Goal: Task Accomplishment & Management: Manage account settings

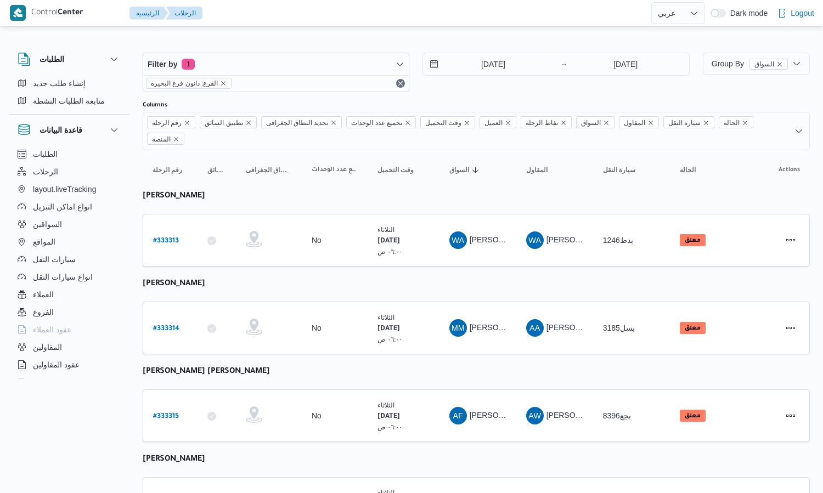
select select "ar"
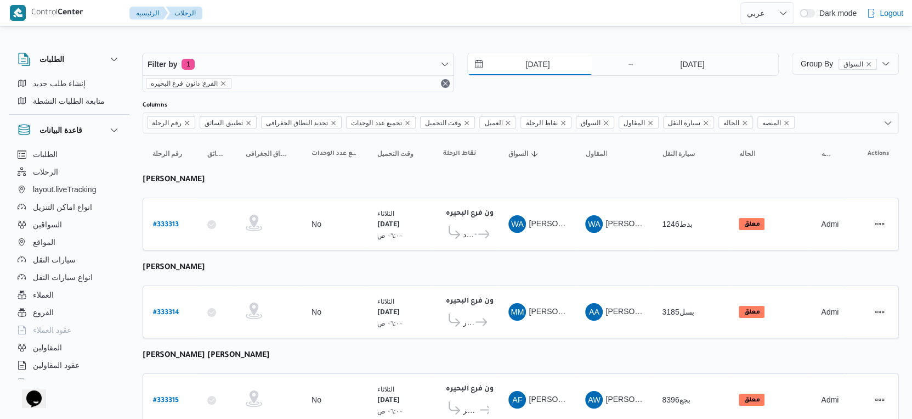
click at [543, 62] on input "[DATE]" at bounding box center [530, 64] width 125 height 22
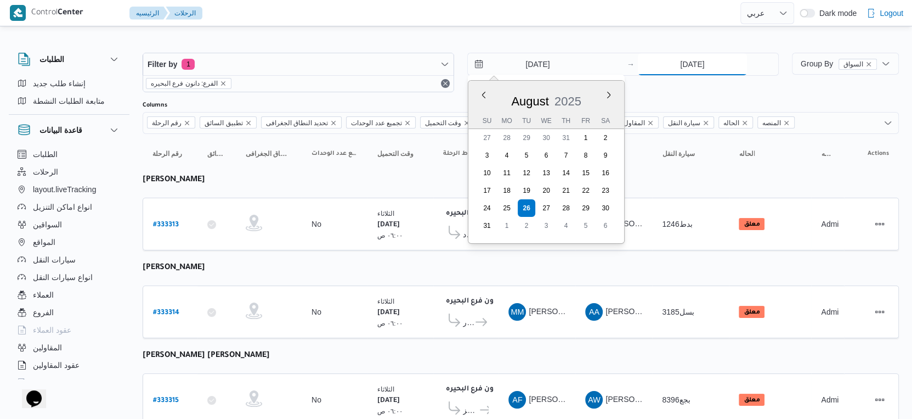
click at [687, 65] on input "[DATE]" at bounding box center [692, 64] width 109 height 22
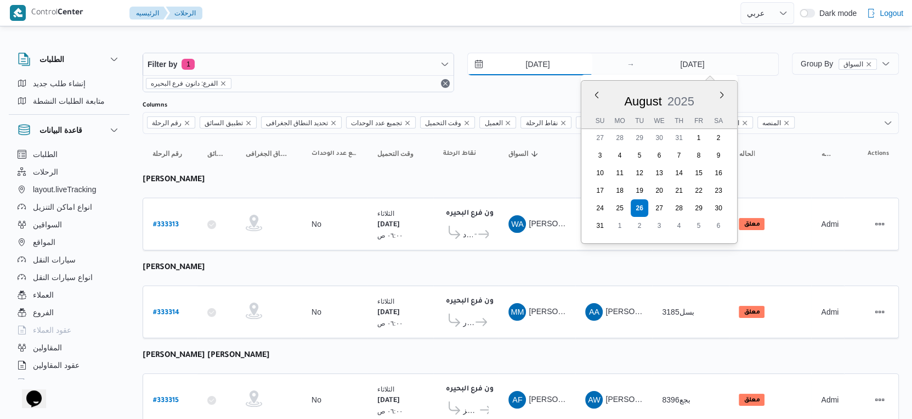
click at [552, 69] on input "[DATE]" at bounding box center [530, 64] width 125 height 22
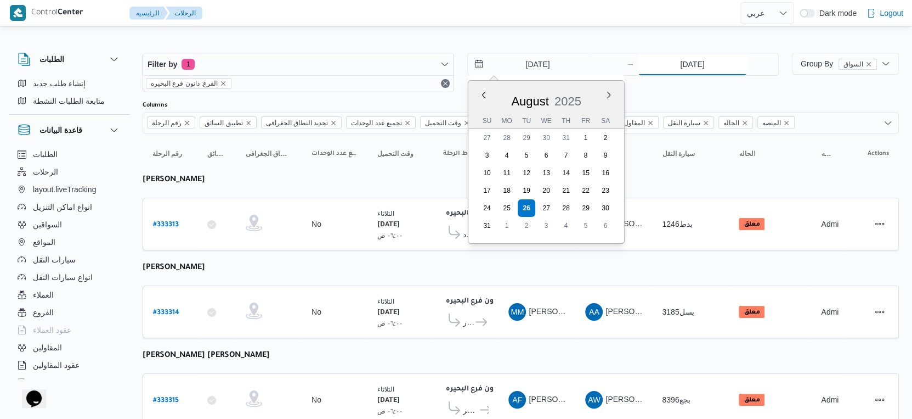
click at [695, 60] on input "[DATE]" at bounding box center [692, 64] width 109 height 22
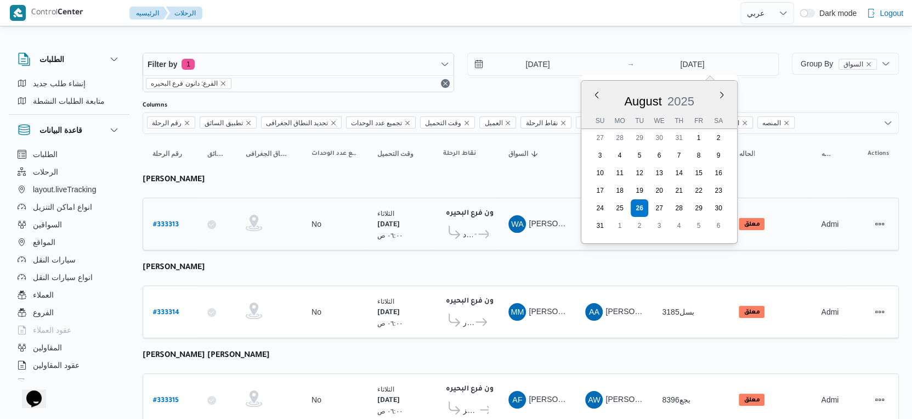
click at [373, 244] on td "وقت التحميل الثلاثاء ٢٦/٨/٢٠٢٥ ٠٦:٠٠ ص" at bounding box center [401, 223] width 66 height 53
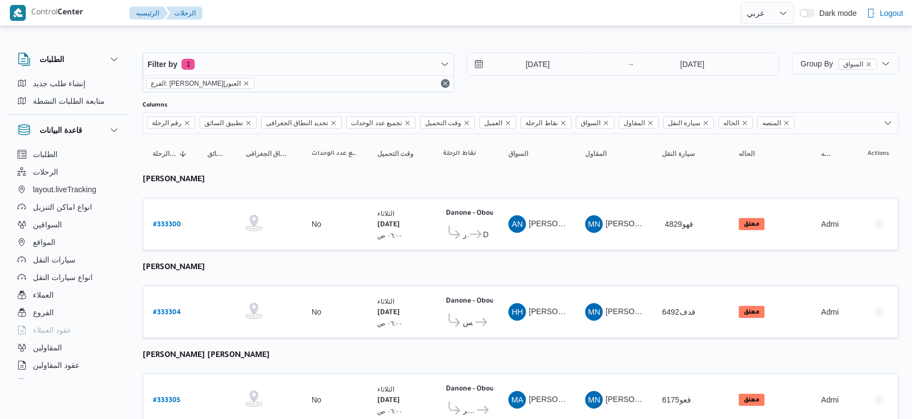
select select "ar"
click at [567, 64] on input "[DATE]" at bounding box center [530, 64] width 125 height 22
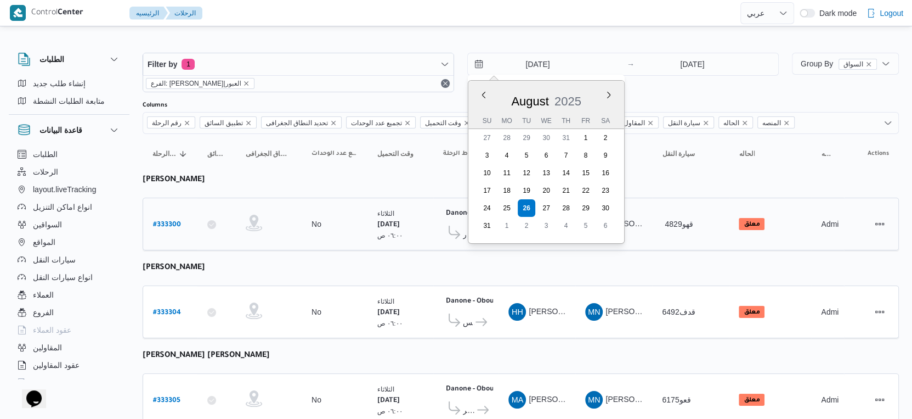
click at [654, 241] on td "سيارة النقل 4829قهو" at bounding box center [690, 223] width 77 height 53
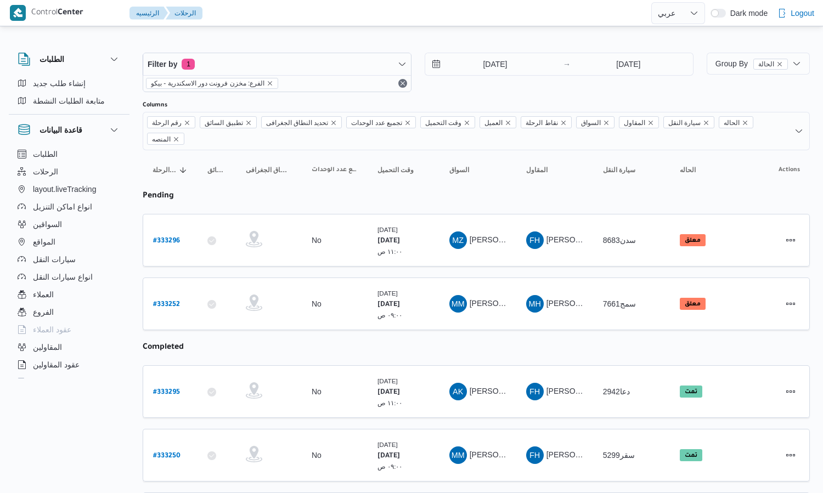
select select "ar"
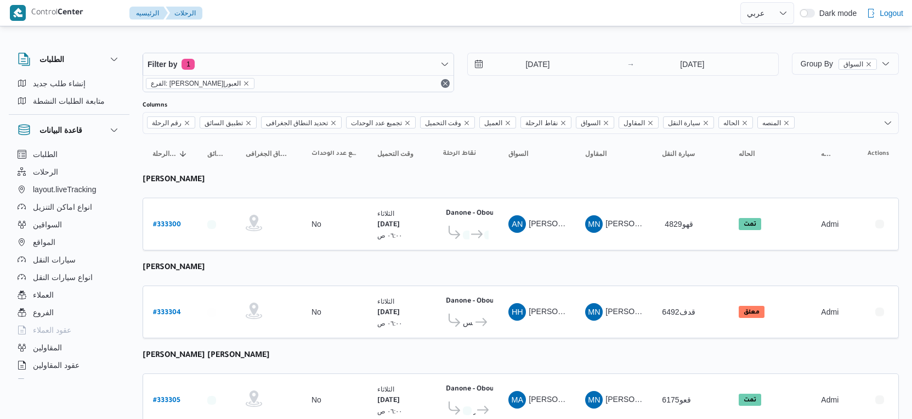
select select "ar"
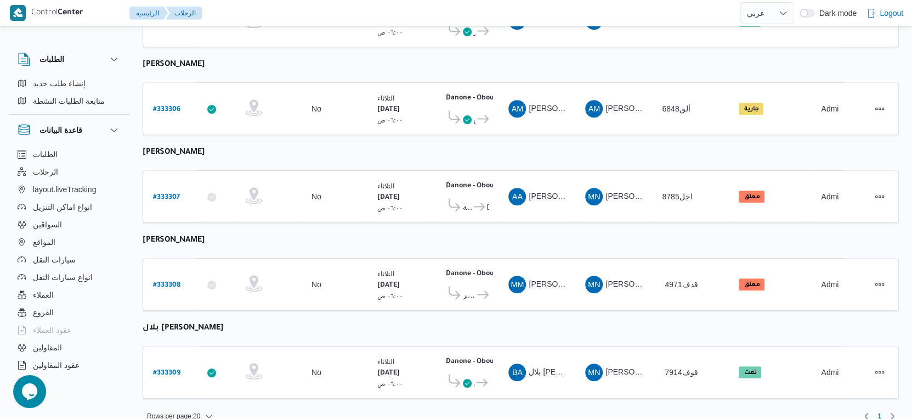
scroll to position [380, 0]
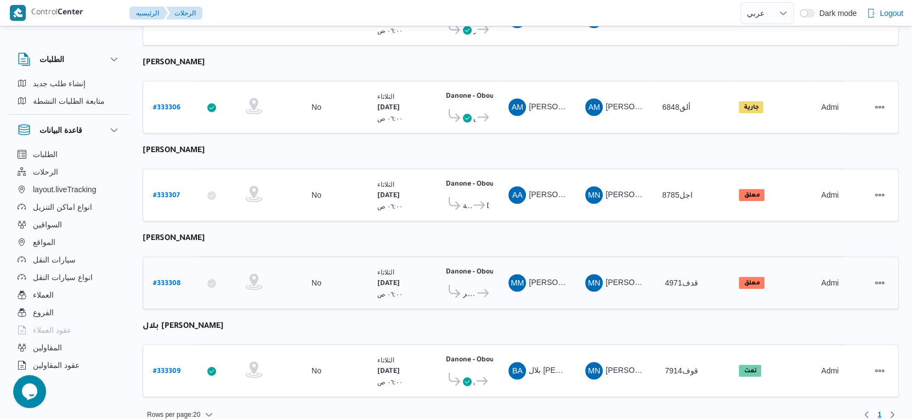
click at [173, 280] on b "# 333308" at bounding box center [166, 284] width 27 height 8
select select "ar"
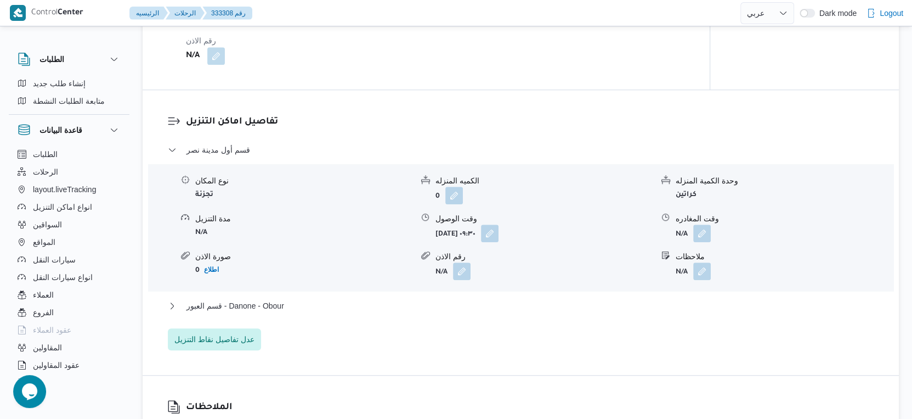
scroll to position [853, 0]
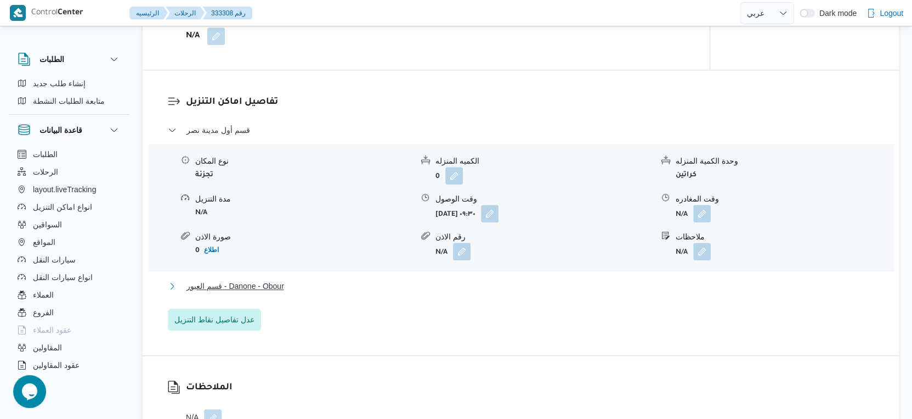
click at [336, 281] on button "قسم العبور - Danone - Obour" at bounding box center [521, 285] width 707 height 13
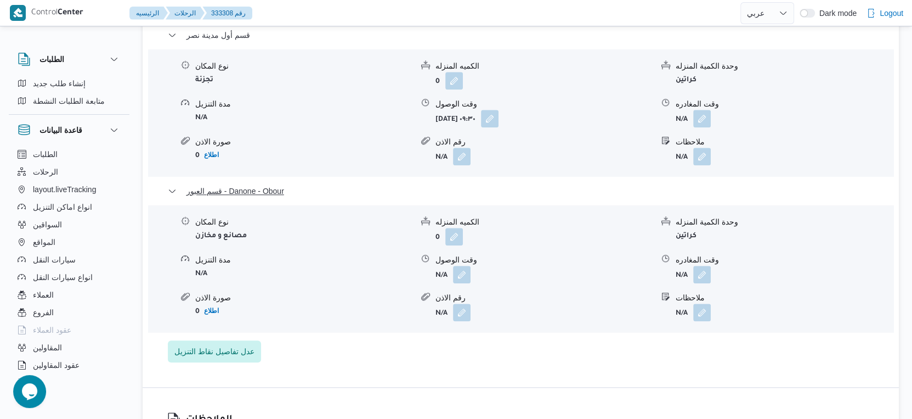
scroll to position [975, 0]
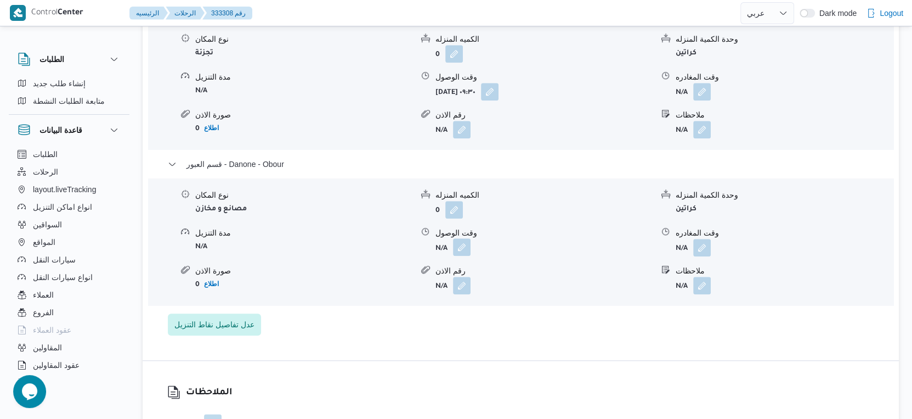
drag, startPoint x: 461, startPoint y: 250, endPoint x: 456, endPoint y: 254, distance: 6.3
click at [460, 250] on button "button" at bounding box center [462, 247] width 18 height 18
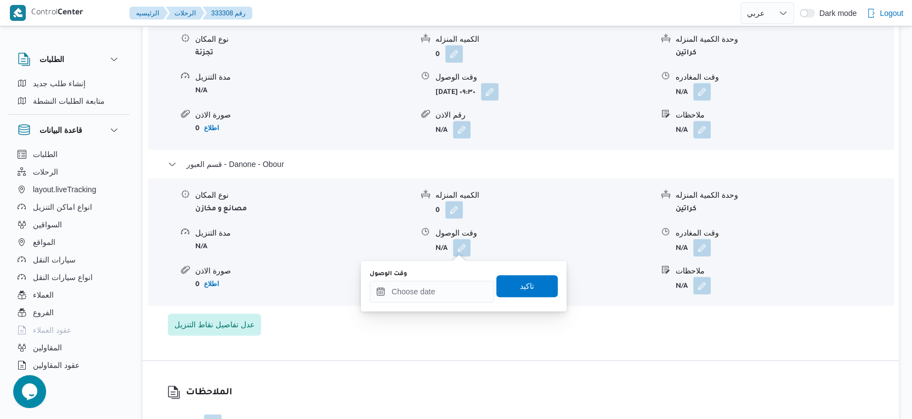
click at [433, 303] on div "You are in a dialog. To close this dialog, hit escape. وقت الوصول تاكيد" at bounding box center [464, 286] width 206 height 50
click at [447, 289] on input "وقت الوصول" at bounding box center [432, 291] width 125 height 22
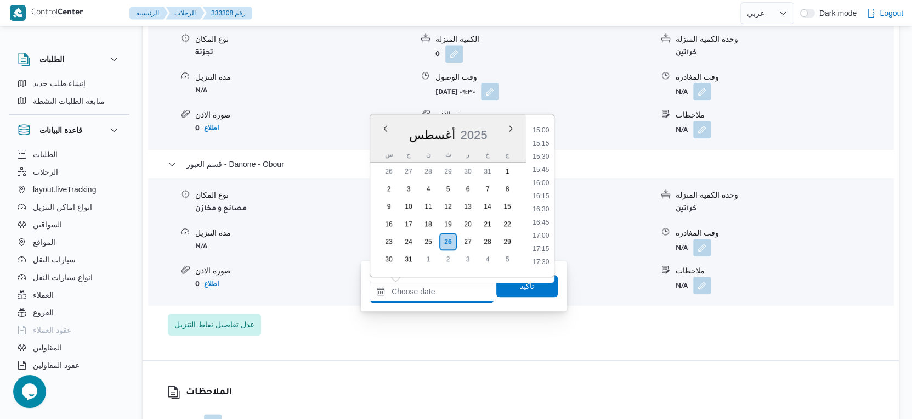
scroll to position [736, 0]
drag, startPoint x: 546, startPoint y: 131, endPoint x: 539, endPoint y: 153, distance: 23.4
click at [546, 130] on li "14:00" at bounding box center [540, 129] width 25 height 11
type input "٢٦/٠٨/٢٠٢٥ ١٤:٠٠"
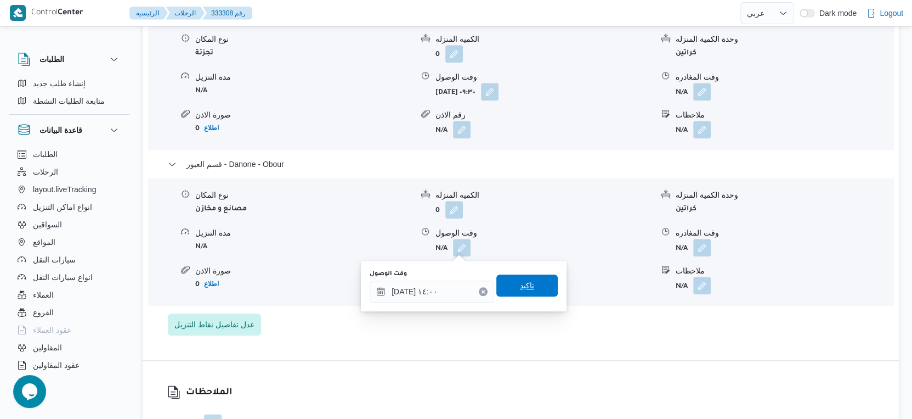
click at [520, 288] on span "تاكيد" at bounding box center [527, 285] width 14 height 13
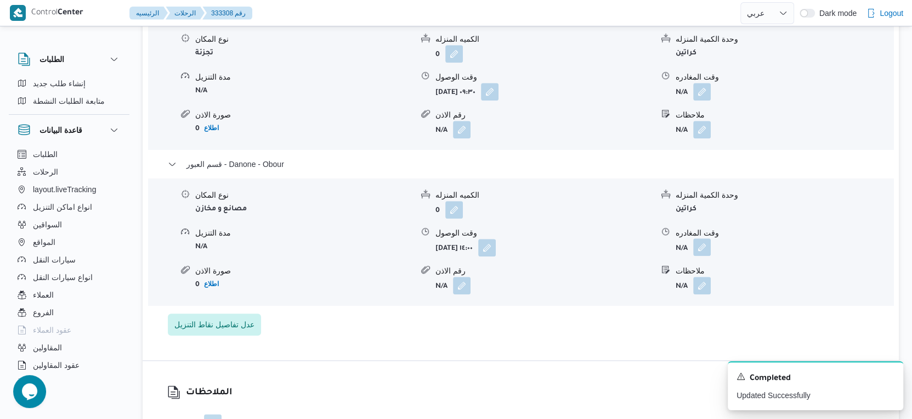
click at [708, 248] on button "button" at bounding box center [702, 247] width 18 height 18
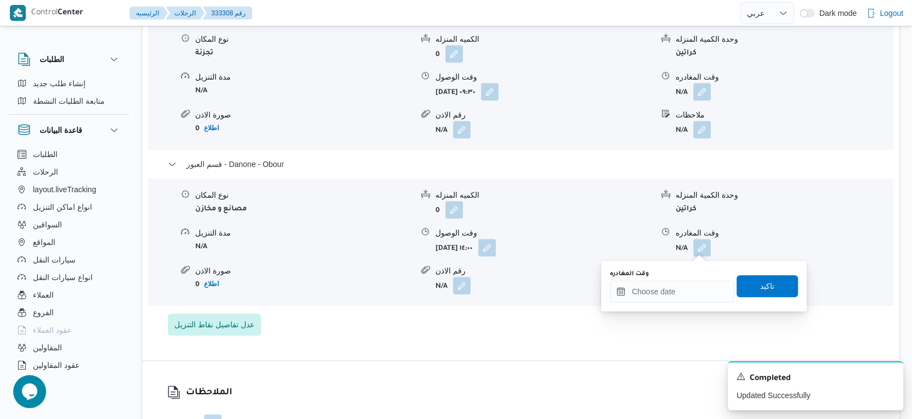
click at [663, 304] on div "You are in a dialog. To close this dialog, hit escape. وقت المغادره تاكيد" at bounding box center [704, 286] width 206 height 50
drag, startPoint x: 673, startPoint y: 289, endPoint x: 682, endPoint y: 283, distance: 10.7
click at [673, 289] on input "وقت المغادره" at bounding box center [672, 291] width 125 height 22
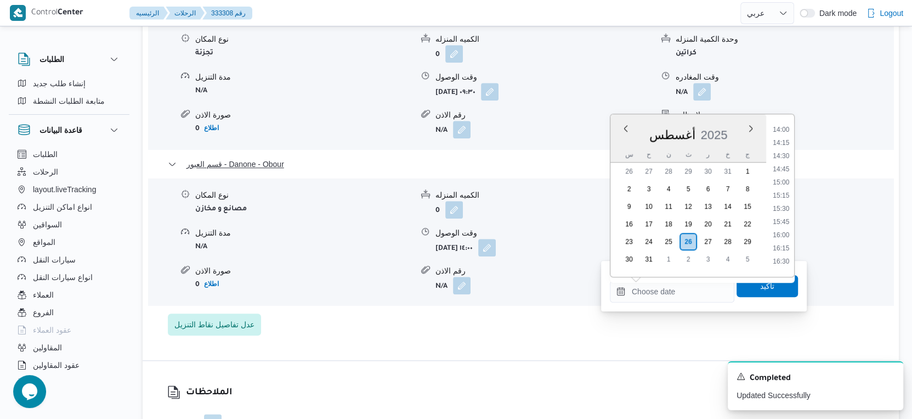
click at [784, 155] on li "14:30" at bounding box center [781, 155] width 25 height 11
type input "٢٦/٠٨/٢٠٢٥ ١٤:٣٠"
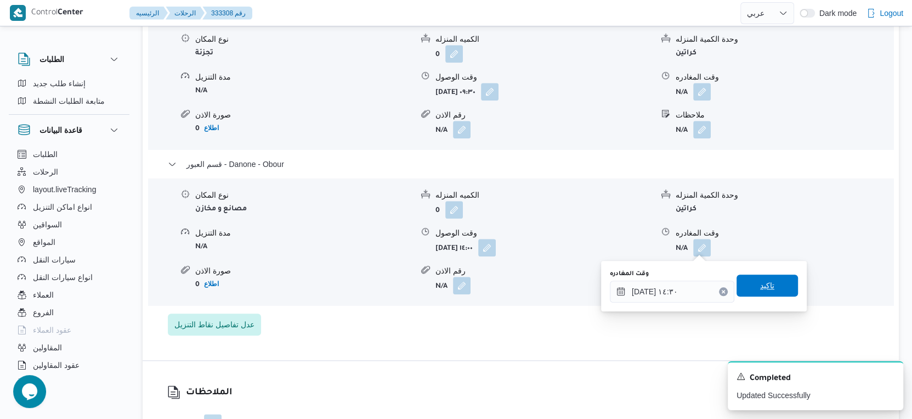
click at [764, 288] on span "تاكيد" at bounding box center [767, 285] width 14 height 13
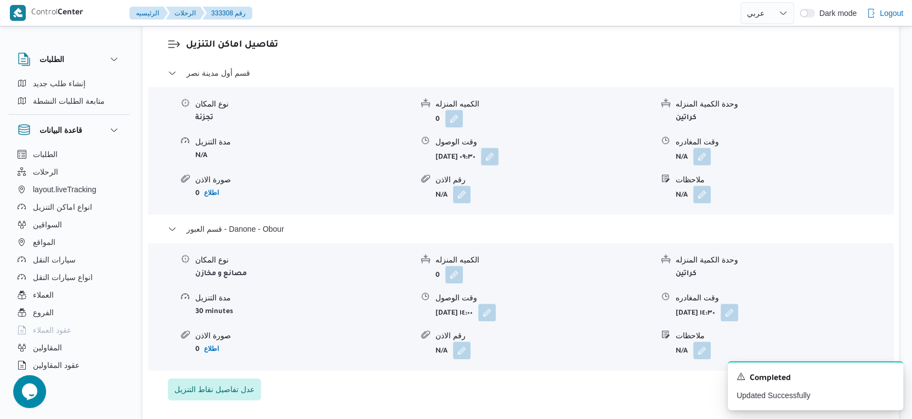
scroll to position [853, 0]
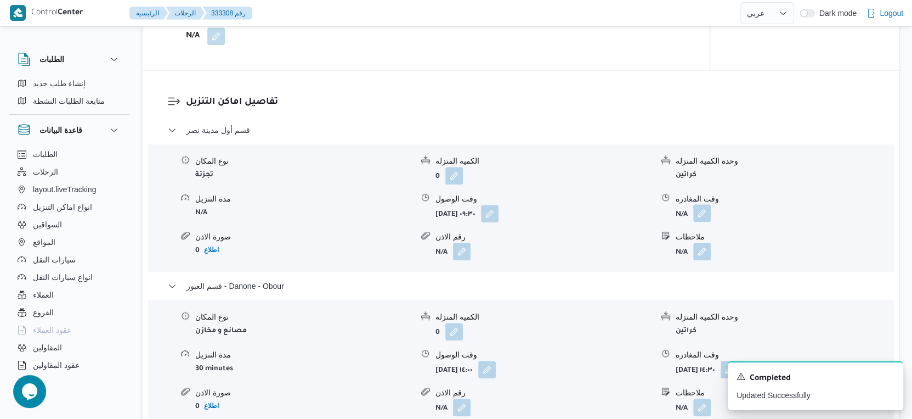
click at [705, 211] on button "button" at bounding box center [702, 213] width 18 height 18
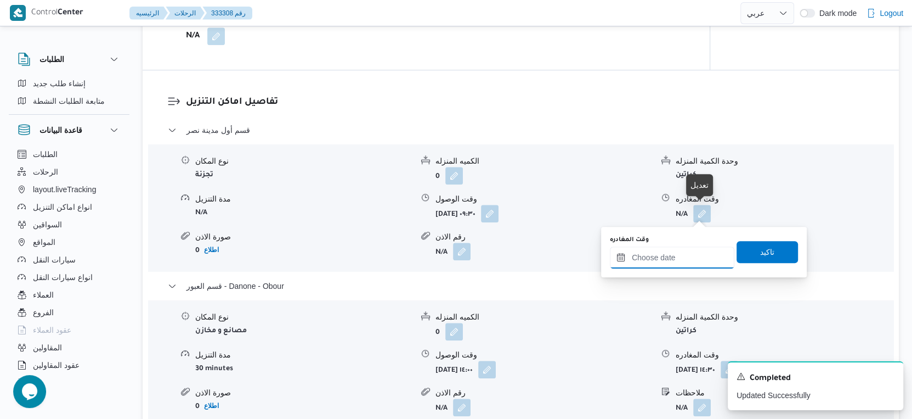
click at [679, 261] on input "وقت المغادره" at bounding box center [672, 257] width 125 height 22
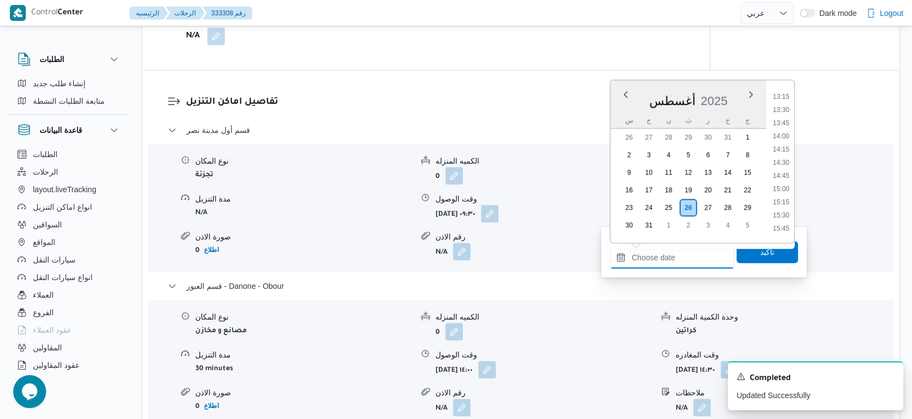
scroll to position [676, 0]
click at [784, 129] on li "13:30" at bounding box center [781, 129] width 25 height 11
type input "٢٦/٠٨/٢٠٢٥ ١٣:٣٠"
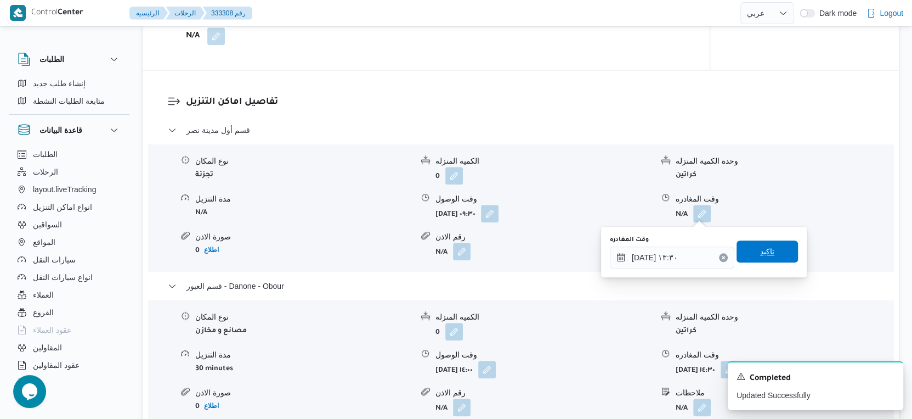
click at [767, 247] on span "تاكيد" at bounding box center [767, 251] width 61 height 22
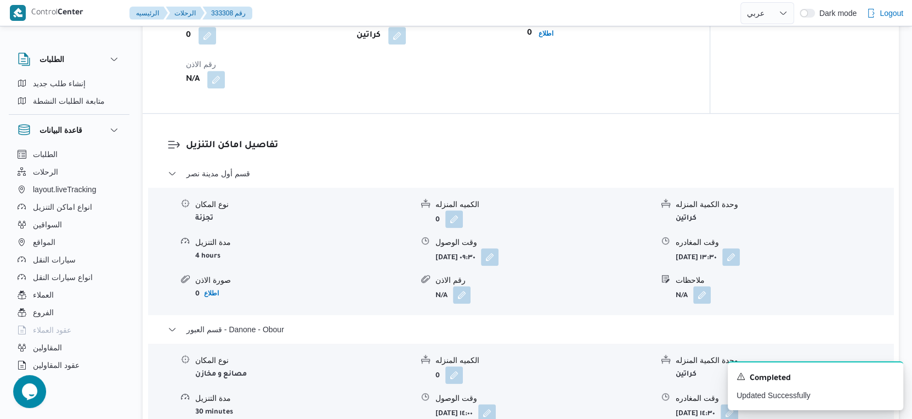
scroll to position [731, 0]
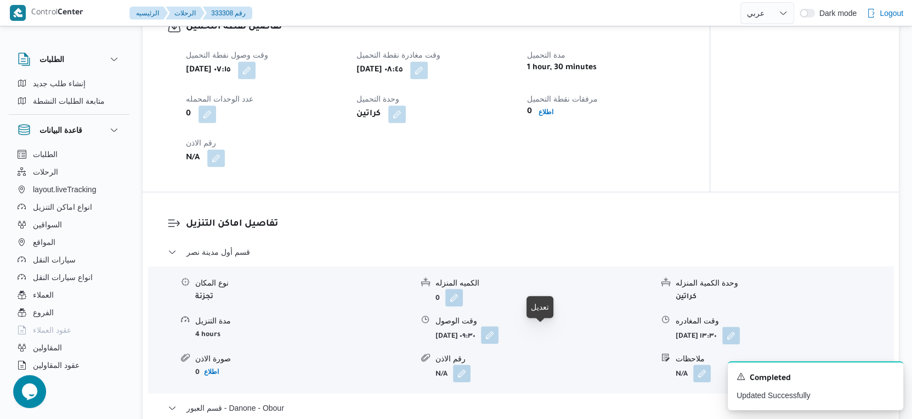
click at [499, 332] on button "button" at bounding box center [490, 335] width 18 height 18
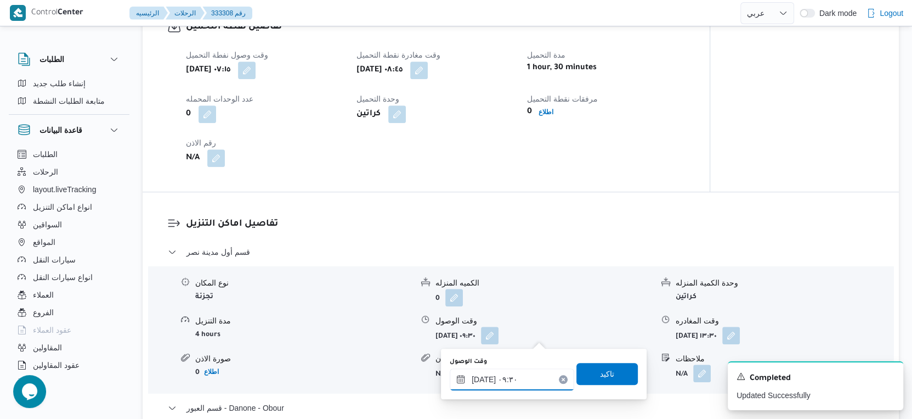
click at [508, 373] on input "٢٦/٠٨/٢٠٢٥ ٠٩:٣٠" at bounding box center [512, 379] width 125 height 22
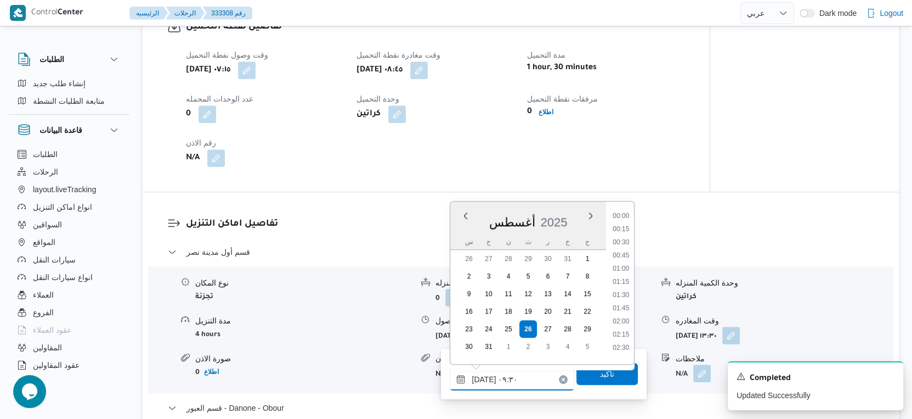
scroll to position [425, 0]
click at [626, 278] on li "09:15" at bounding box center [621, 278] width 25 height 11
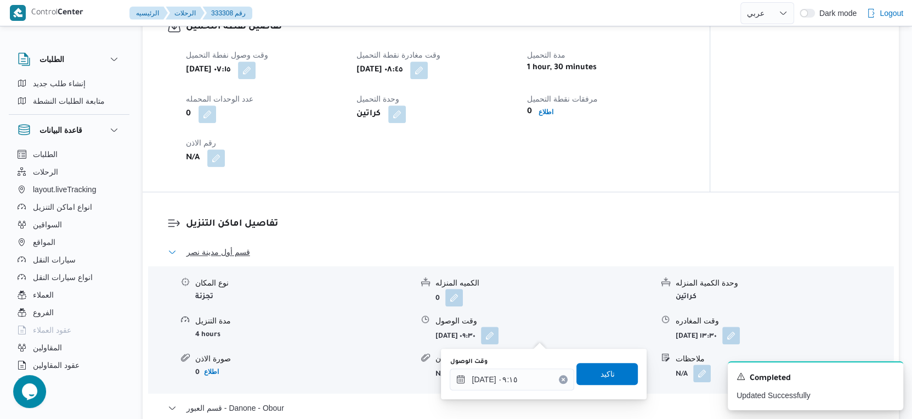
type input "٢٦/٠٨/٢٠٢٥ ٠٩:٣٠"
click at [574, 245] on button "قسم أول مدينة نصر" at bounding box center [521, 251] width 707 height 13
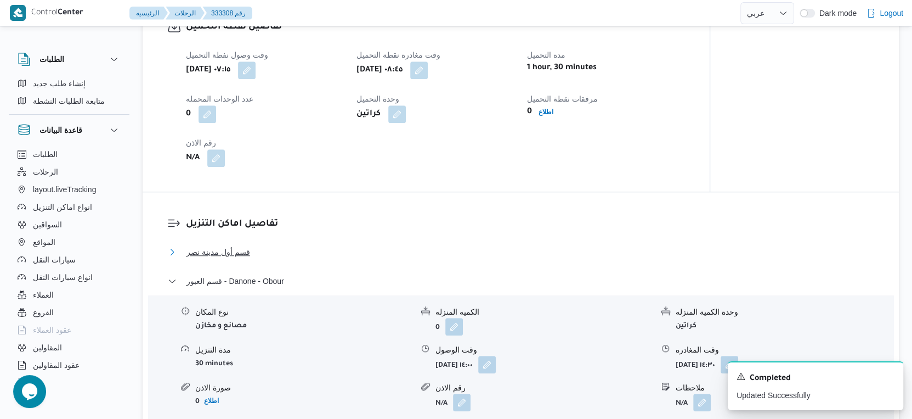
click at [574, 245] on button "قسم أول مدينة نصر" at bounding box center [521, 251] width 707 height 13
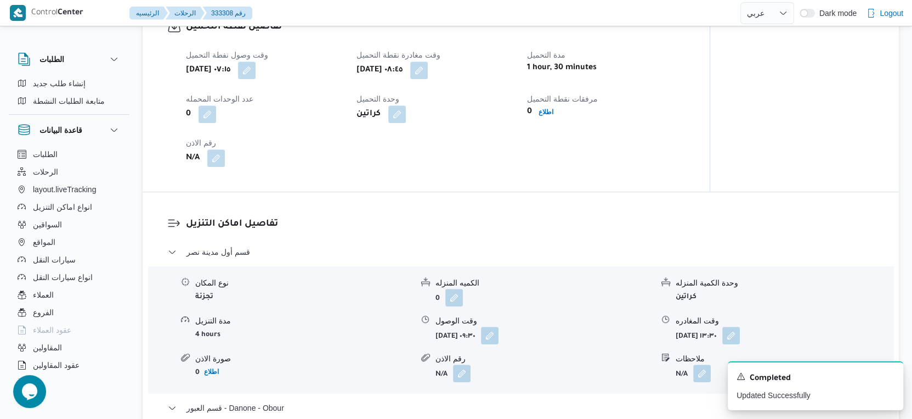
click at [590, 178] on div "تفاصيل نقطة التحميل وقت وصول نفطة التحميل ثلاثاء ٢٦ أغسطس ٢٠٢٥ ٠٧:١٥ وقت مغادرة…" at bounding box center [426, 93] width 567 height 196
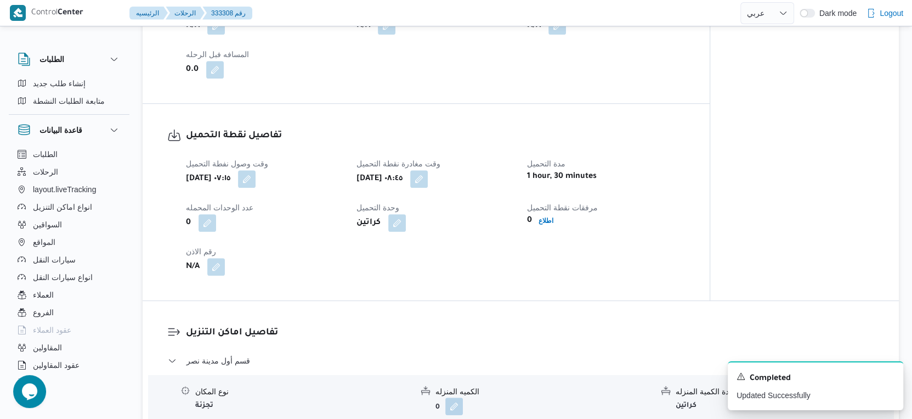
scroll to position [427, 0]
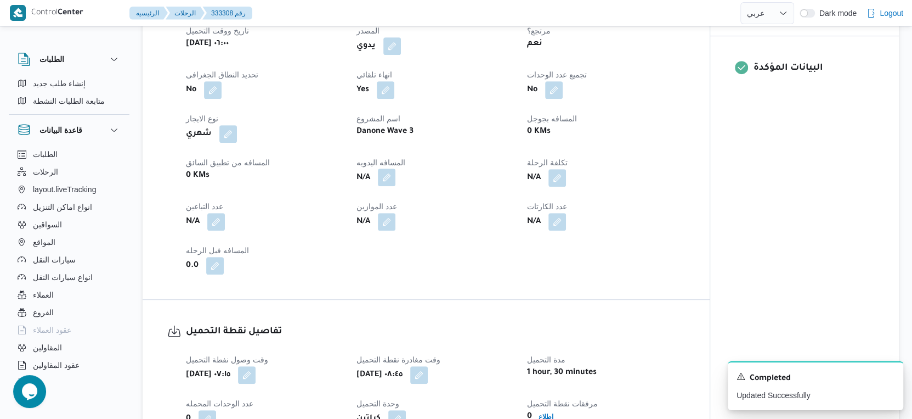
click at [392, 173] on button "button" at bounding box center [387, 177] width 18 height 18
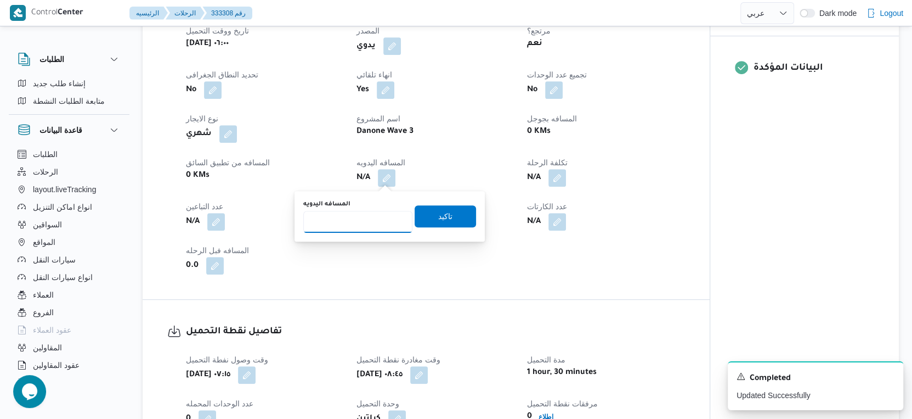
click at [365, 212] on input "المسافه اليدويه" at bounding box center [357, 222] width 109 height 22
type input "75"
click at [456, 209] on span "تاكيد" at bounding box center [445, 216] width 61 height 22
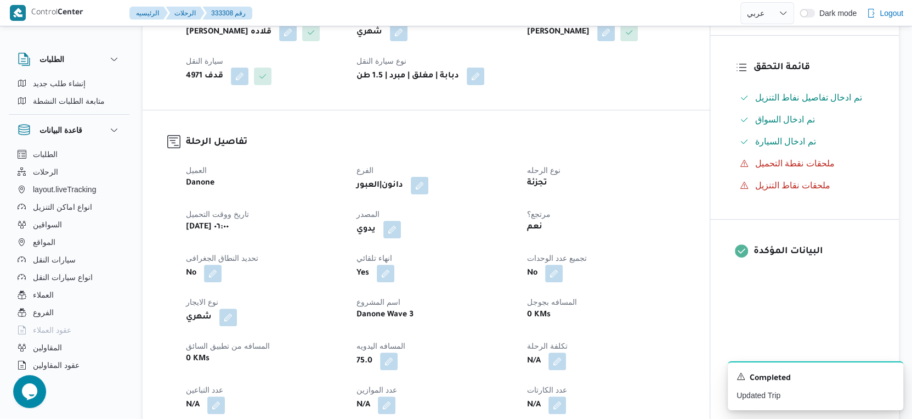
scroll to position [0, 0]
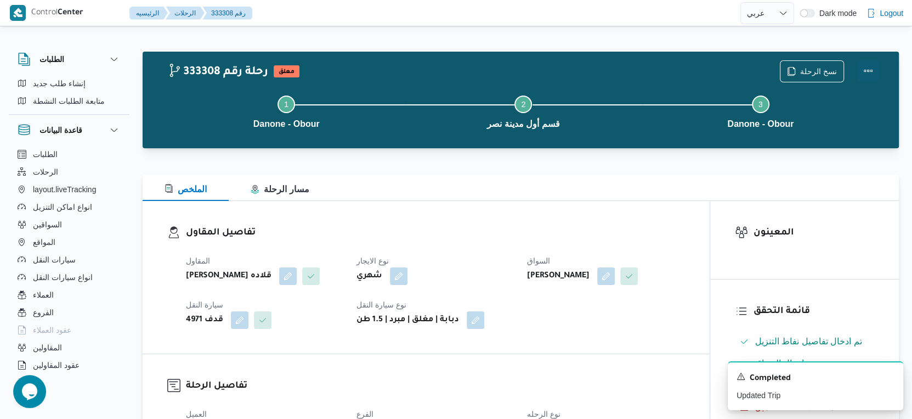
click at [868, 69] on button "Actions" at bounding box center [868, 71] width 22 height 22
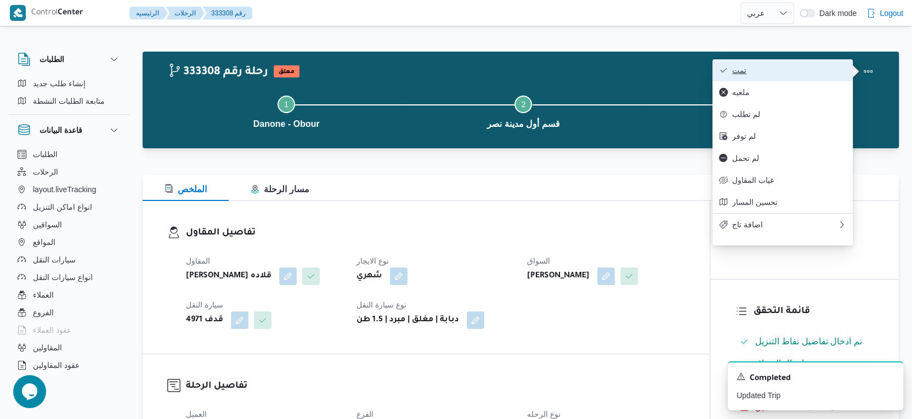
click at [803, 67] on span "تمت" at bounding box center [789, 70] width 114 height 9
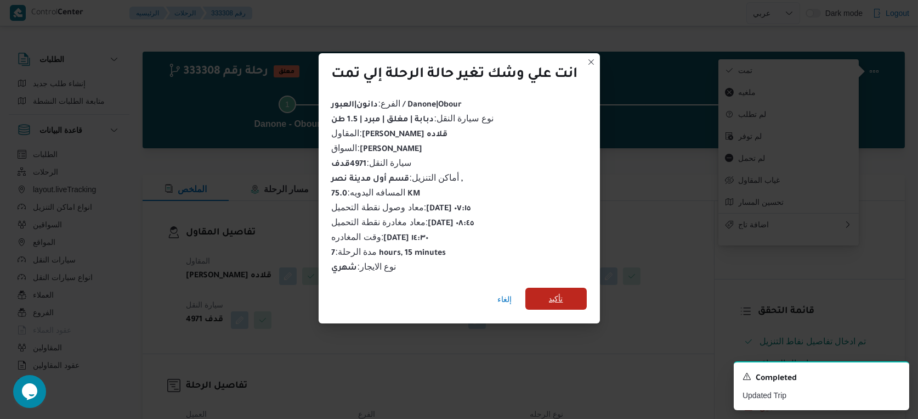
click at [561, 292] on span "تأكيد" at bounding box center [556, 298] width 14 height 13
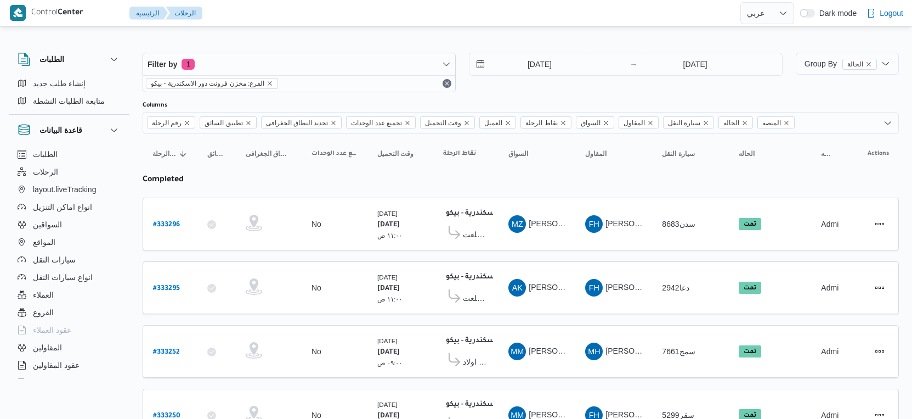
select select "ar"
click at [557, 59] on input "[DATE]" at bounding box center [532, 64] width 125 height 22
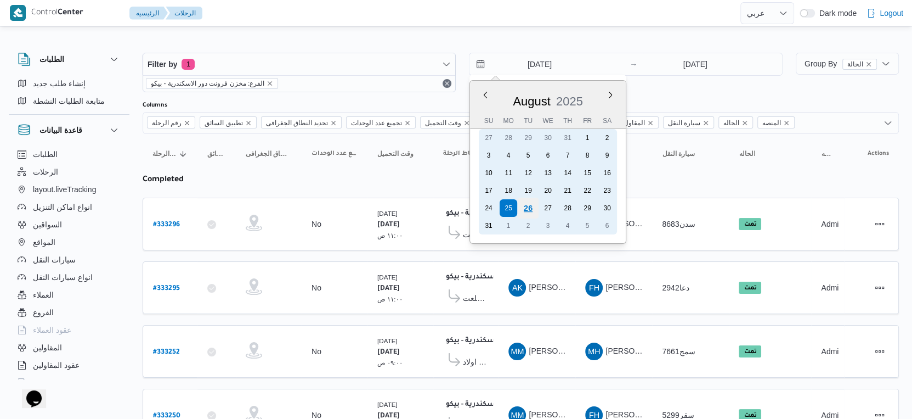
click at [529, 203] on div "26" at bounding box center [528, 207] width 21 height 21
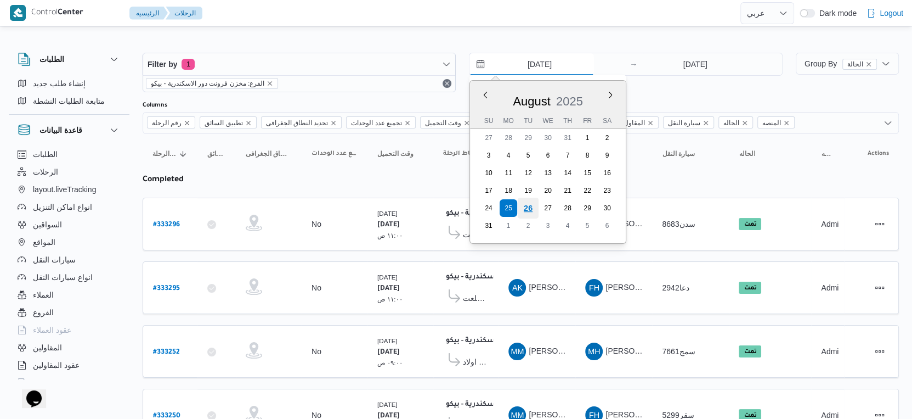
type input "[DATE]"
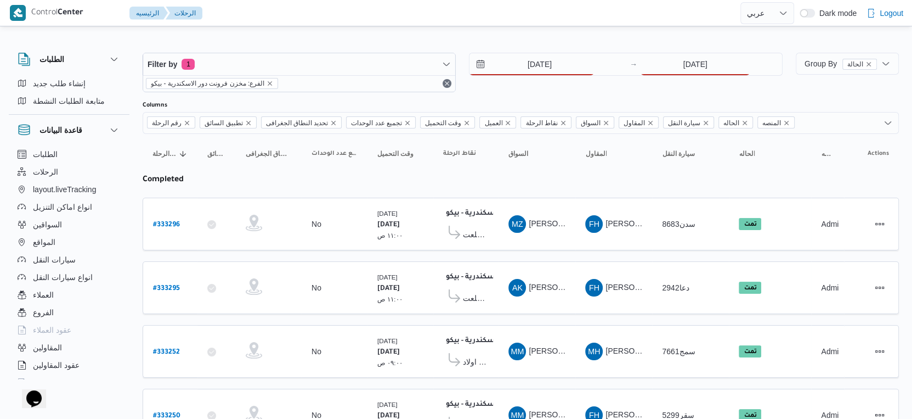
click at [680, 76] on div "26/8/2025 → 25/8/2025" at bounding box center [625, 72] width 313 height 39
click at [684, 69] on input "25/8/2025" at bounding box center [695, 64] width 109 height 22
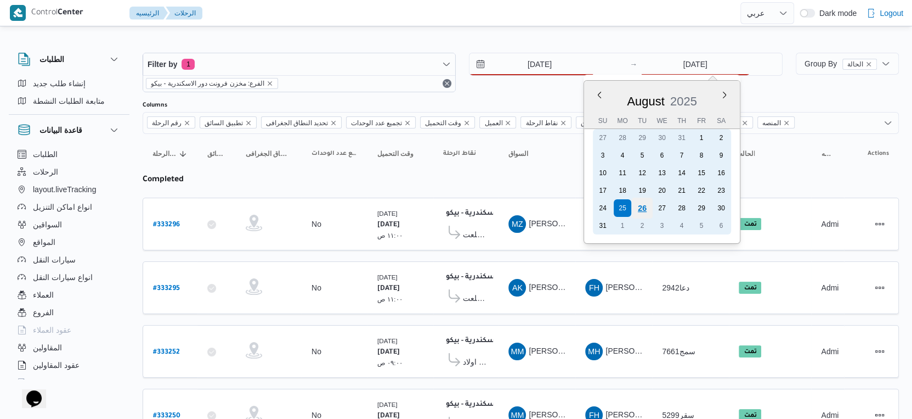
click at [647, 208] on div "26" at bounding box center [642, 207] width 21 height 21
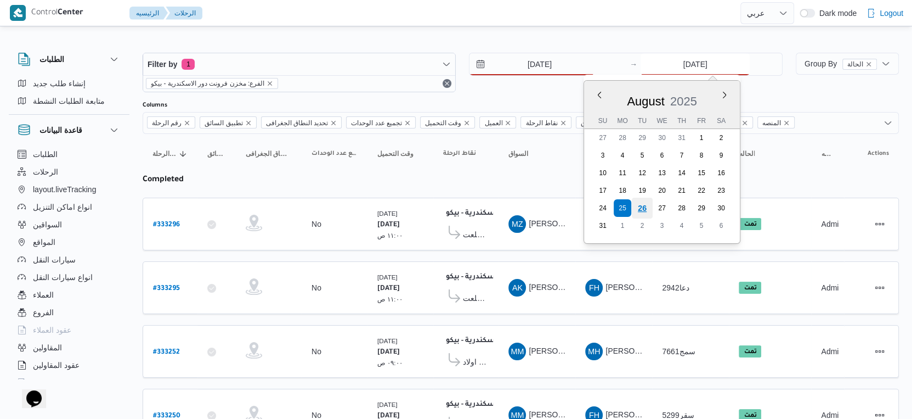
type input "[DATE]"
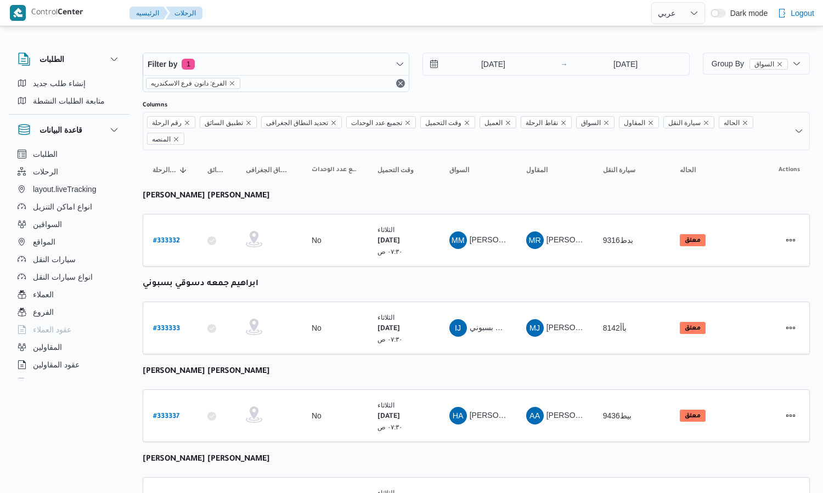
select select "ar"
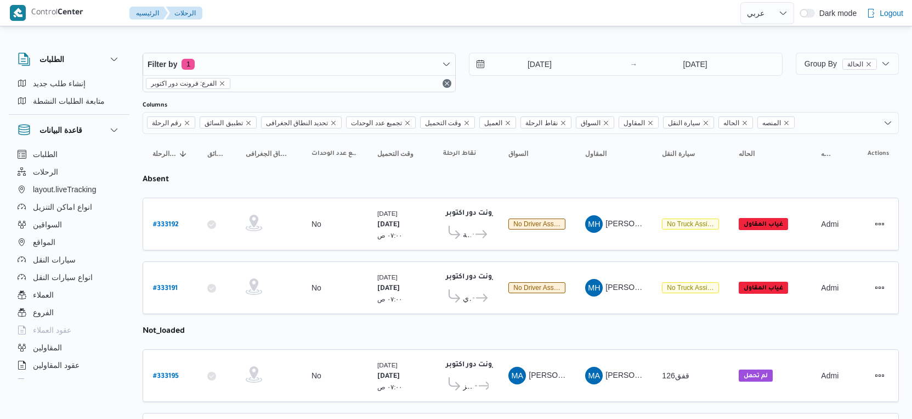
select select "ar"
click at [572, 62] on input "[DATE]" at bounding box center [532, 64] width 125 height 22
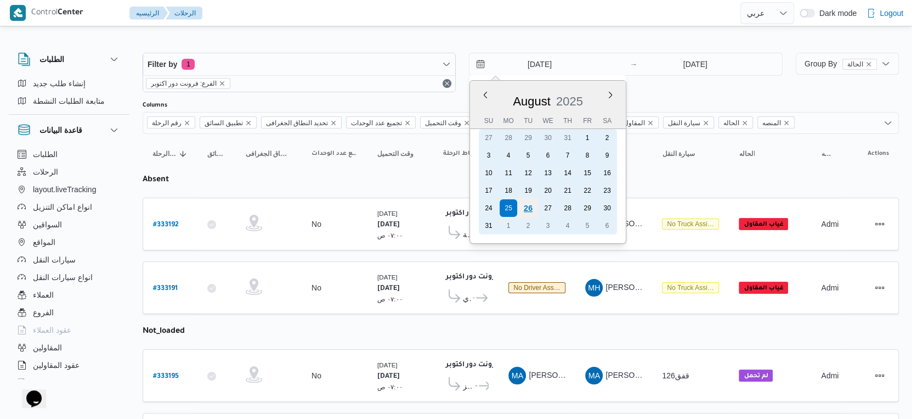
click at [528, 204] on div "26" at bounding box center [528, 207] width 21 height 21
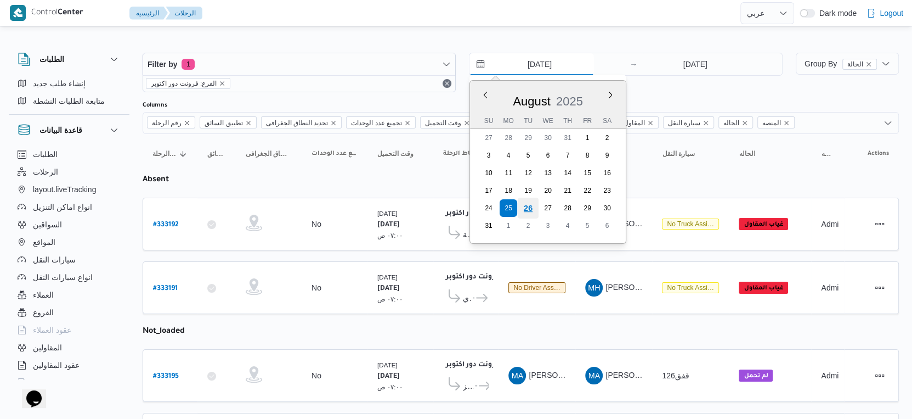
type input "[DATE]"
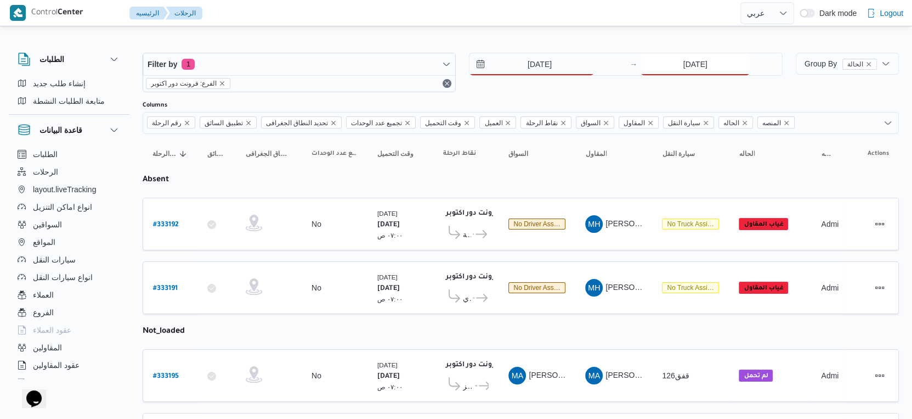
click at [695, 66] on input "25/8/2025" at bounding box center [695, 64] width 109 height 22
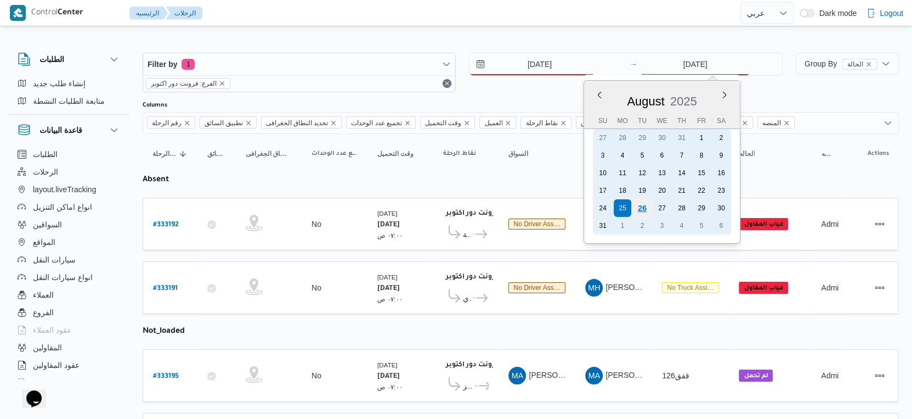
click at [642, 205] on div "26" at bounding box center [642, 207] width 21 height 21
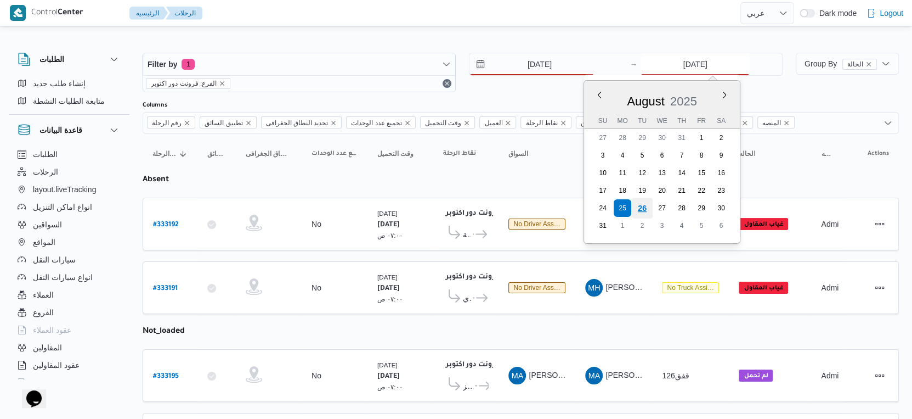
type input "[DATE]"
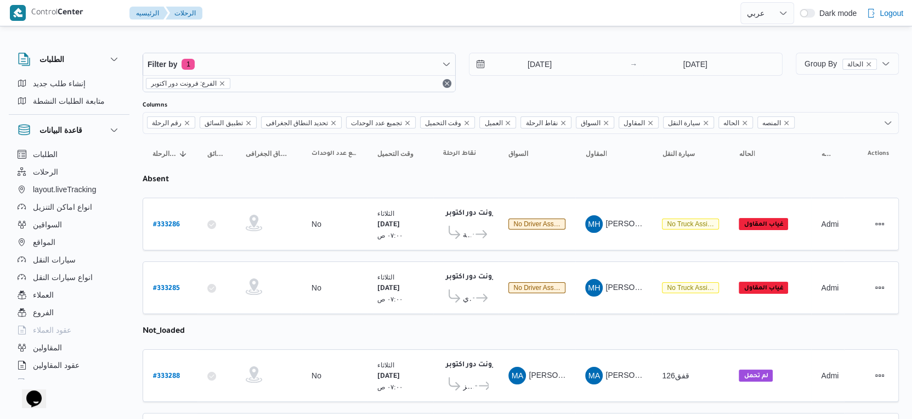
click at [576, 241] on td "المقاول MH محمد حسني محمد ابراهيم" at bounding box center [613, 223] width 77 height 53
click at [537, 66] on input "[DATE]" at bounding box center [532, 64] width 125 height 22
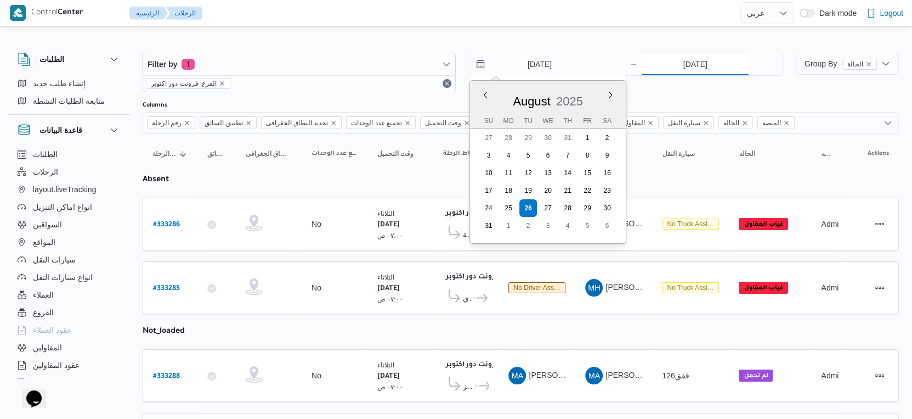
click at [702, 69] on input "[DATE]" at bounding box center [695, 64] width 109 height 22
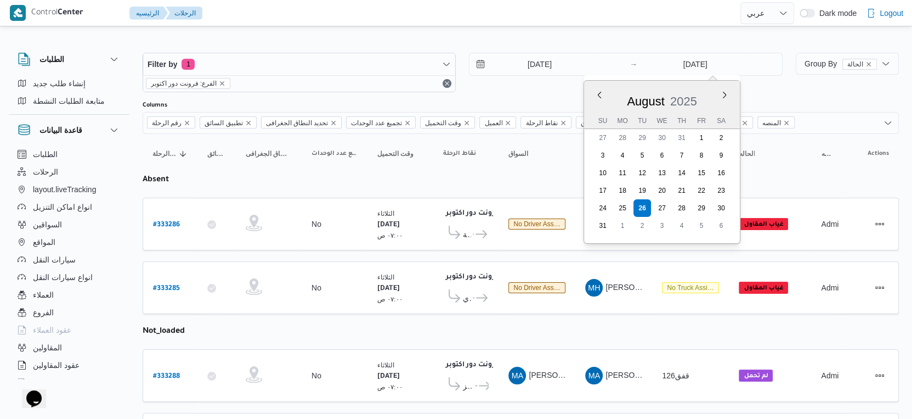
click at [513, 257] on table "رقم الرحلة Click to sort in ascending order تطبيق السائق Click to sort in ascen…" at bounding box center [521, 369] width 757 height 470
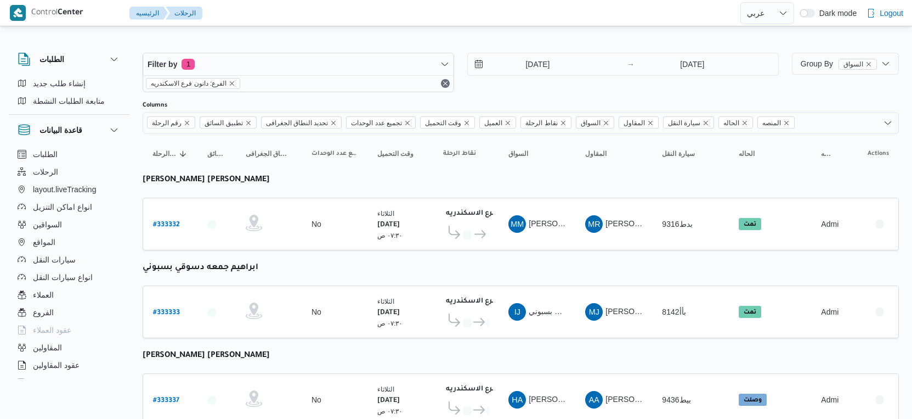
select select "ar"
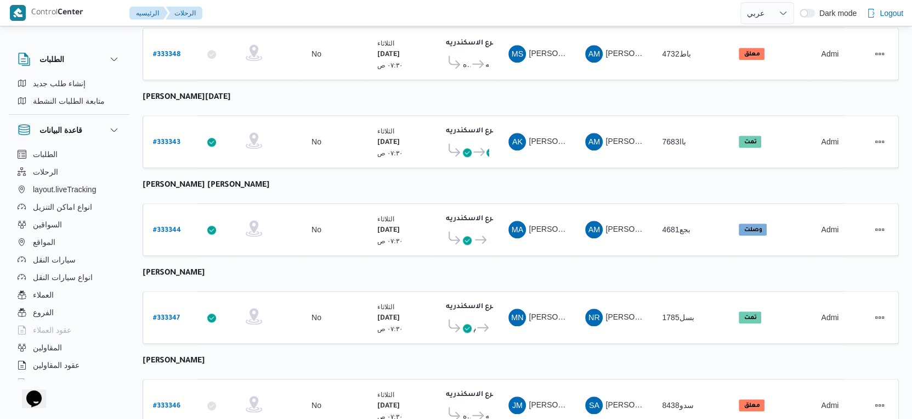
scroll to position [895, 0]
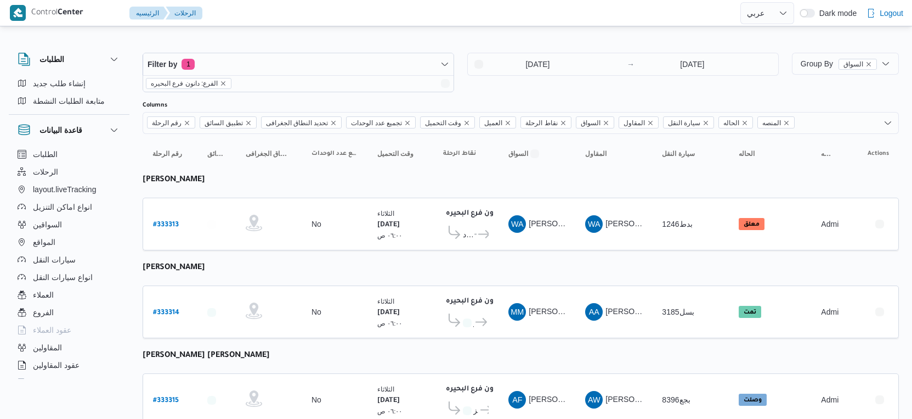
select select "ar"
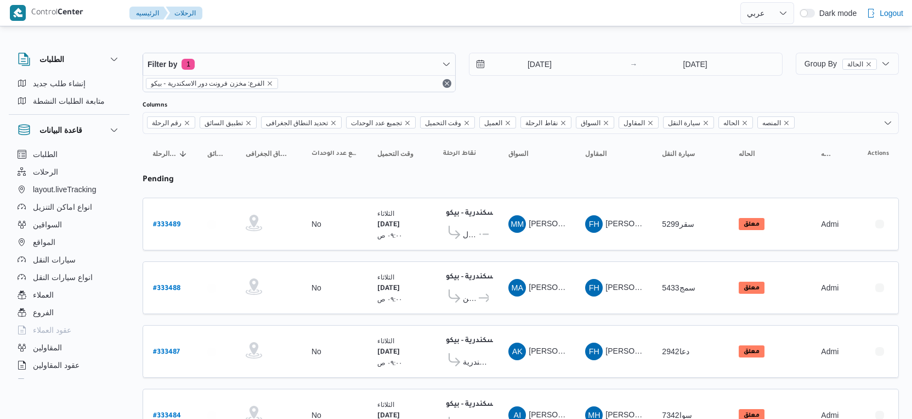
select select "ar"
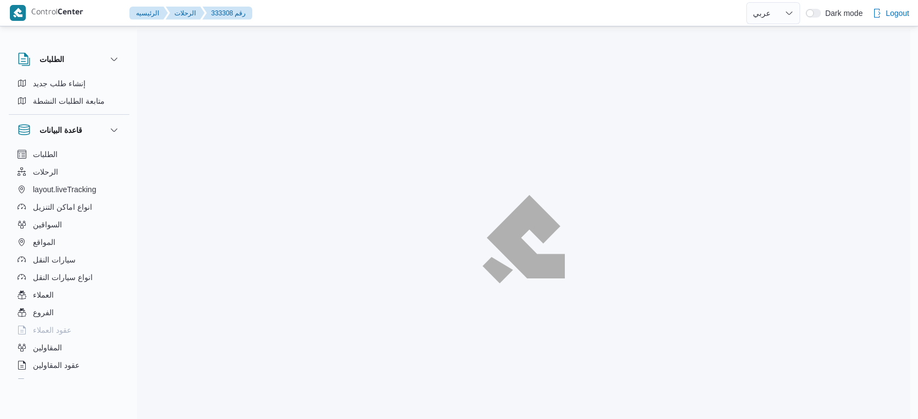
select select "ar"
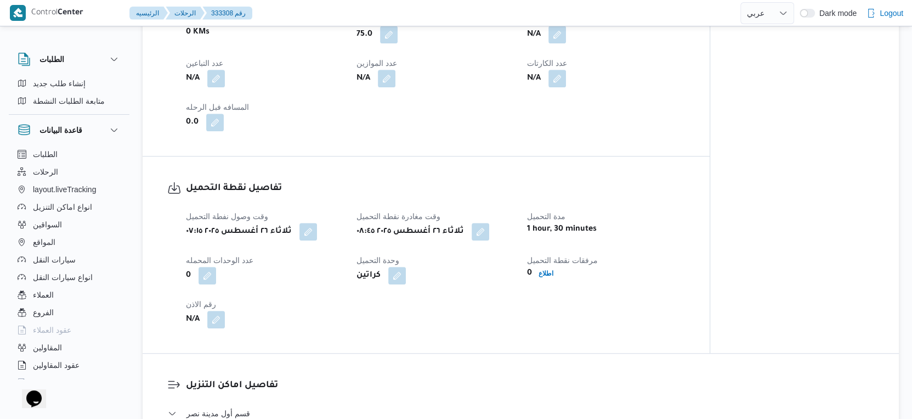
scroll to position [487, 0]
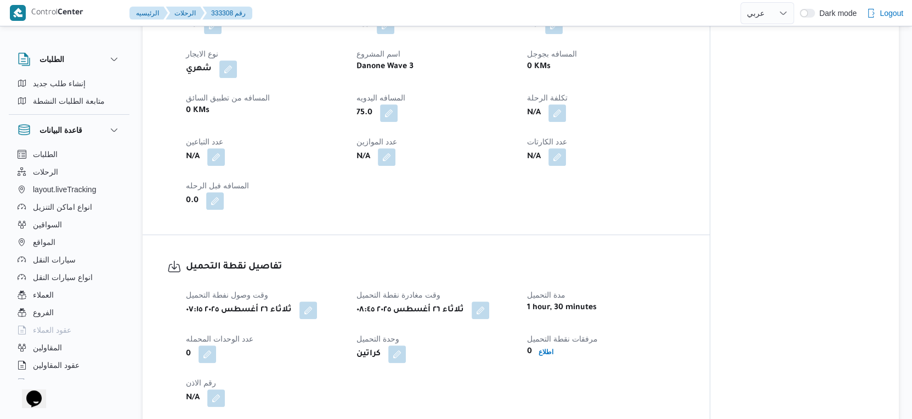
select select "ar"
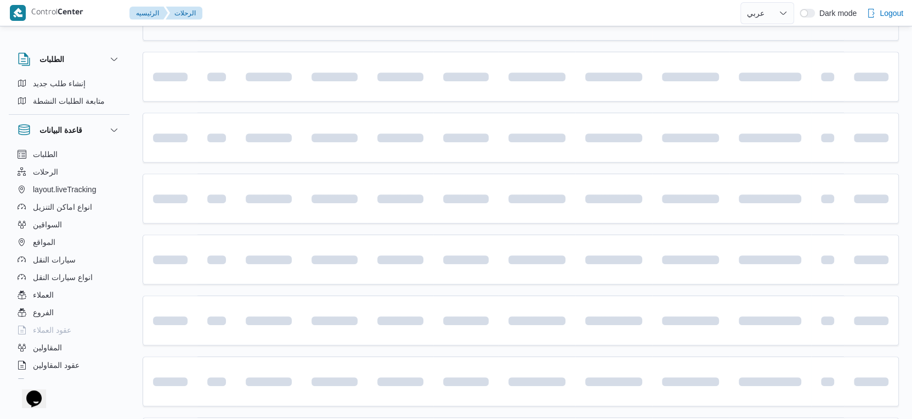
scroll to position [380, 0]
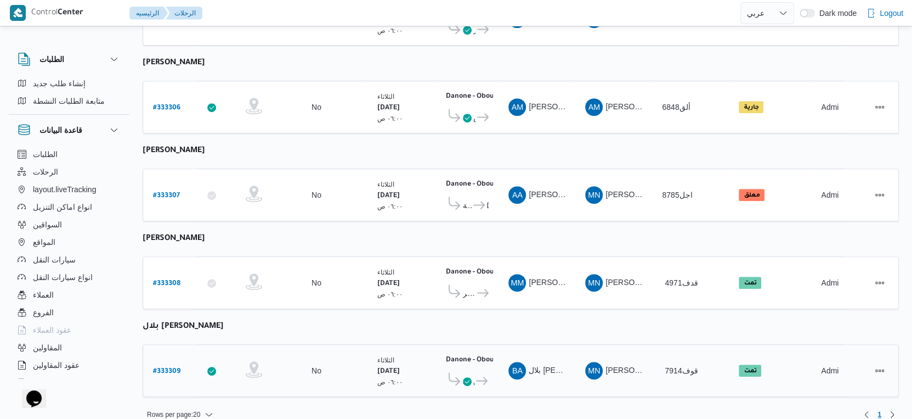
click at [167, 368] on b "# 333309" at bounding box center [166, 372] width 27 height 8
select select "ar"
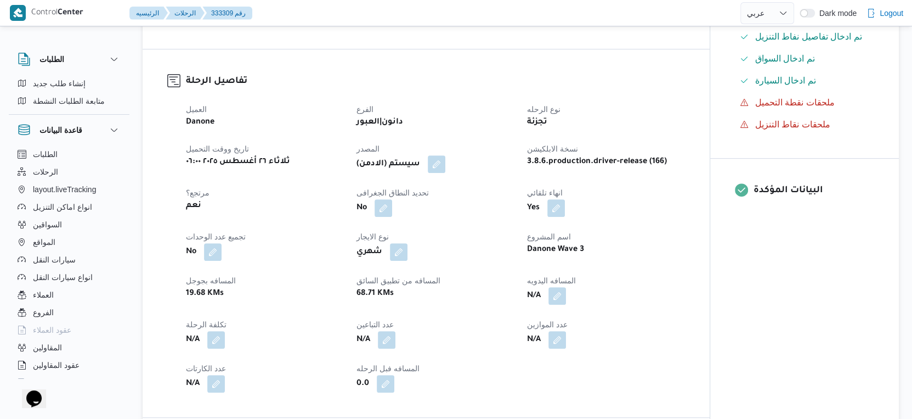
scroll to position [549, 0]
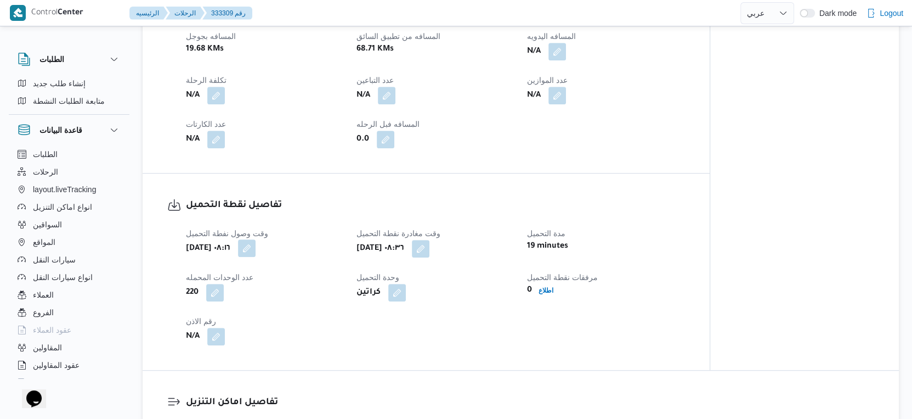
click at [256, 257] on button "button" at bounding box center [247, 248] width 18 height 18
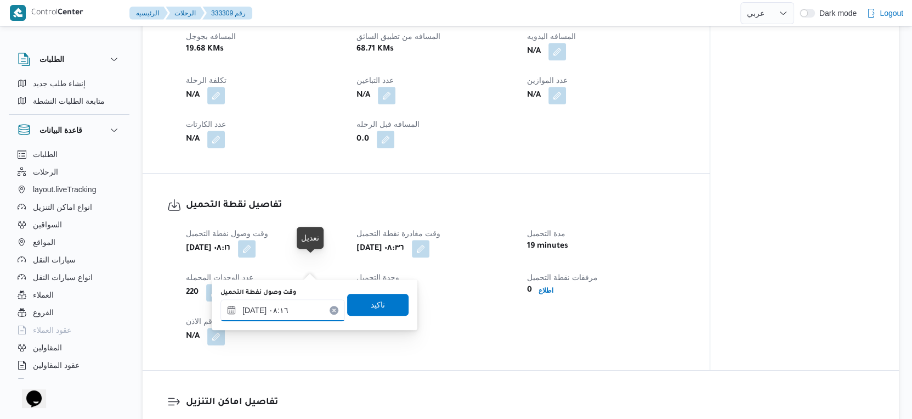
click at [294, 317] on input "٢٦/٠٨/٢٠٢٥ ٠٨:١٦" at bounding box center [283, 310] width 125 height 22
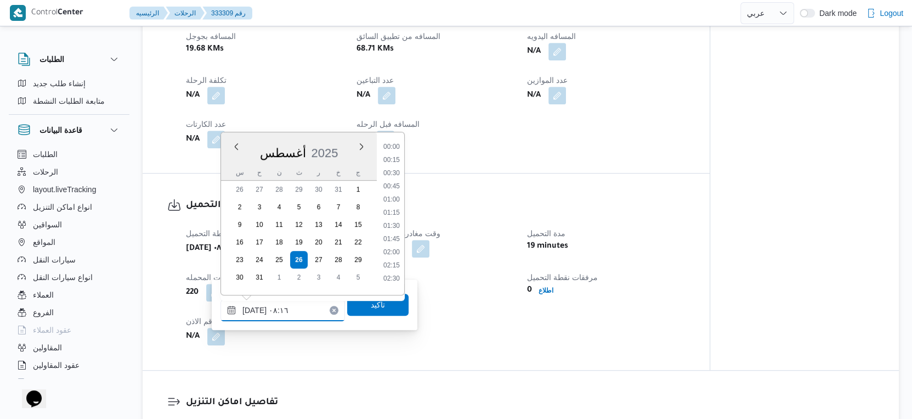
scroll to position [359, 0]
click at [394, 168] on li "07:15" at bounding box center [391, 169] width 25 height 11
type input "٢٦/٠٨/٢٠٢٥ ٠٧:١٥"
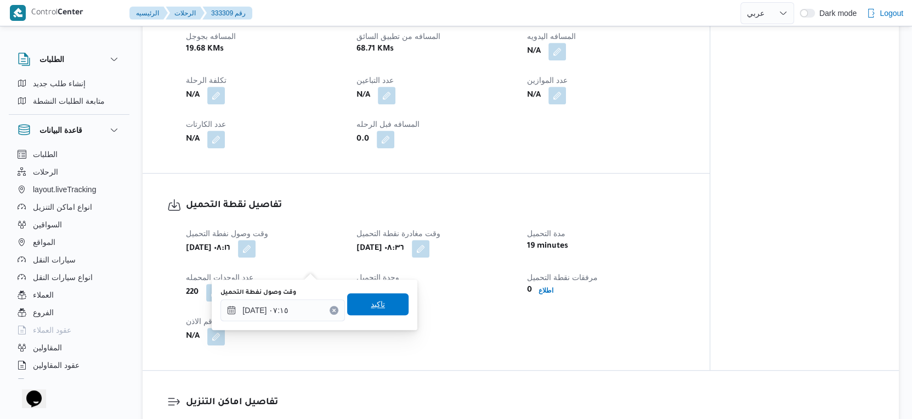
click at [371, 307] on span "تاكيد" at bounding box center [378, 303] width 14 height 13
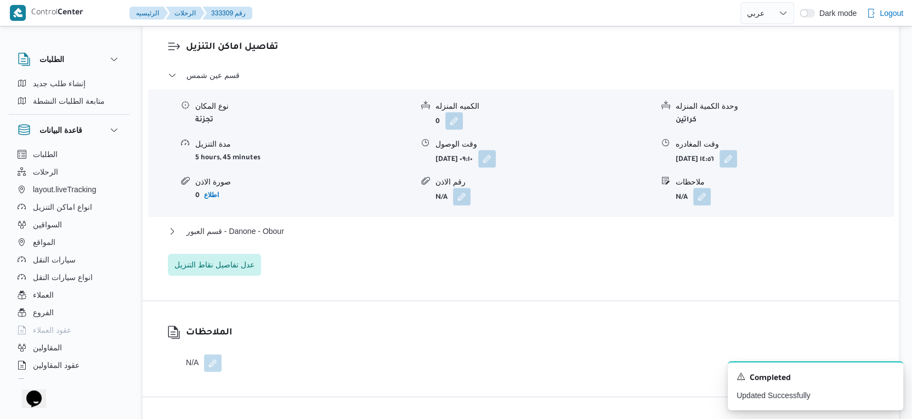
scroll to position [914, 0]
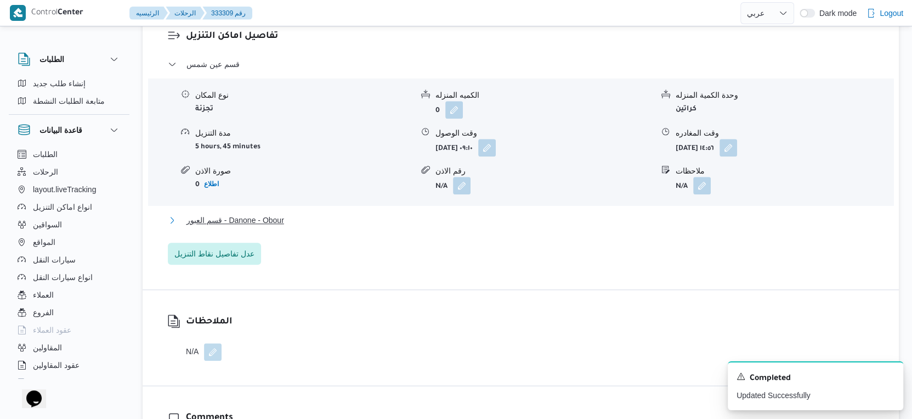
click at [291, 227] on button "قسم العبور - Danone - Obour" at bounding box center [521, 219] width 707 height 13
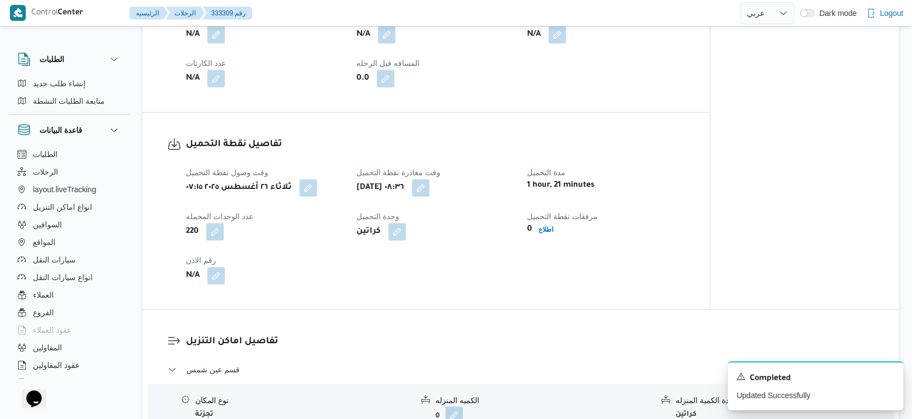
scroll to position [427, 0]
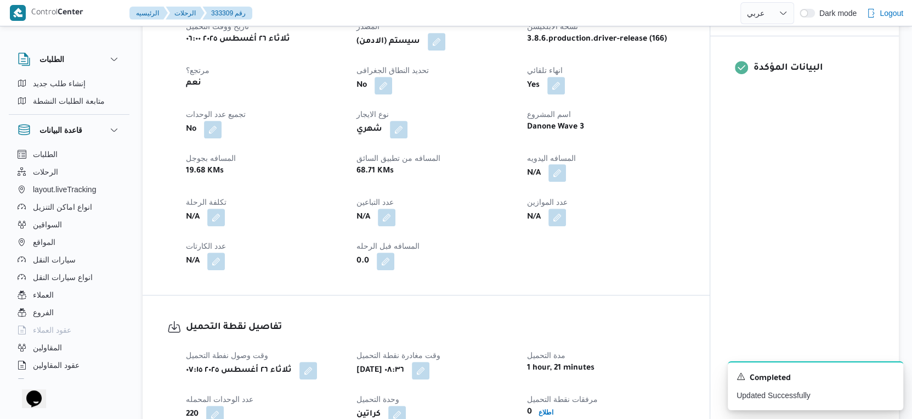
click at [556, 182] on button "button" at bounding box center [558, 173] width 18 height 18
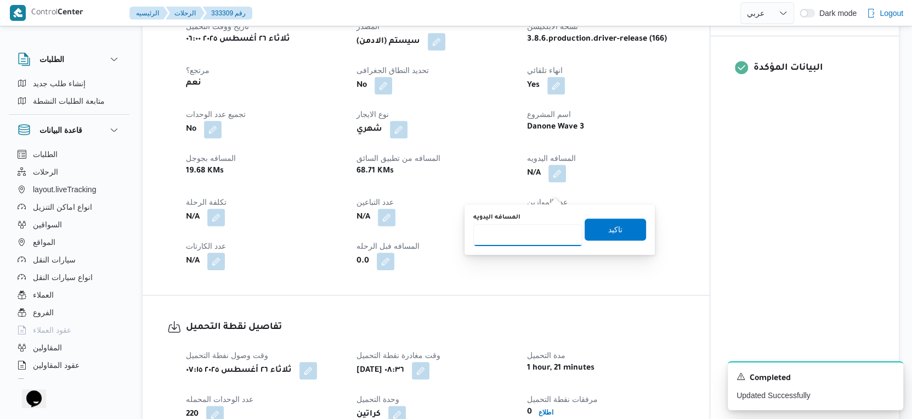
click at [532, 229] on input "المسافه اليدويه" at bounding box center [527, 235] width 109 height 22
click at [532, 232] on input "المسافه اليدويه" at bounding box center [527, 235] width 109 height 22
type input "50"
click at [610, 225] on span "تاكيد" at bounding box center [615, 228] width 14 height 13
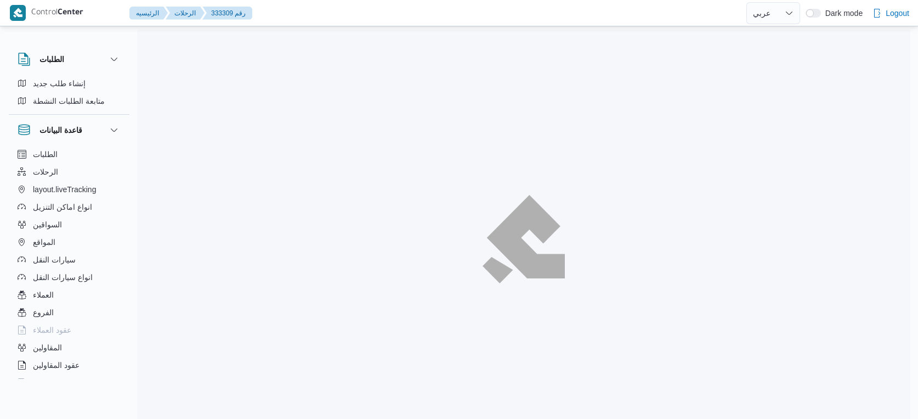
select select "ar"
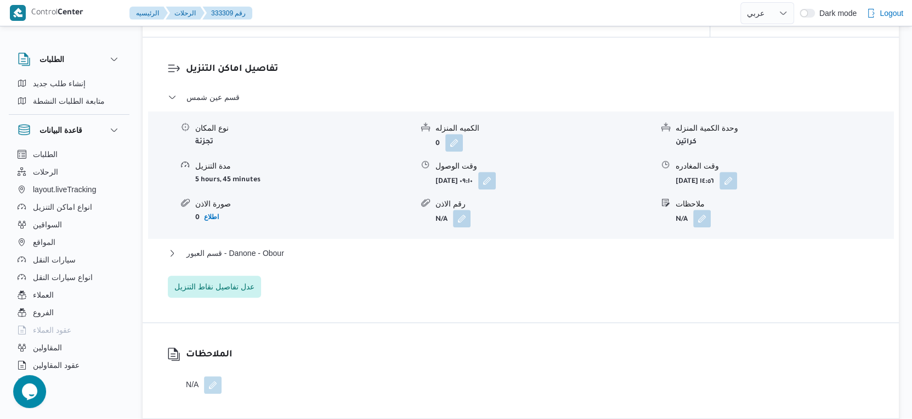
scroll to position [883, 0]
click at [314, 258] on button "قسم العبور - Danone - Obour" at bounding box center [521, 251] width 707 height 13
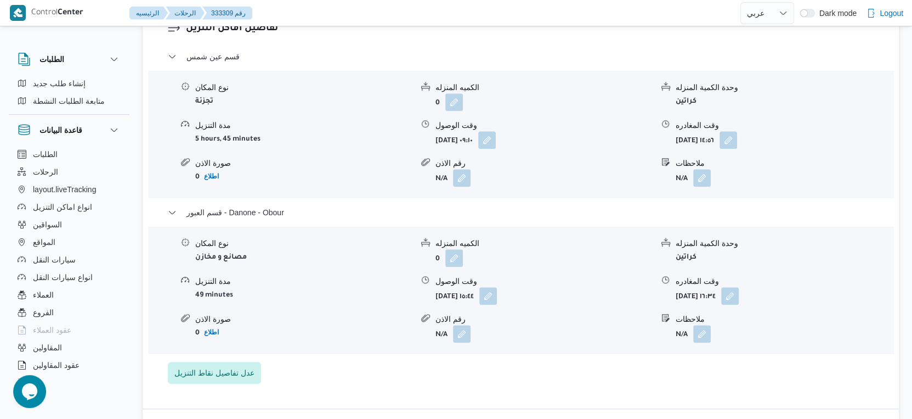
scroll to position [944, 0]
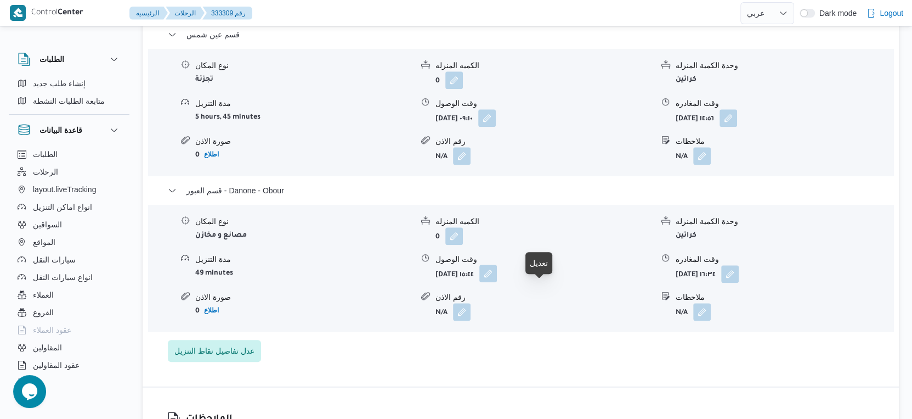
click at [497, 282] on button "button" at bounding box center [488, 273] width 18 height 18
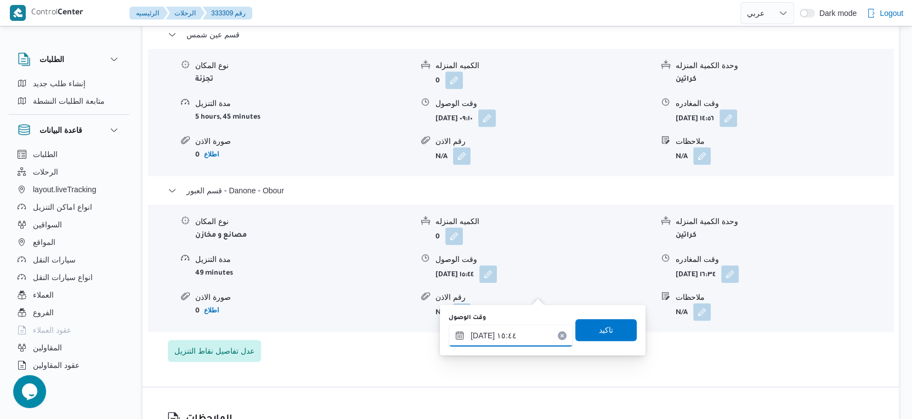
click at [510, 335] on input "٢٦/٠٨/٢٠٢٥ ١٥:٤٤" at bounding box center [511, 335] width 125 height 22
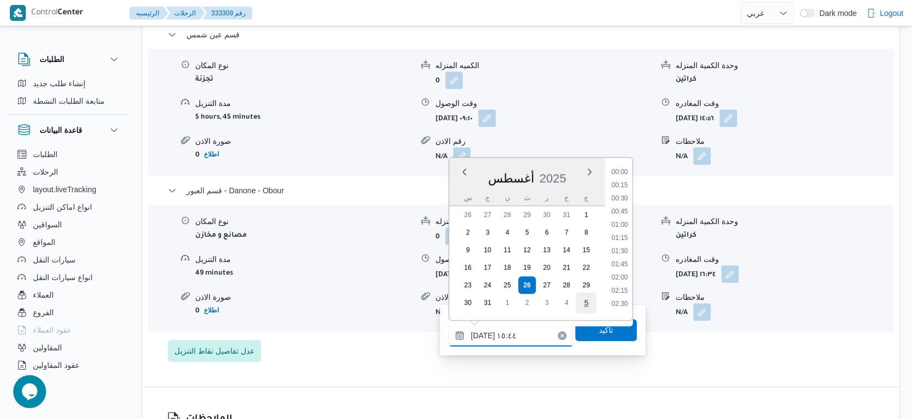
scroll to position [740, 0]
click at [628, 245] on li "15:30" at bounding box center [619, 247] width 25 height 11
type input "٢٦/٠٨/٢٠٢٥ ١٥:٣٠"
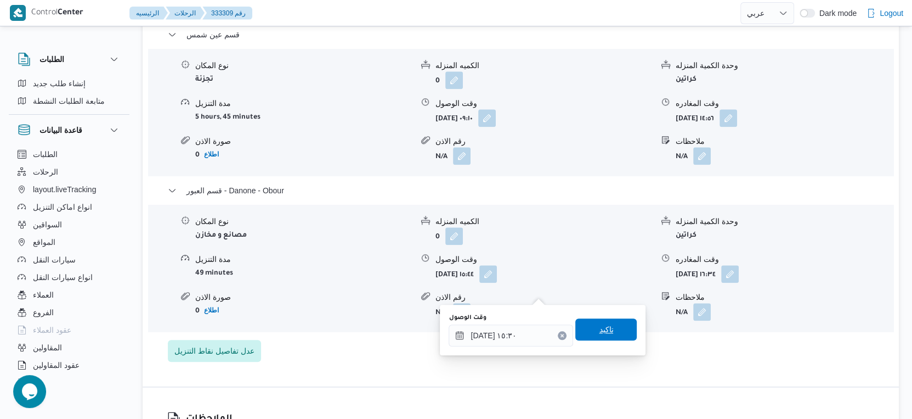
click at [607, 324] on span "تاكيد" at bounding box center [605, 329] width 61 height 22
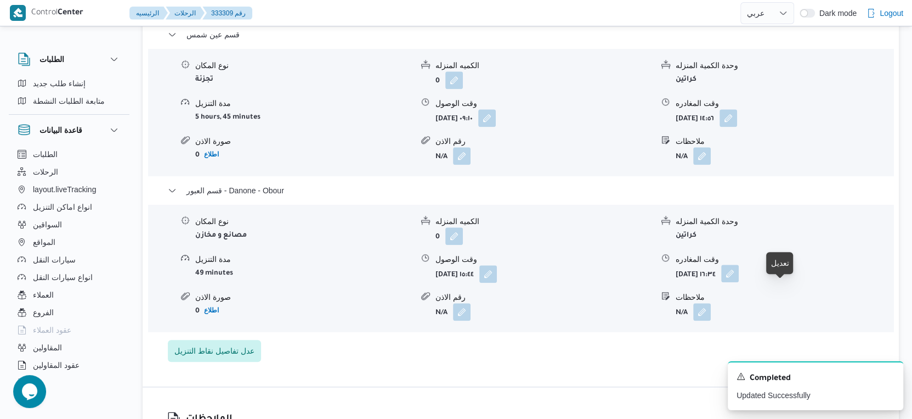
click at [739, 282] on button "button" at bounding box center [730, 273] width 18 height 18
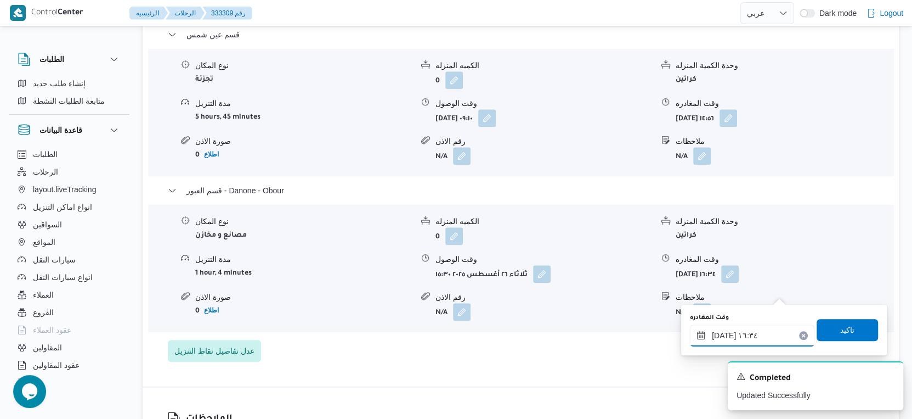
click at [747, 338] on input "٢٦/٠٨/٢٠٢٥ ١٦:٣٤" at bounding box center [752, 335] width 125 height 22
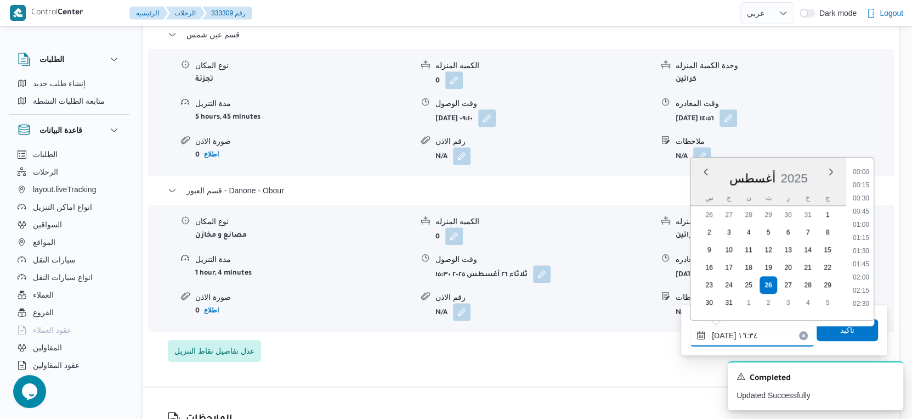
scroll to position [793, 0]
click at [866, 203] on li "15:45" at bounding box center [861, 208] width 25 height 11
type input "٢٦/٠٨/٢٠٢٥ ١٥:٤٥"
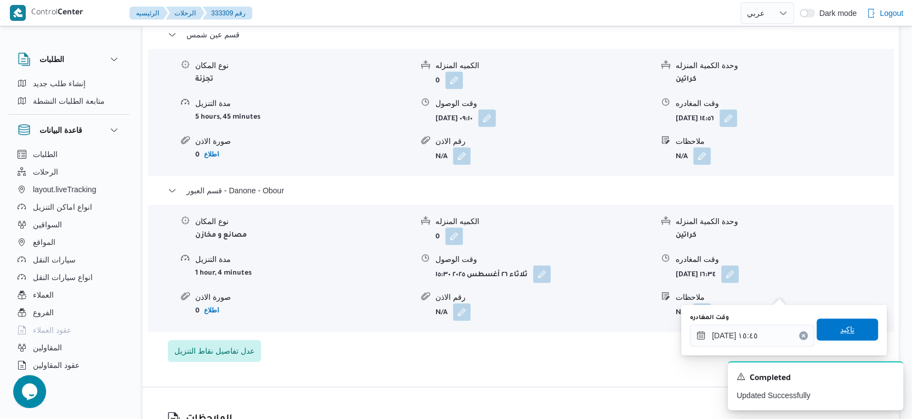
click at [856, 322] on span "تاكيد" at bounding box center [847, 329] width 61 height 22
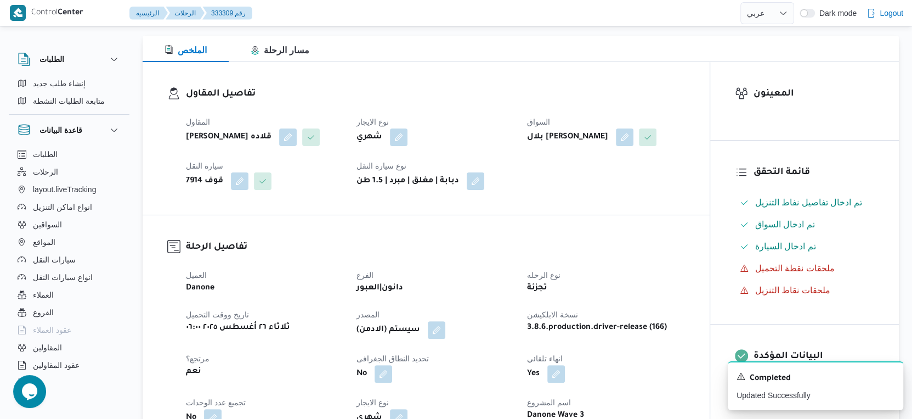
scroll to position [0, 0]
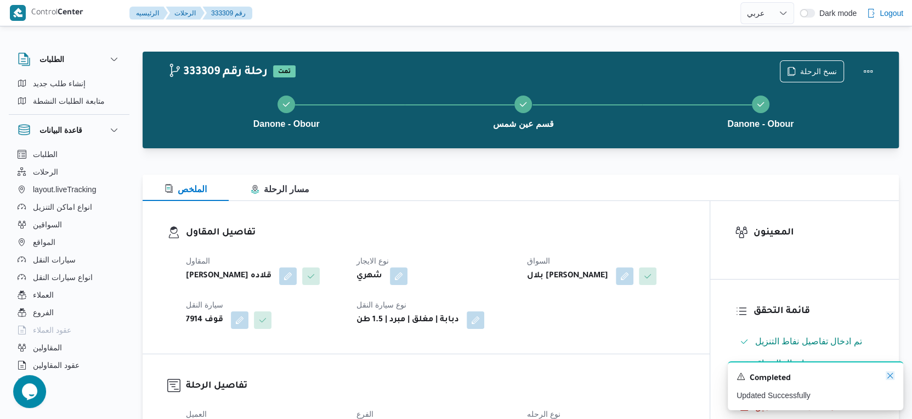
click at [889, 374] on icon "Dismiss toast" at bounding box center [890, 375] width 9 height 9
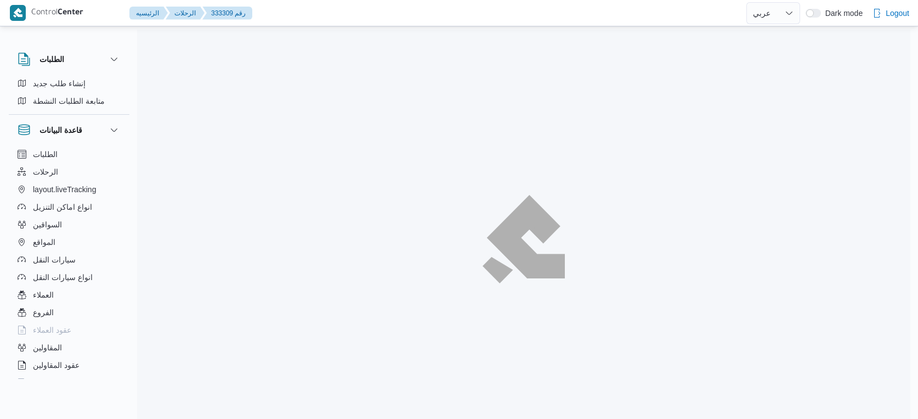
select select "ar"
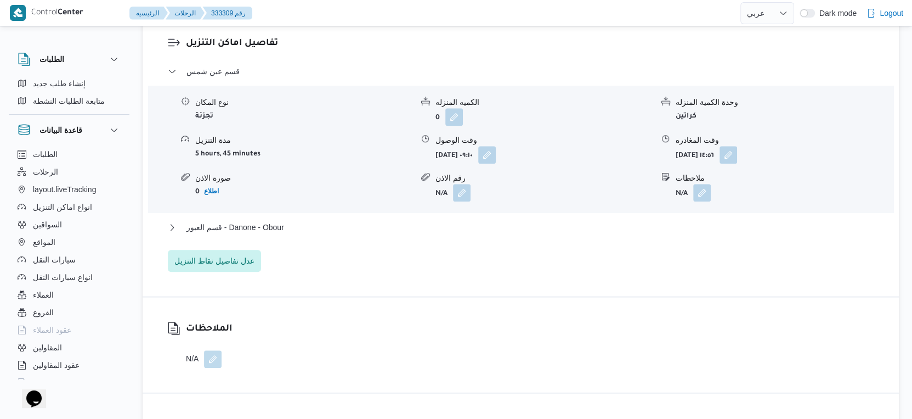
scroll to position [914, 0]
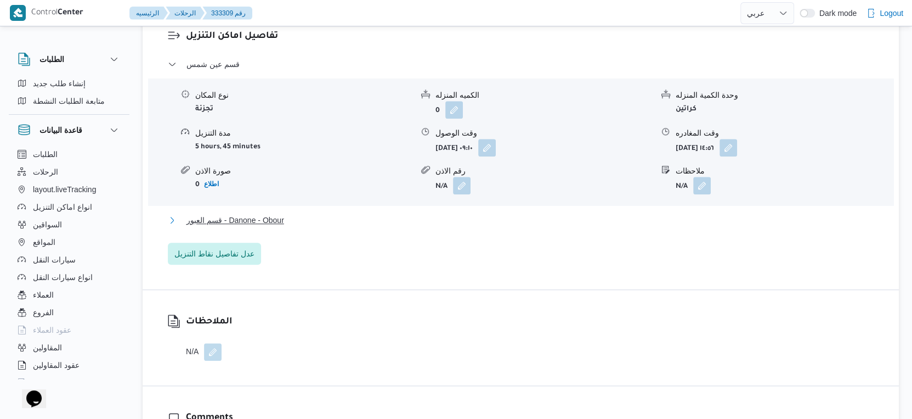
click at [290, 227] on button "قسم العبور - Danone - Obour" at bounding box center [521, 219] width 707 height 13
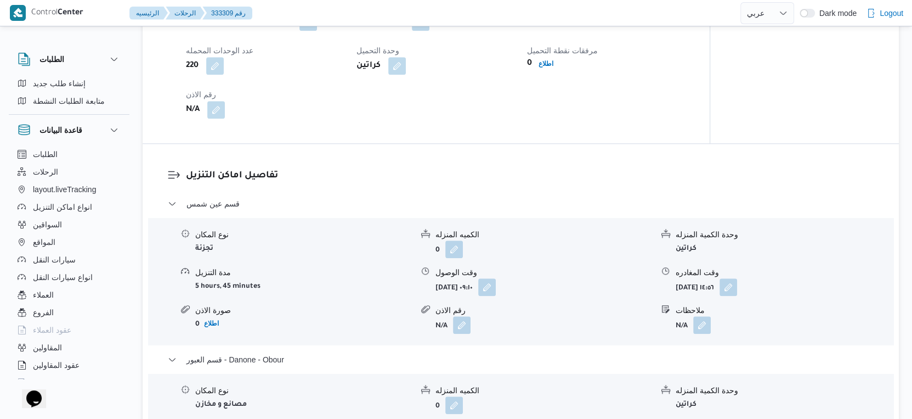
scroll to position [975, 0]
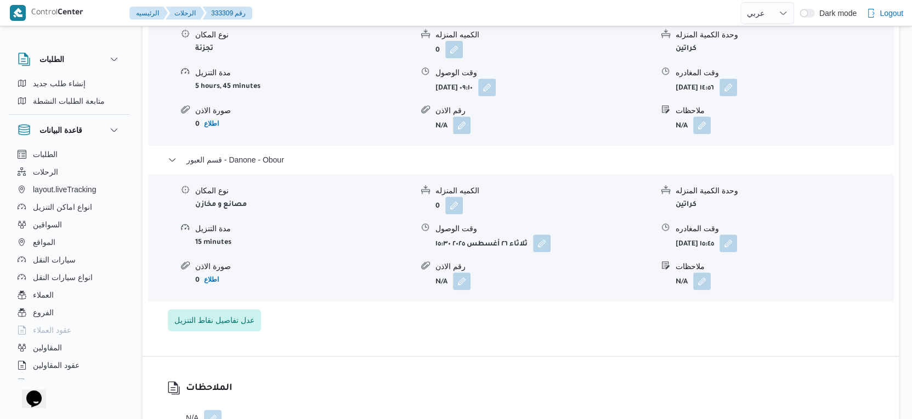
select select "ar"
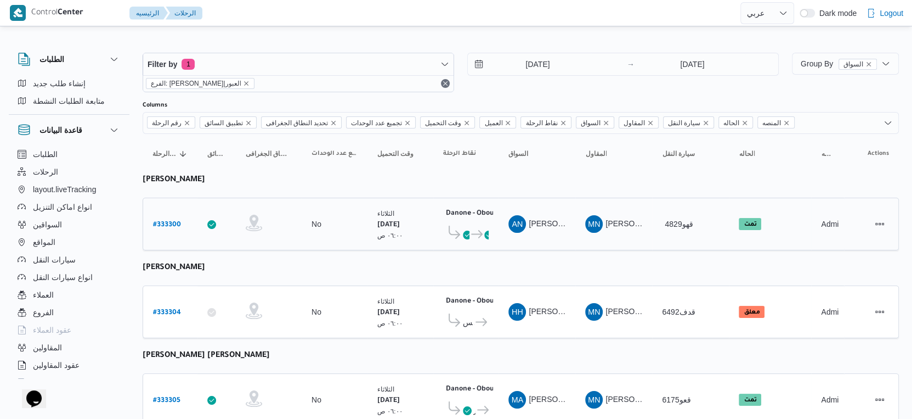
click at [168, 221] on b "# 333300" at bounding box center [167, 225] width 28 height 8
select select "ar"
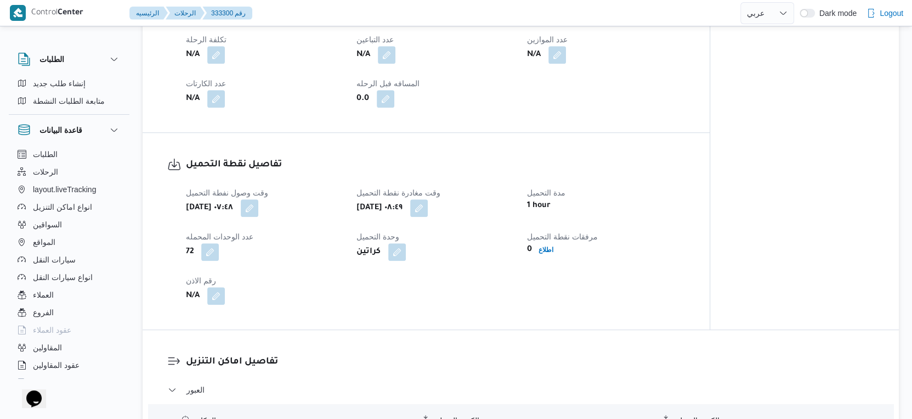
scroll to position [609, 0]
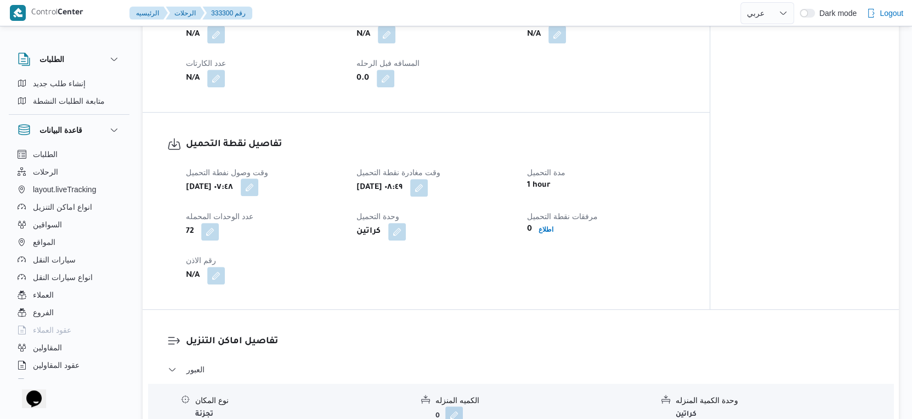
click at [258, 196] on button "button" at bounding box center [250, 187] width 18 height 18
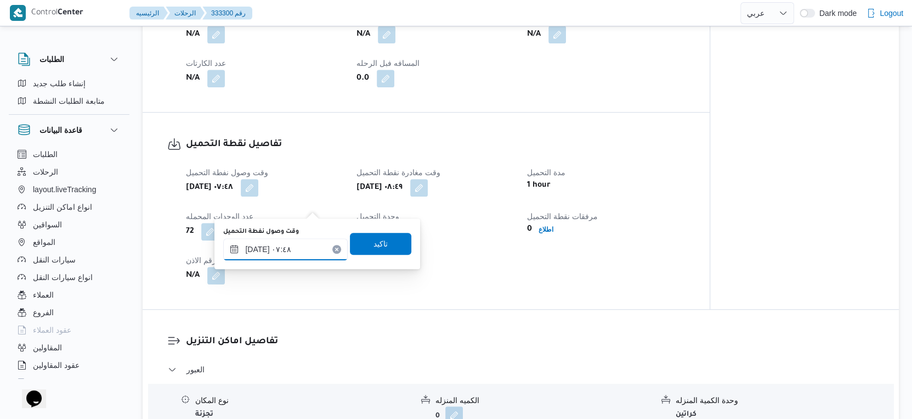
click at [256, 249] on input "٢٦/٠٨/٢٠٢٥ ٠٧:٤٨" at bounding box center [285, 249] width 125 height 22
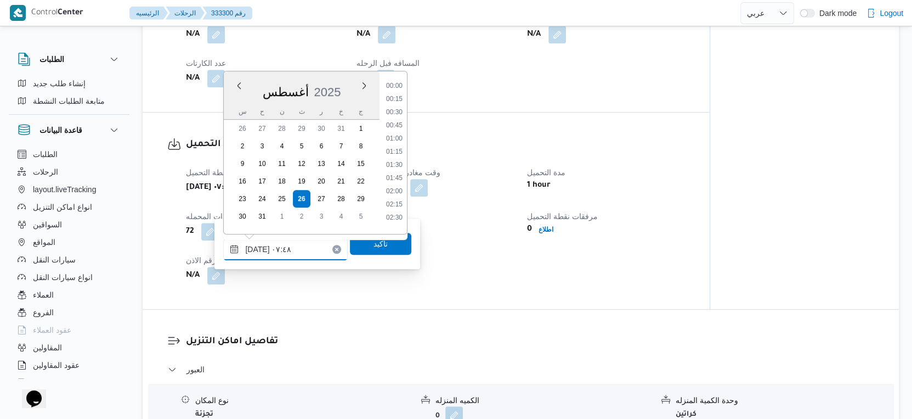
click at [256, 249] on input "٢٦/٠٨/٢٠٢٥ ٠٧:٤٨" at bounding box center [285, 249] width 125 height 22
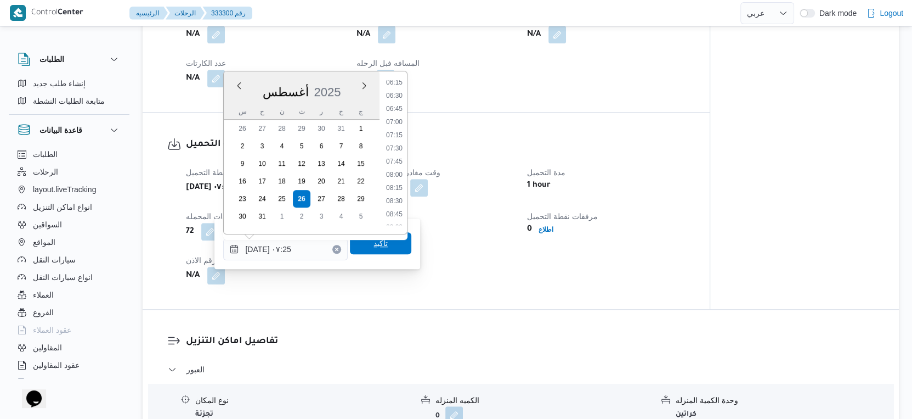
type input "٢٦/٠٨/٢٠٢٥ ٠٧:٢٥"
click at [360, 240] on span "تاكيد" at bounding box center [380, 243] width 61 height 22
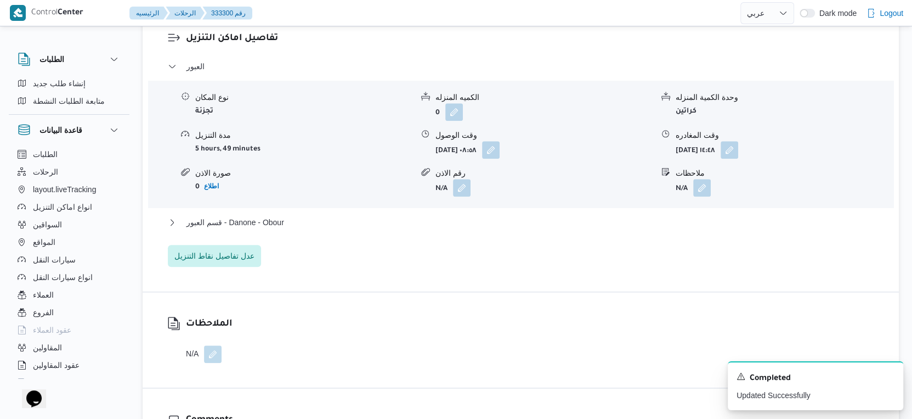
scroll to position [975, 0]
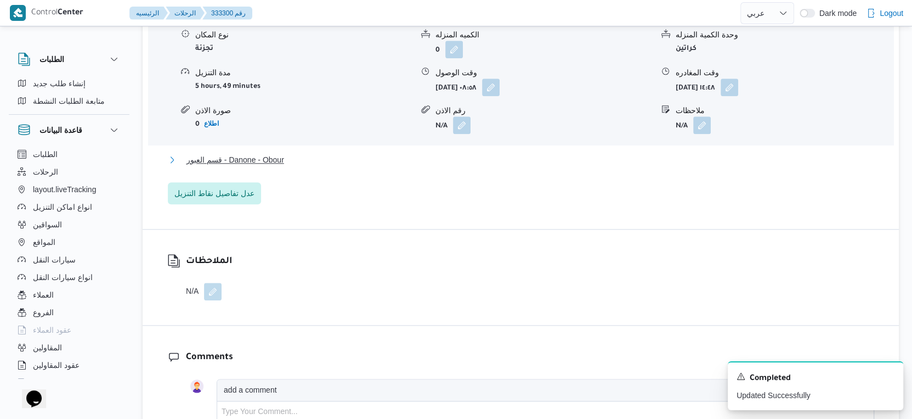
click at [275, 166] on span "قسم العبور - Danone - Obour" at bounding box center [236, 159] width 98 height 13
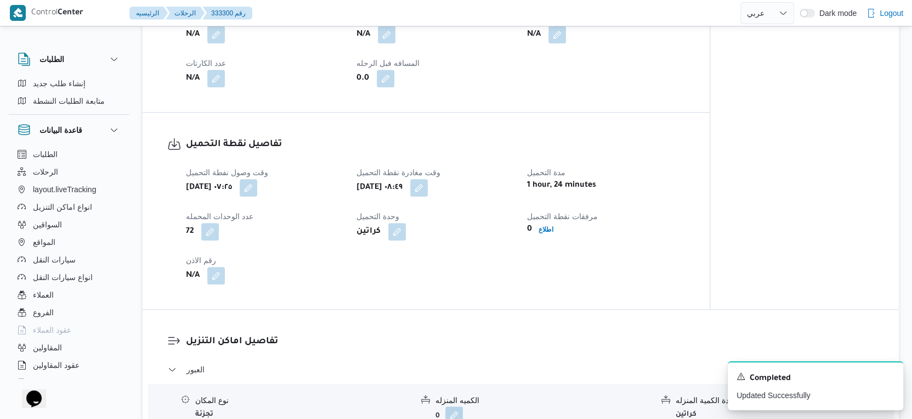
scroll to position [365, 0]
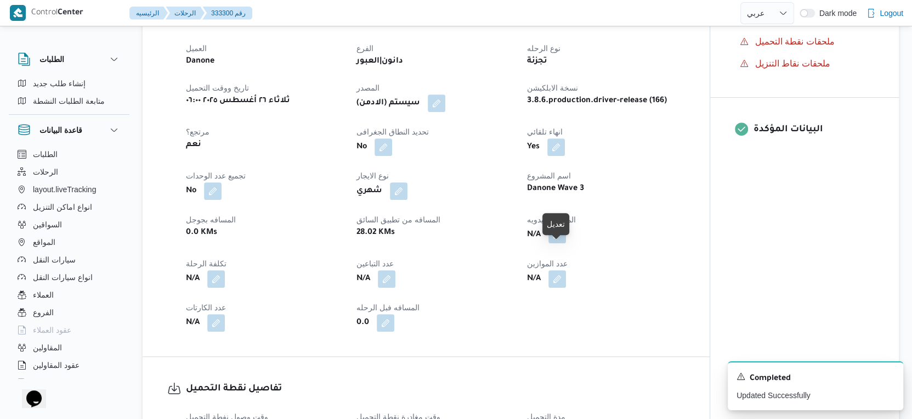
click at [557, 243] on button "button" at bounding box center [558, 234] width 18 height 18
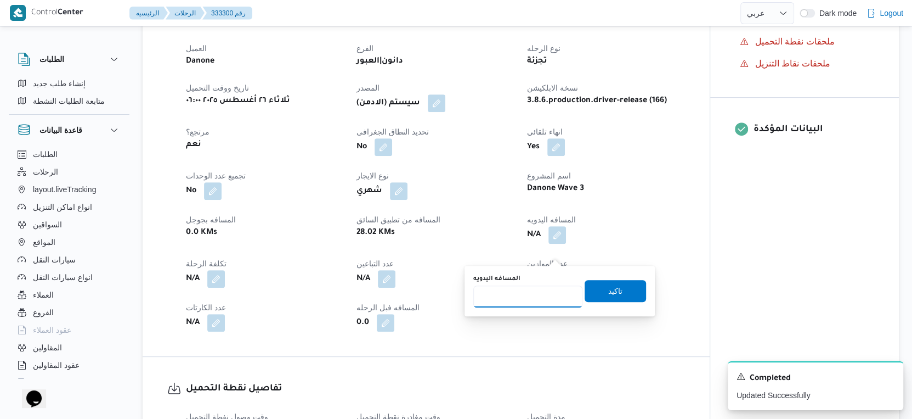
click at [515, 290] on input "المسافه اليدويه" at bounding box center [527, 296] width 109 height 22
type input "44"
click at [623, 290] on span "تاكيد" at bounding box center [615, 290] width 61 height 22
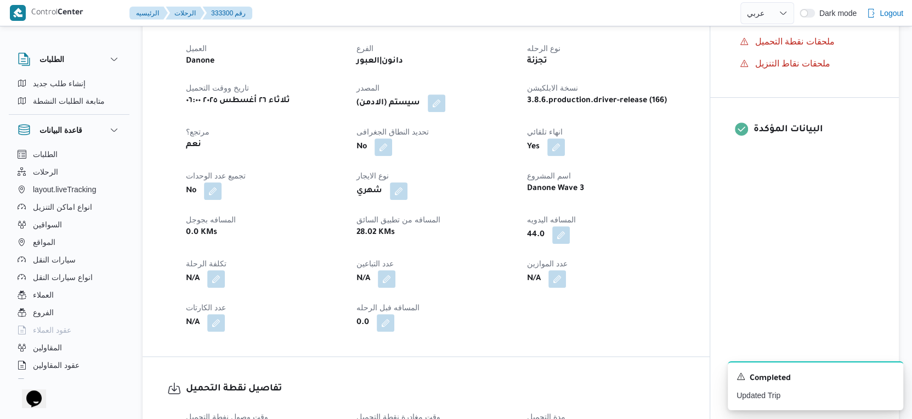
click at [649, 200] on div "اسم المشروع Danone Wave 3" at bounding box center [605, 184] width 157 height 31
click at [891, 372] on icon "Dismiss toast" at bounding box center [890, 375] width 9 height 9
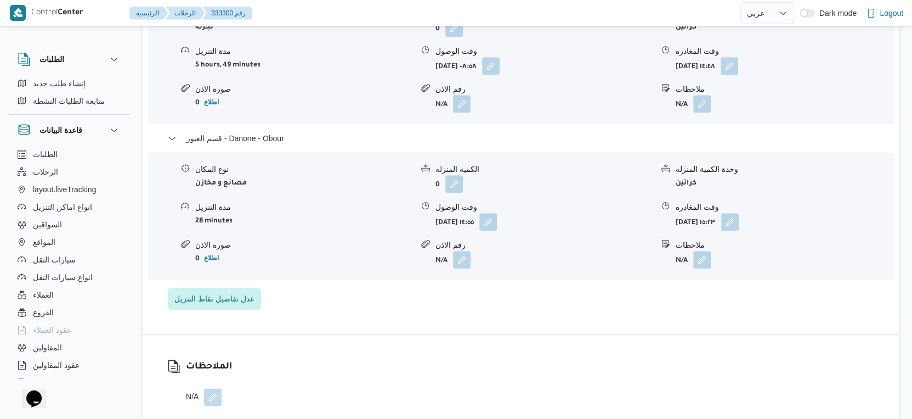
scroll to position [975, 0]
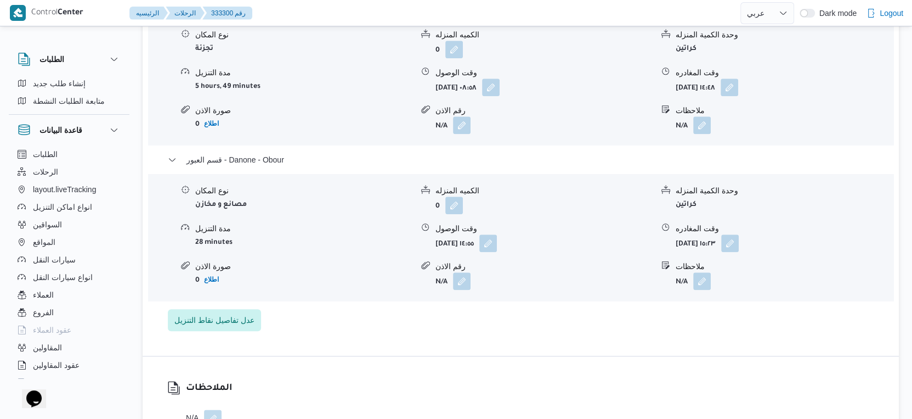
select select "ar"
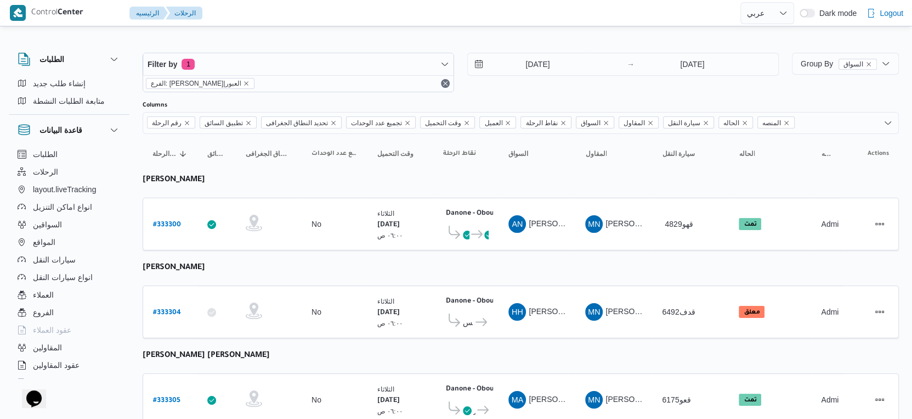
select select "ar"
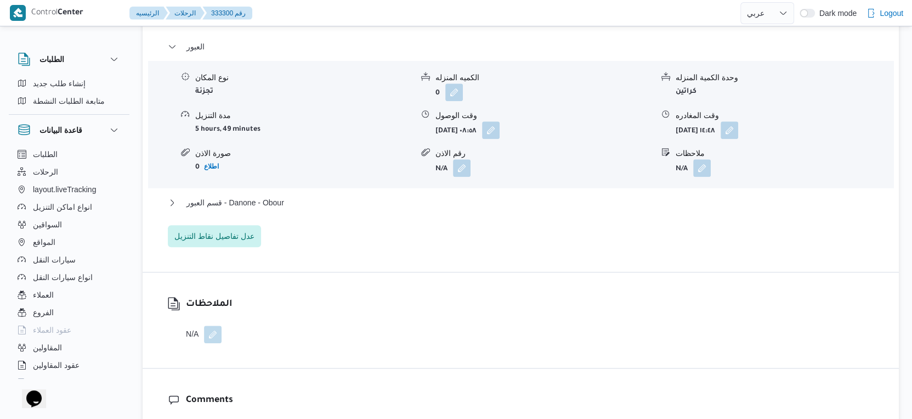
scroll to position [944, 0]
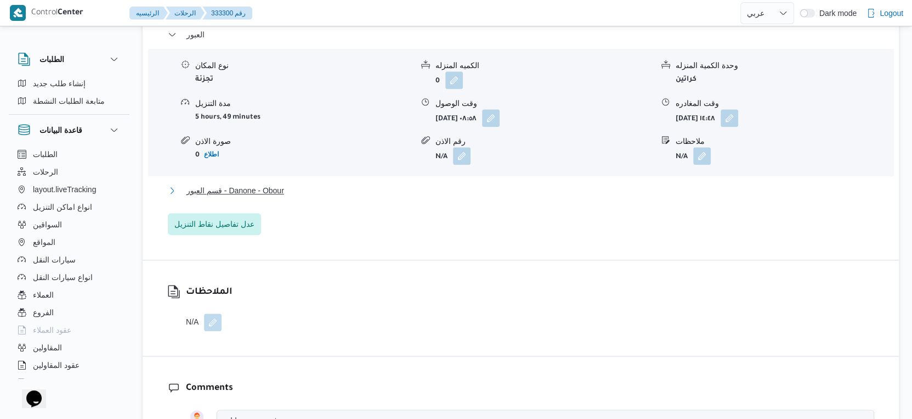
click at [279, 197] on span "قسم العبور - Danone - Obour" at bounding box center [236, 190] width 98 height 13
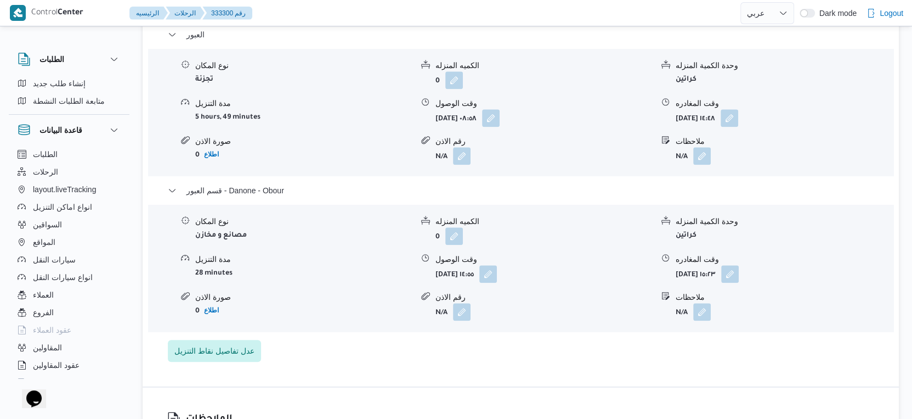
select select "ar"
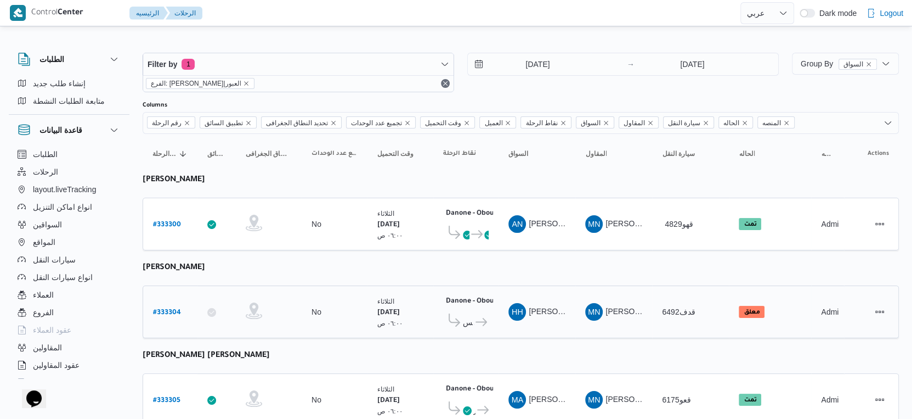
click at [171, 309] on b "# 333304" at bounding box center [167, 313] width 28 height 8
select select "ar"
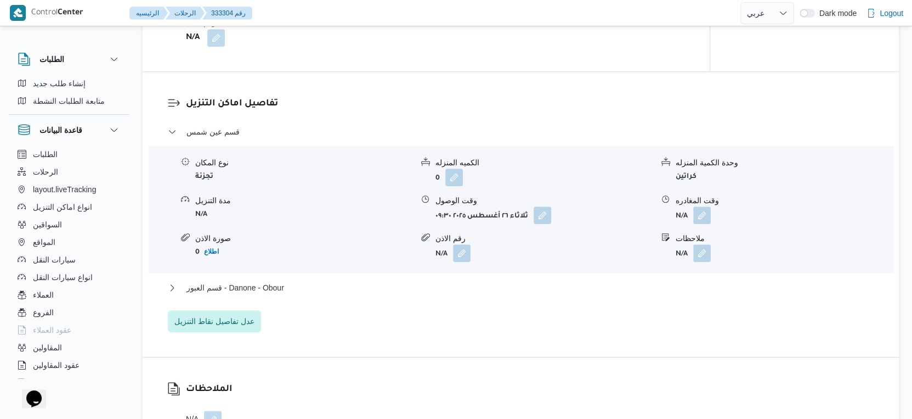
scroll to position [853, 0]
click at [307, 292] on button "قسم العبور - Danone - Obour" at bounding box center [521, 285] width 707 height 13
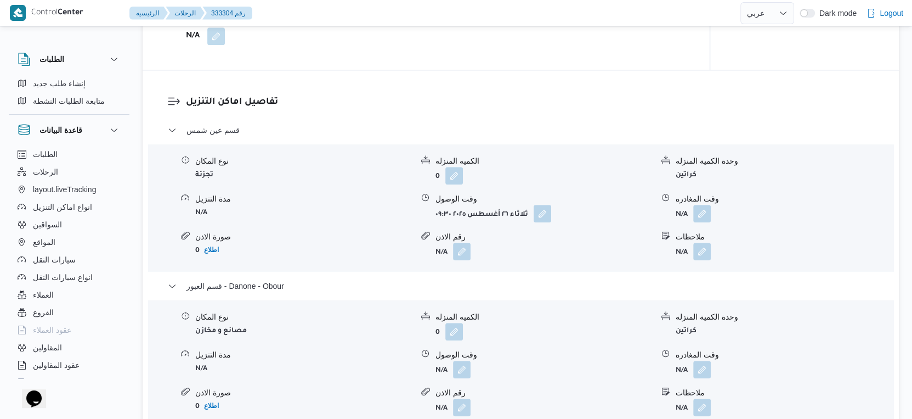
scroll to position [914, 0]
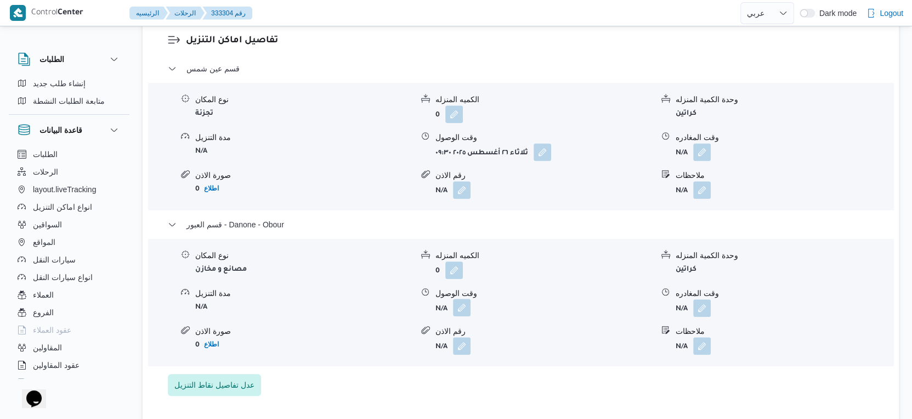
click at [462, 316] on button "button" at bounding box center [462, 307] width 18 height 18
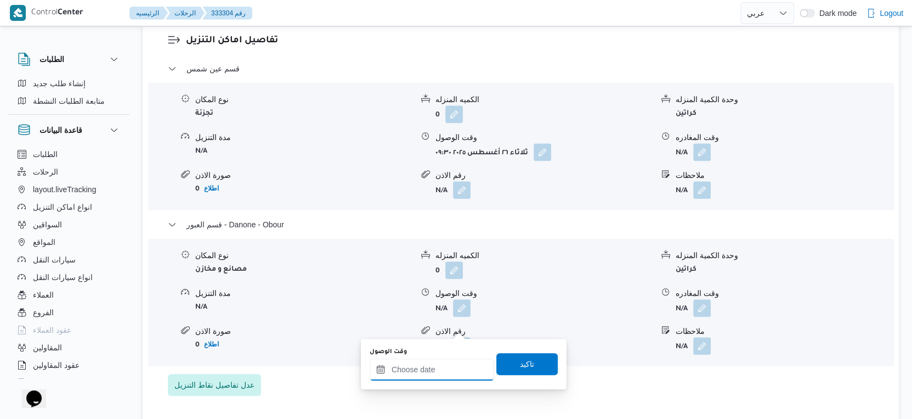
click at [451, 368] on input "وقت الوصول" at bounding box center [432, 369] width 125 height 22
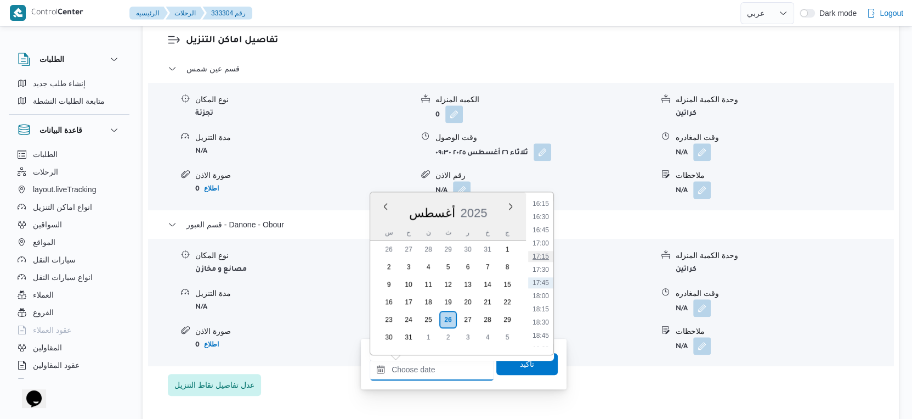
scroll to position [798, 0]
click at [546, 235] on li "15:45" at bounding box center [540, 238] width 25 height 11
type input "٢٦/٠٨/٢٠٢٥ ١٥:٤٥"
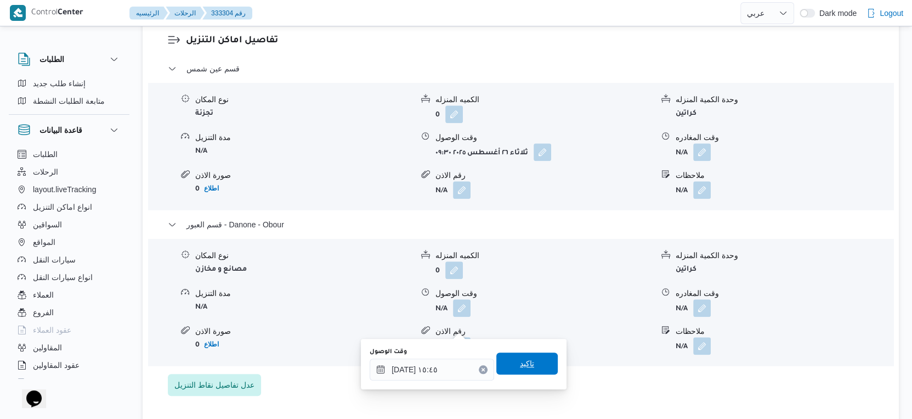
click at [538, 362] on span "تاكيد" at bounding box center [526, 363] width 61 height 22
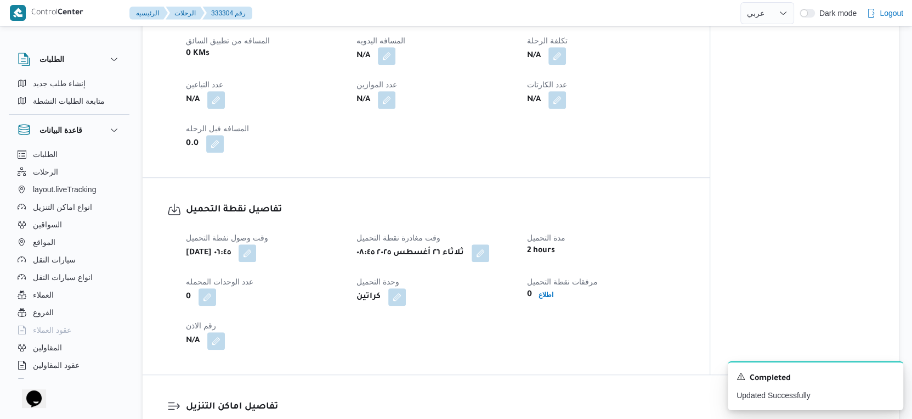
scroll to position [365, 0]
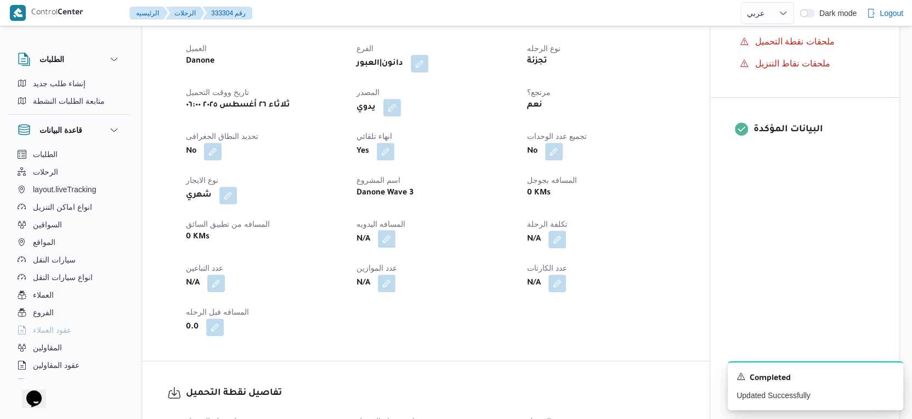
click at [387, 247] on button "button" at bounding box center [387, 239] width 18 height 18
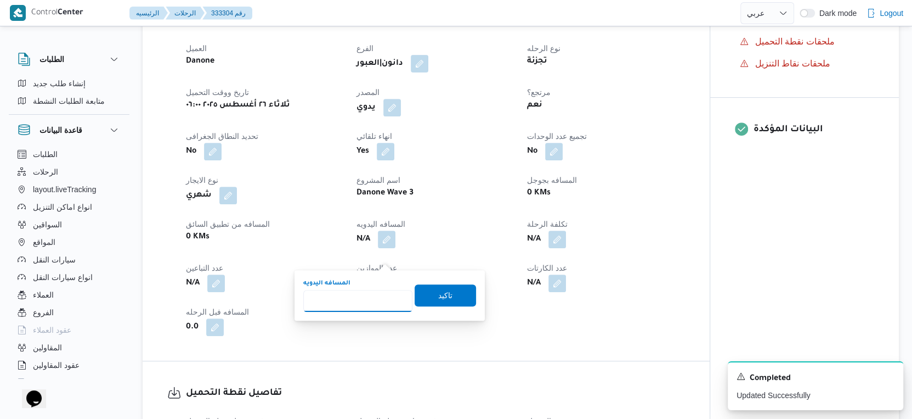
click at [360, 304] on input "المسافه اليدويه" at bounding box center [357, 301] width 109 height 22
type input "52"
click at [438, 301] on span "تاكيد" at bounding box center [445, 295] width 61 height 22
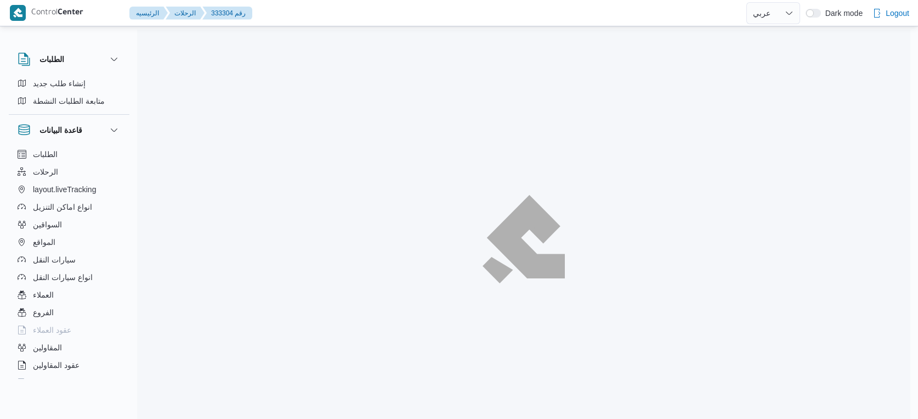
select select "ar"
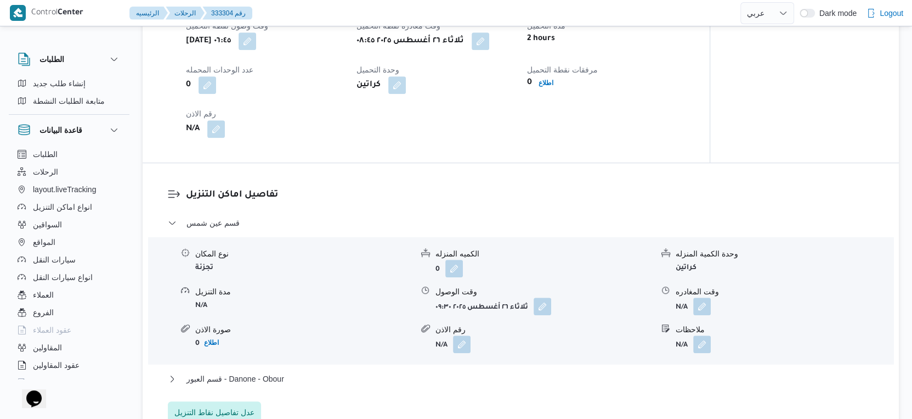
scroll to position [761, 0]
click at [547, 314] on button "button" at bounding box center [543, 305] width 18 height 18
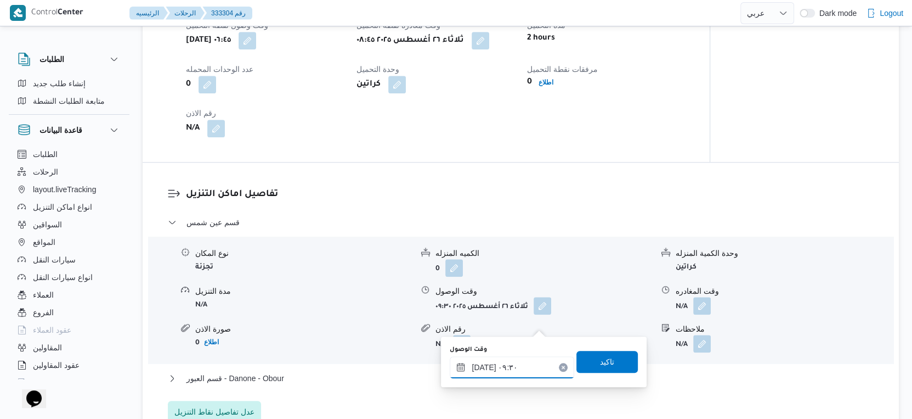
click at [520, 369] on input "[DATE] ٠٩:٣٠" at bounding box center [512, 367] width 125 height 22
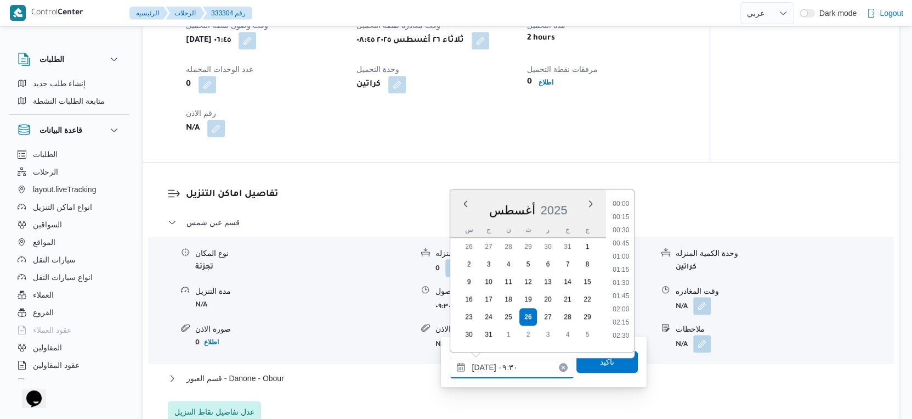
scroll to position [425, 0]
click at [621, 262] on li "09:15" at bounding box center [621, 266] width 25 height 11
type input "[DATE] ٠٩:١٥"
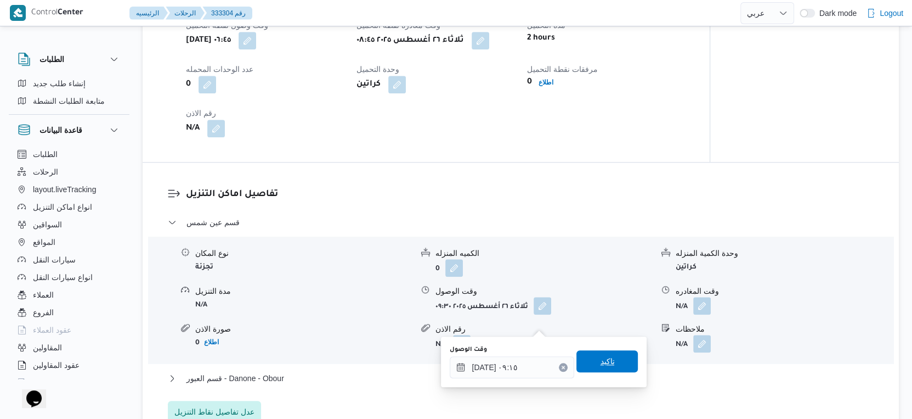
click at [623, 359] on span "تاكيد" at bounding box center [607, 361] width 61 height 22
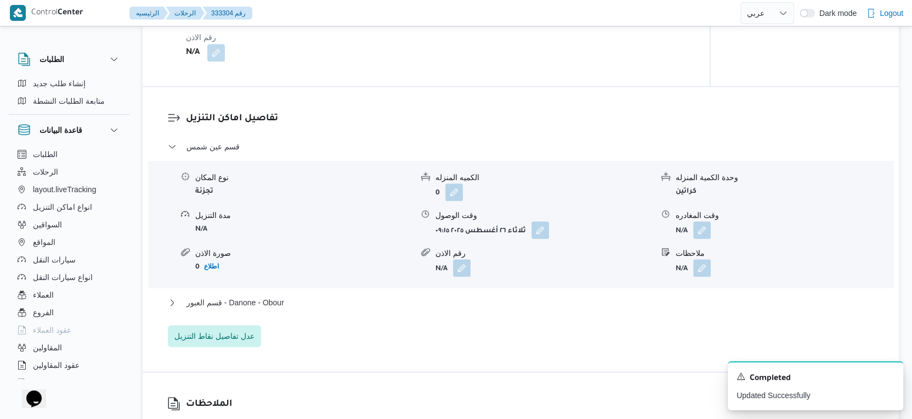
scroll to position [944, 0]
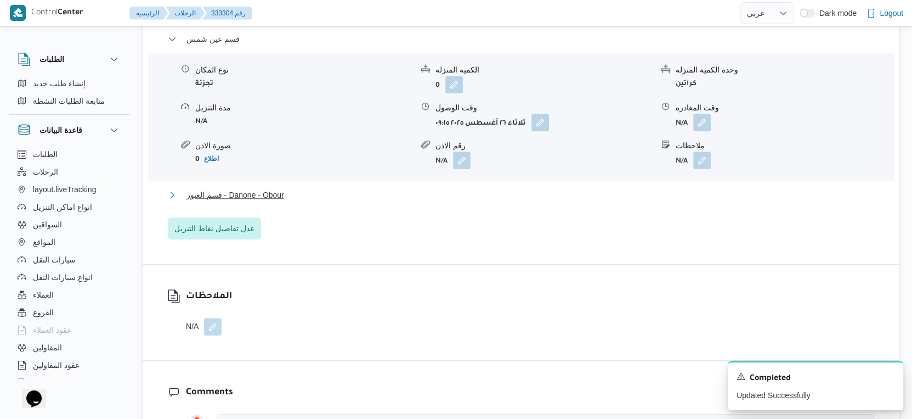
click at [271, 201] on span "قسم العبور - Danone - Obour" at bounding box center [236, 194] width 98 height 13
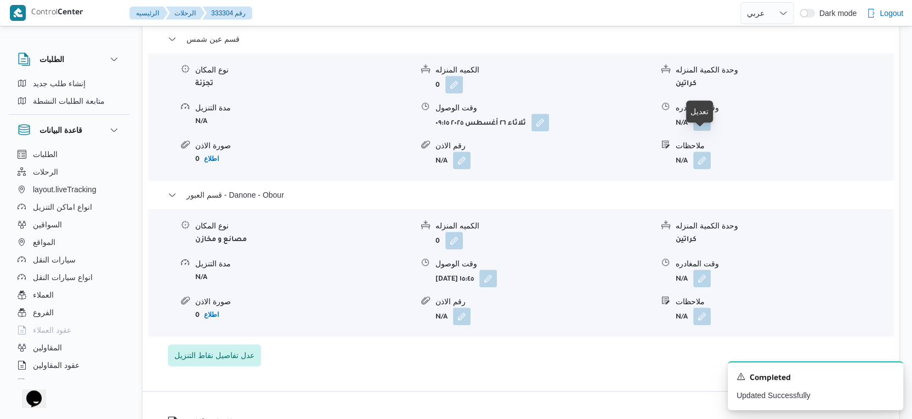
click at [706, 131] on button "button" at bounding box center [702, 122] width 18 height 18
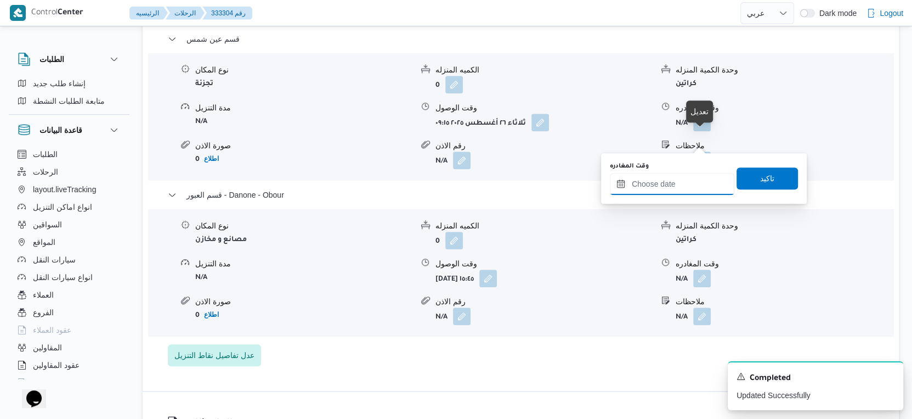
click at [687, 183] on input "وقت المغادره" at bounding box center [672, 184] width 125 height 22
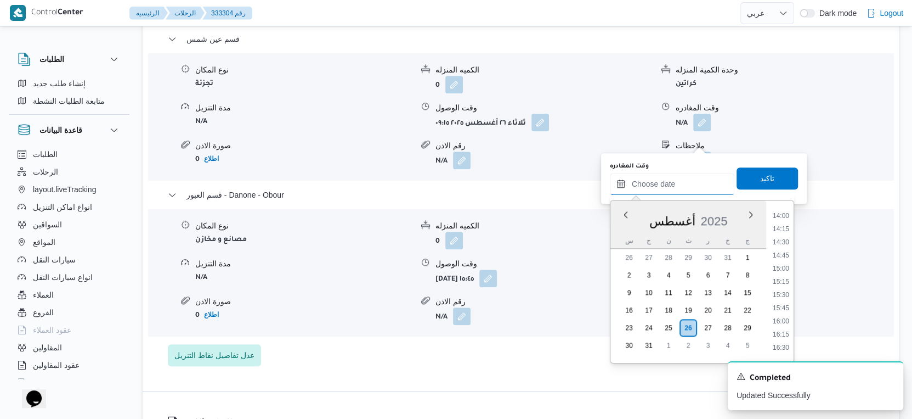
scroll to position [798, 0]
click at [781, 220] on li "15:15" at bounding box center [781, 219] width 25 height 11
type input "٢٦/٠٨/٢٠٢٥ ١٥:١٥"
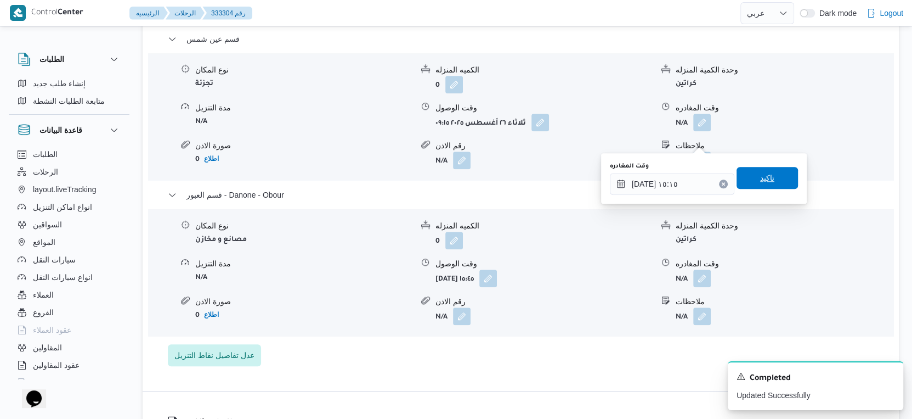
click at [767, 181] on span "تاكيد" at bounding box center [767, 178] width 61 height 22
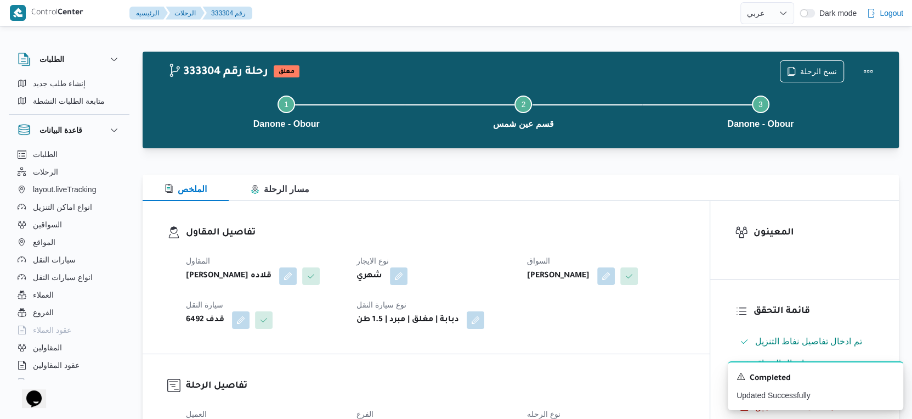
scroll to position [304, 0]
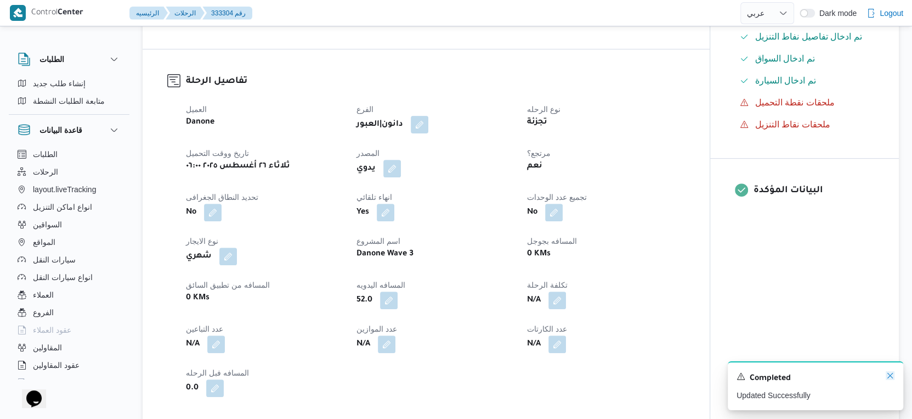
click at [890, 375] on icon "Dismiss toast" at bounding box center [890, 375] width 9 height 9
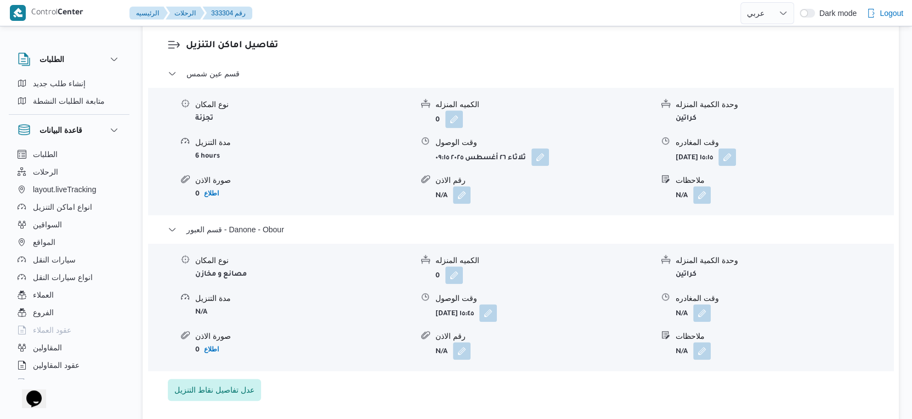
scroll to position [914, 0]
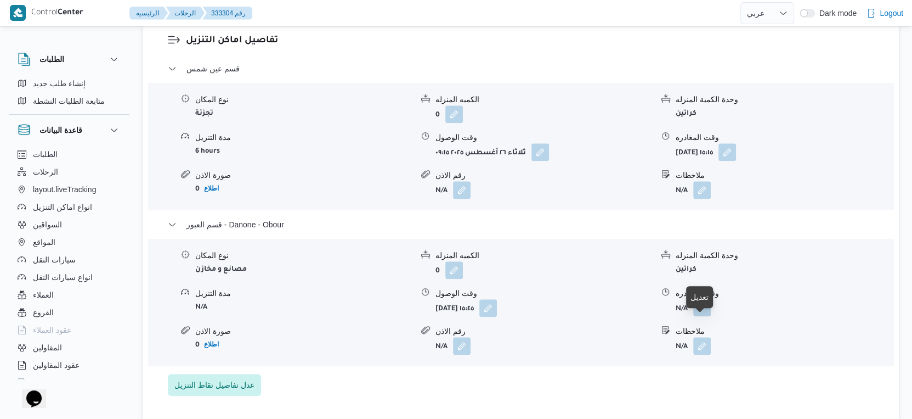
click at [698, 316] on button "button" at bounding box center [702, 307] width 18 height 18
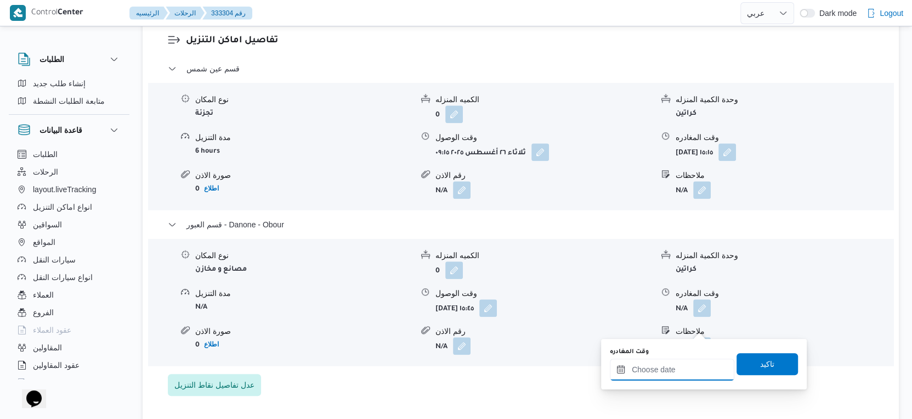
click at [686, 365] on input "وقت المغادره" at bounding box center [672, 369] width 125 height 22
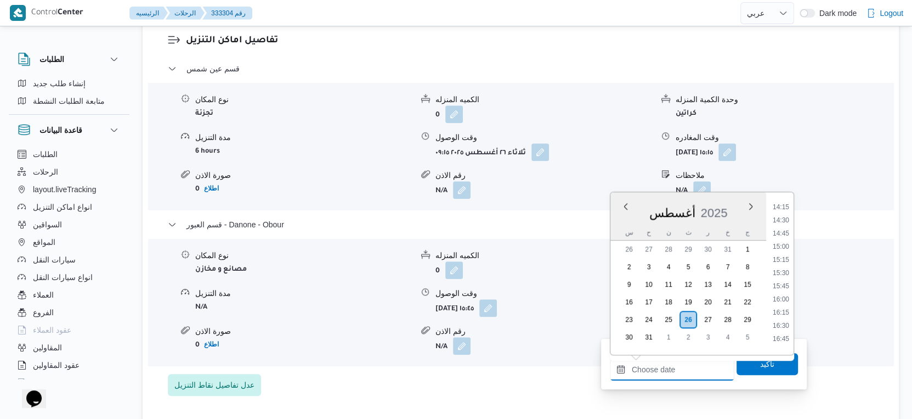
scroll to position [749, 0]
click at [781, 308] on li "16:15" at bounding box center [781, 312] width 25 height 11
type input "٢٦/٠٨/٢٠٢٥ ١٦:١٥"
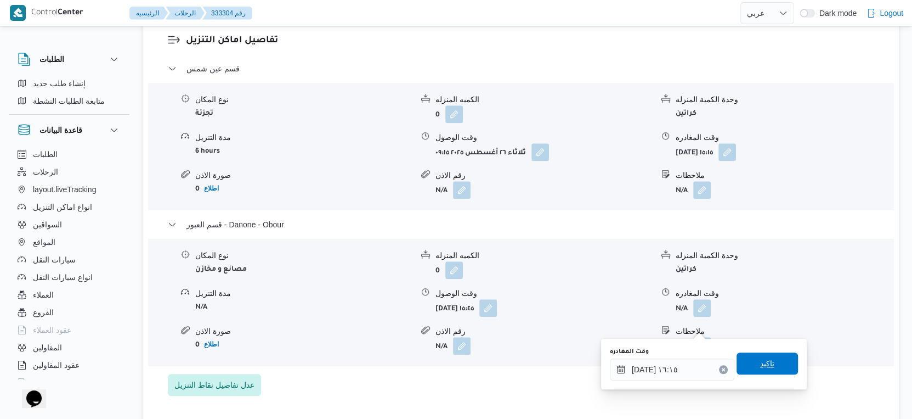
click at [774, 362] on span "تاكيد" at bounding box center [767, 363] width 61 height 22
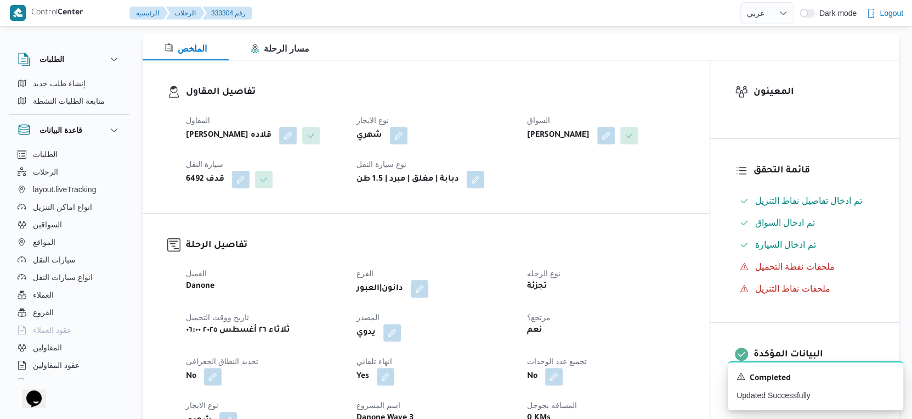
scroll to position [0, 0]
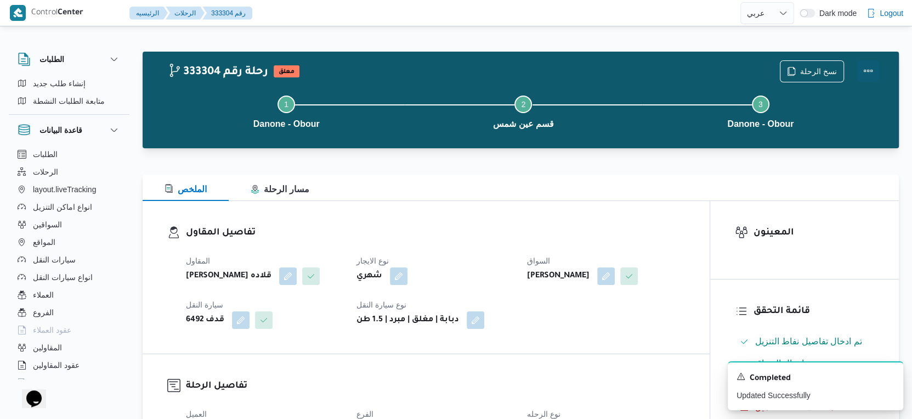
click at [874, 69] on button "Actions" at bounding box center [868, 71] width 22 height 22
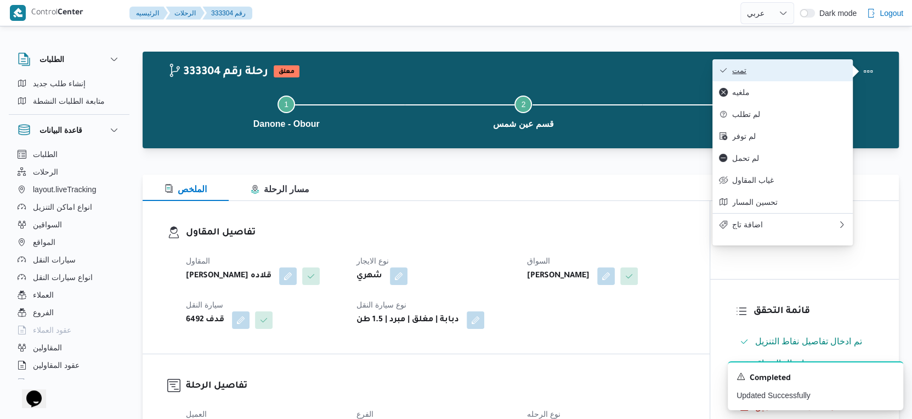
click at [788, 70] on span "تمت" at bounding box center [789, 70] width 114 height 9
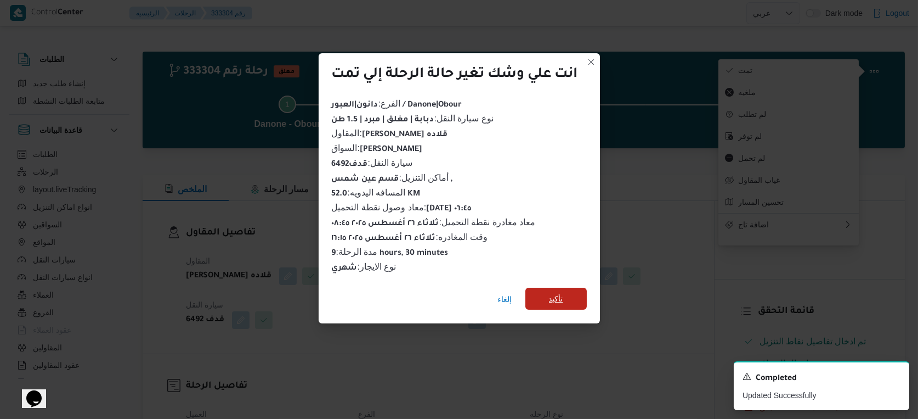
click at [574, 300] on span "تأكيد" at bounding box center [556, 298] width 61 height 22
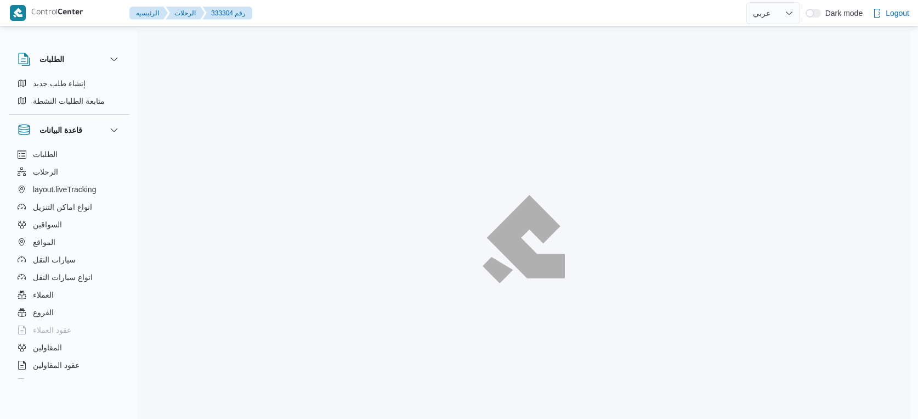
select select "ar"
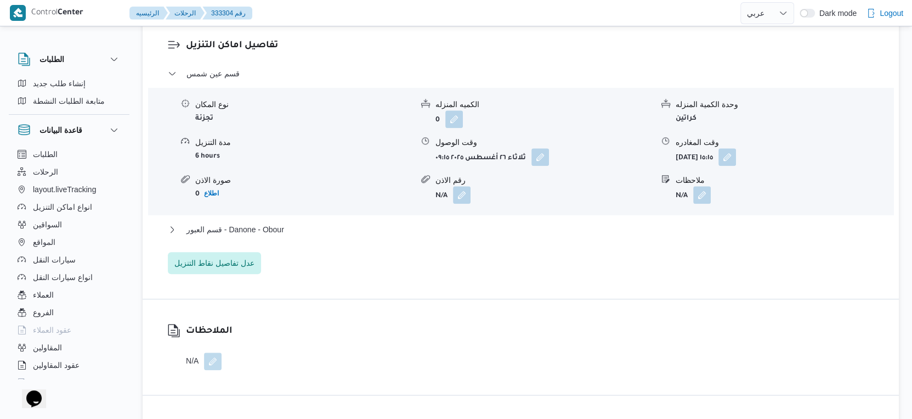
scroll to position [914, 0]
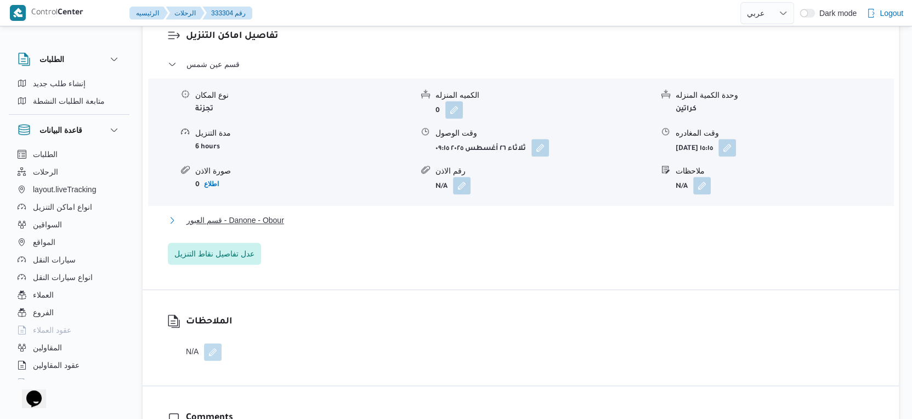
click at [295, 227] on button "قسم العبور - Danone - Obour" at bounding box center [521, 219] width 707 height 13
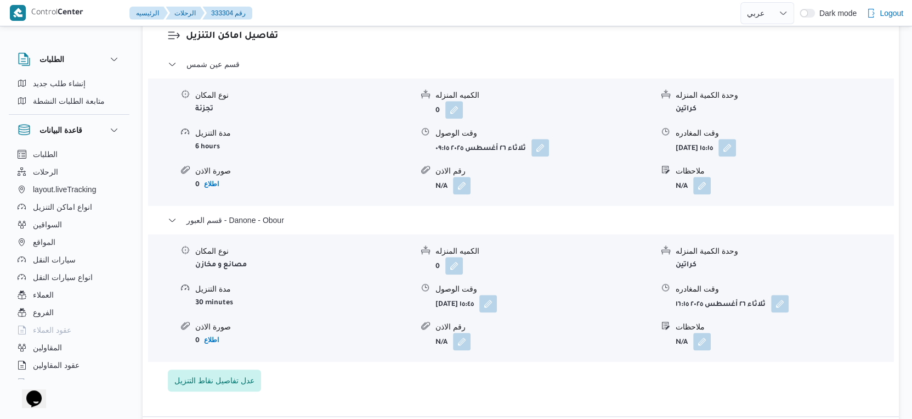
select select "ar"
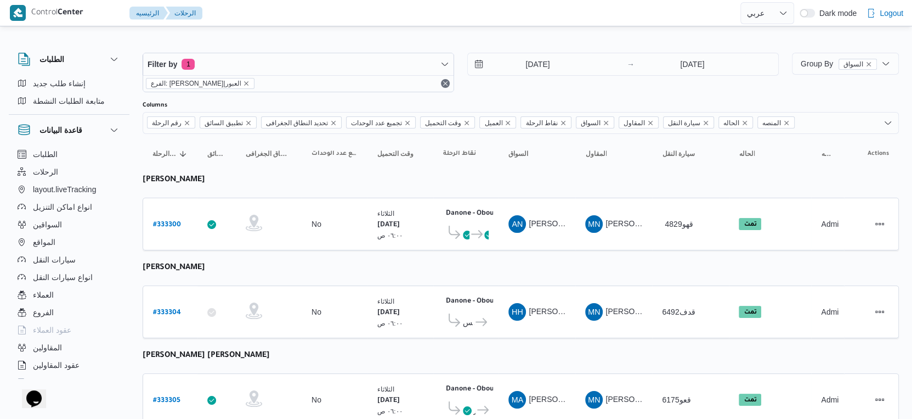
scroll to position [30, 0]
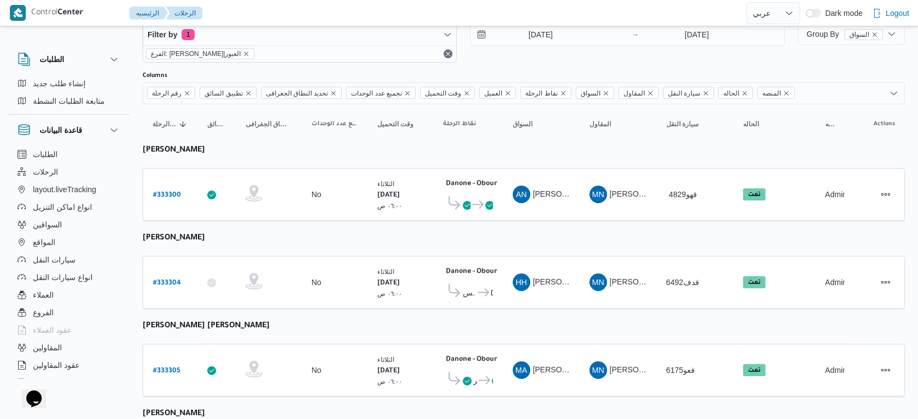
select select "ar"
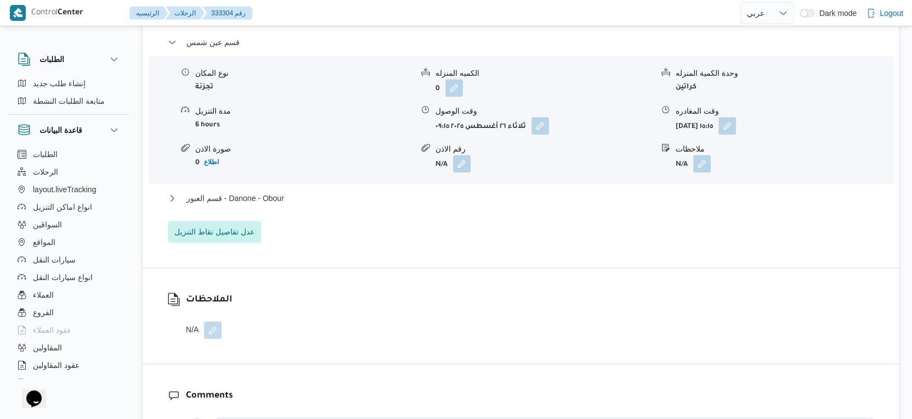
scroll to position [944, 0]
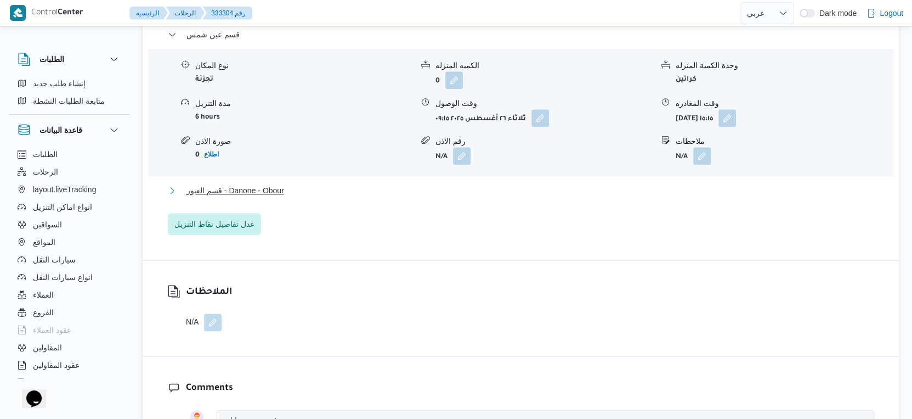
click at [263, 197] on span "قسم العبور - Danone - Obour" at bounding box center [236, 190] width 98 height 13
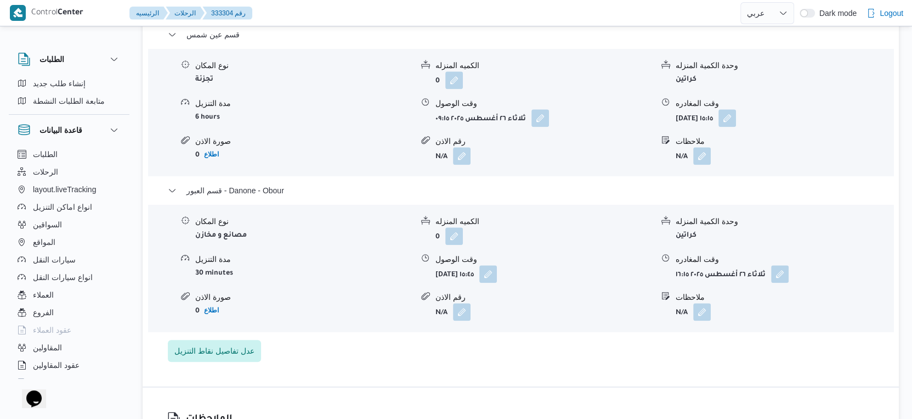
select select "ar"
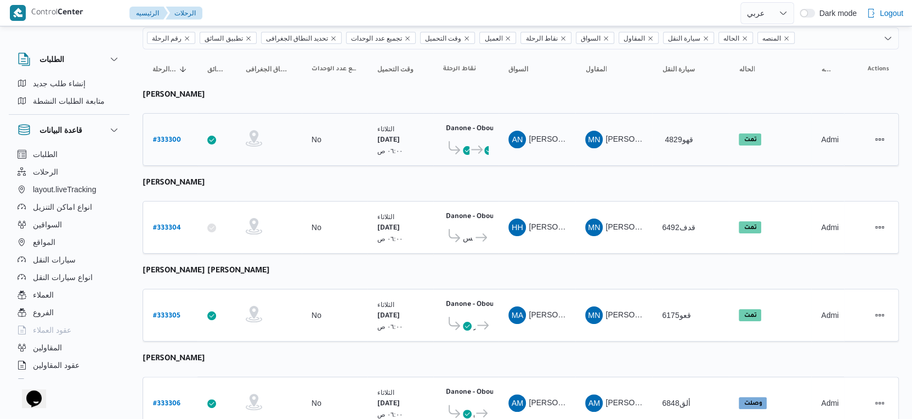
scroll to position [244, 0]
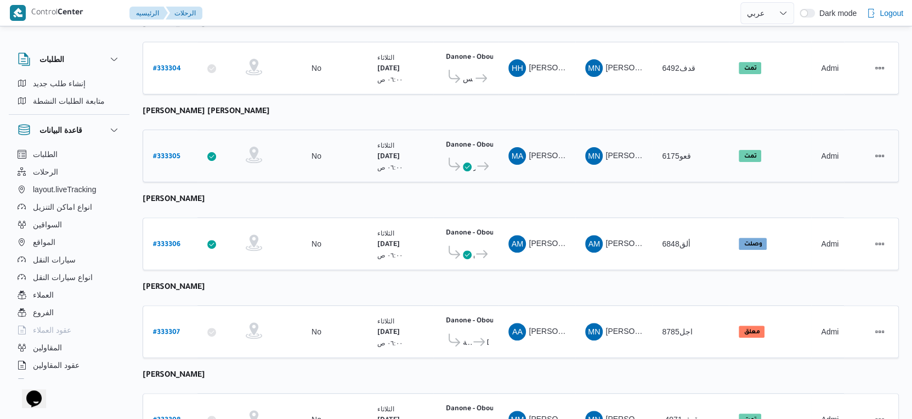
click at [166, 153] on b "# 333305" at bounding box center [166, 157] width 27 height 8
select select "ar"
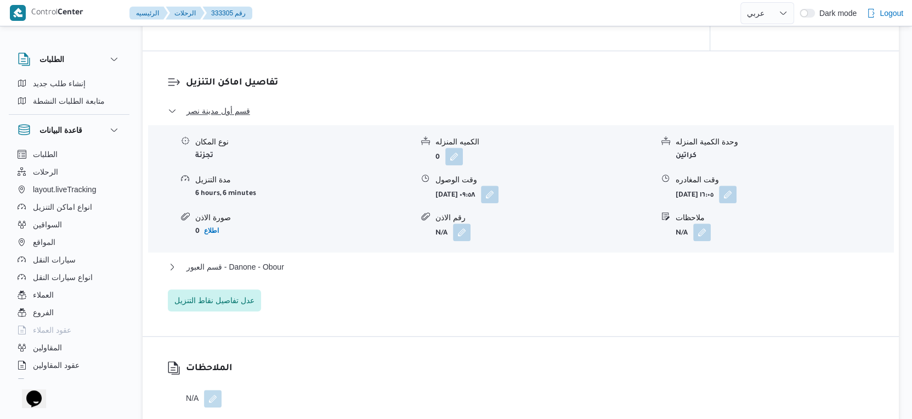
scroll to position [914, 0]
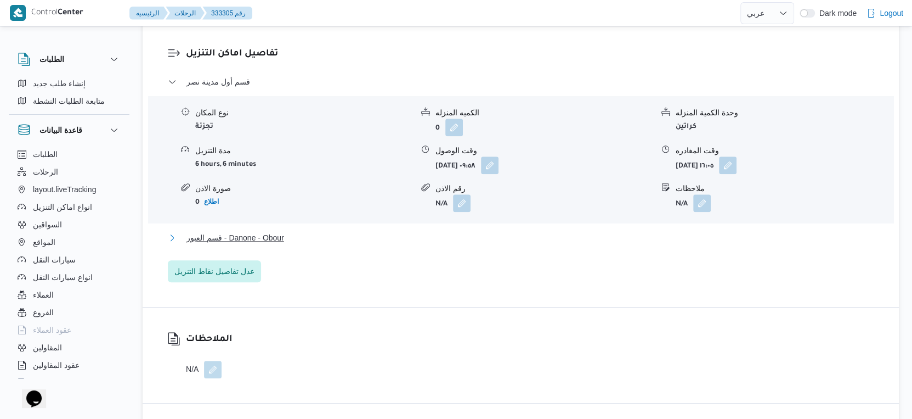
click at [308, 240] on button "قسم العبور - Danone - Obour" at bounding box center [521, 237] width 707 height 13
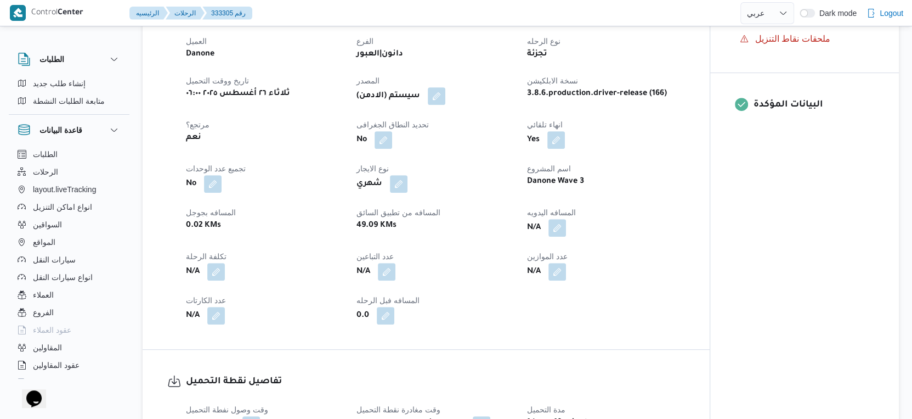
scroll to position [365, 0]
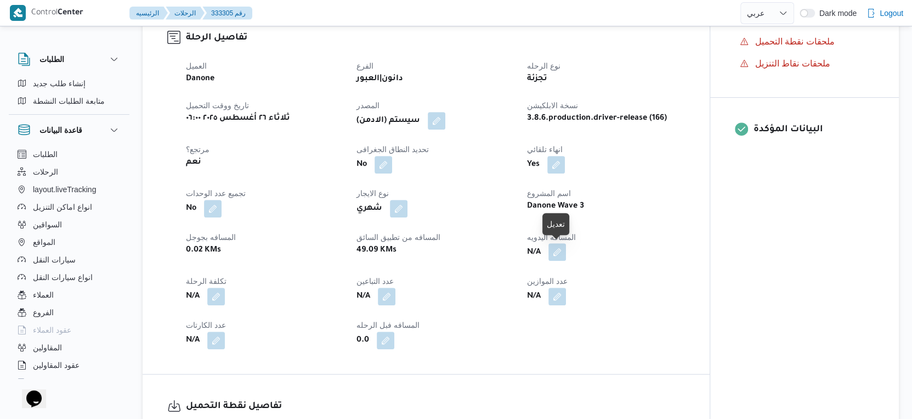
click at [558, 252] on button "button" at bounding box center [558, 252] width 18 height 18
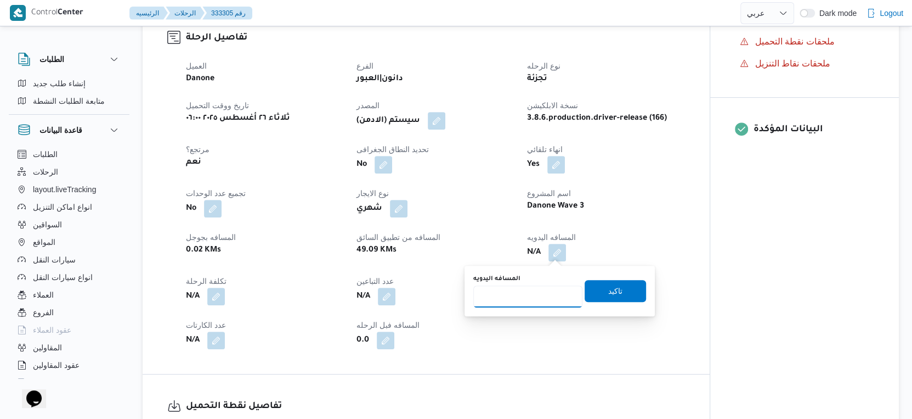
click at [521, 304] on input "المسافه اليدويه" at bounding box center [527, 296] width 109 height 22
click at [522, 294] on input "المسافه اليدويه" at bounding box center [527, 296] width 109 height 22
type input "77"
click at [608, 285] on span "تاكيد" at bounding box center [615, 290] width 14 height 13
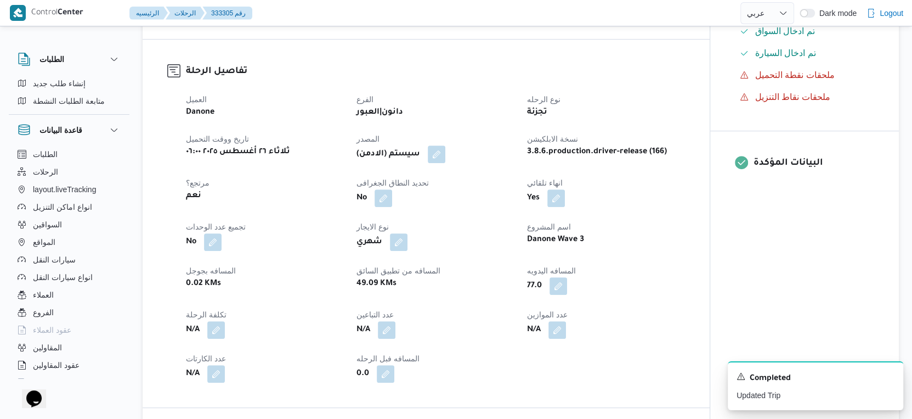
scroll to position [304, 0]
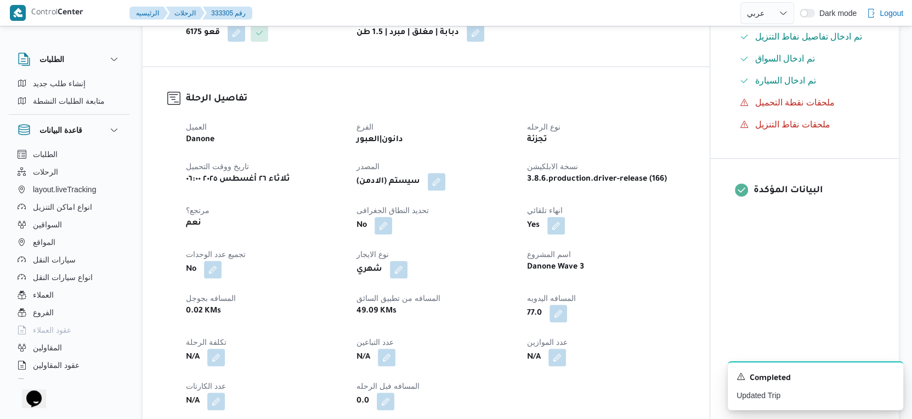
select select "ar"
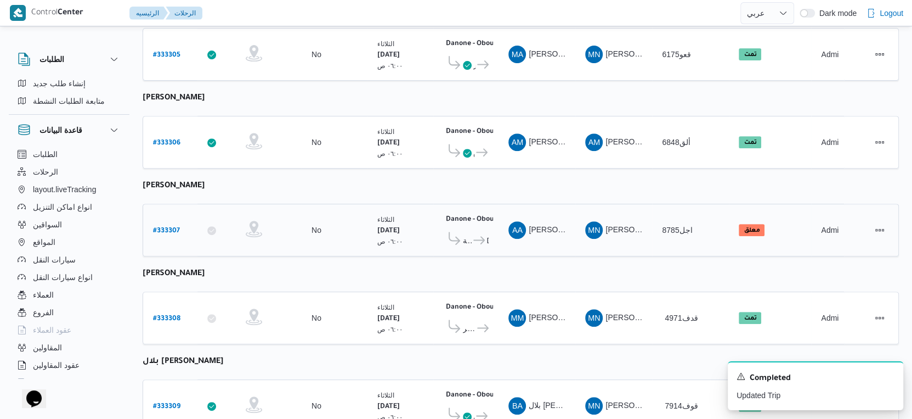
scroll to position [380, 0]
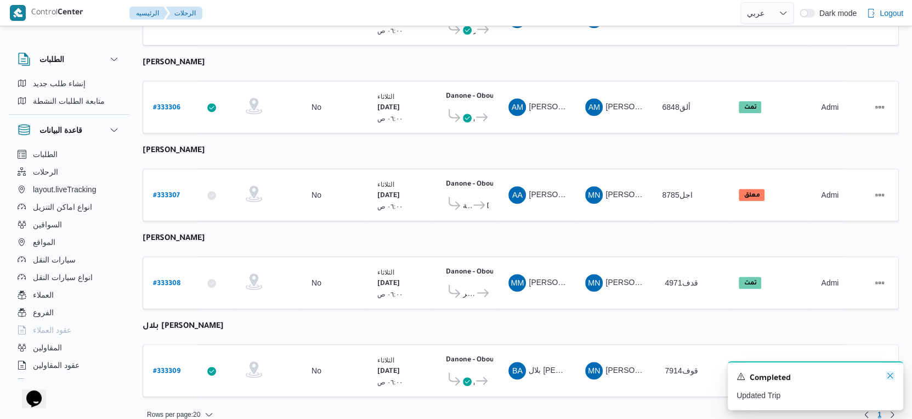
click at [891, 377] on icon "Dismiss toast" at bounding box center [890, 375] width 9 height 9
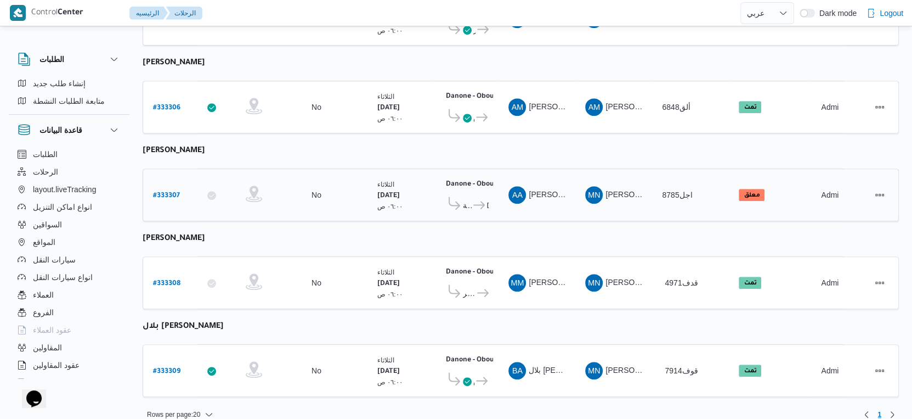
click at [171, 192] on b "# 333307" at bounding box center [166, 196] width 27 height 8
select select "ar"
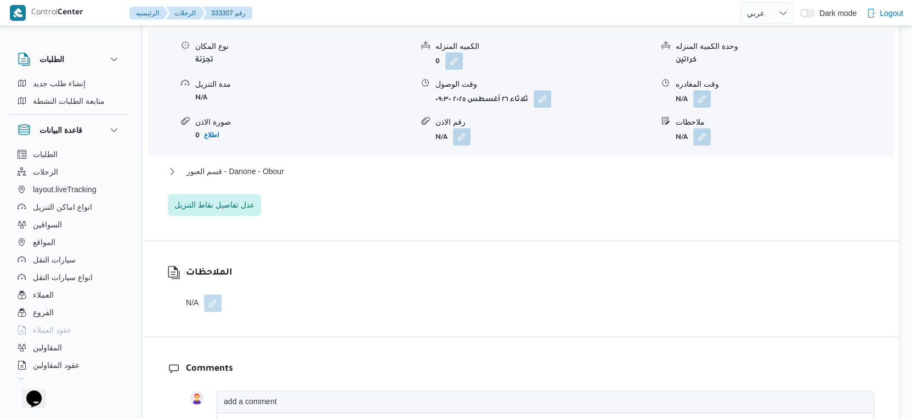
scroll to position [975, 0]
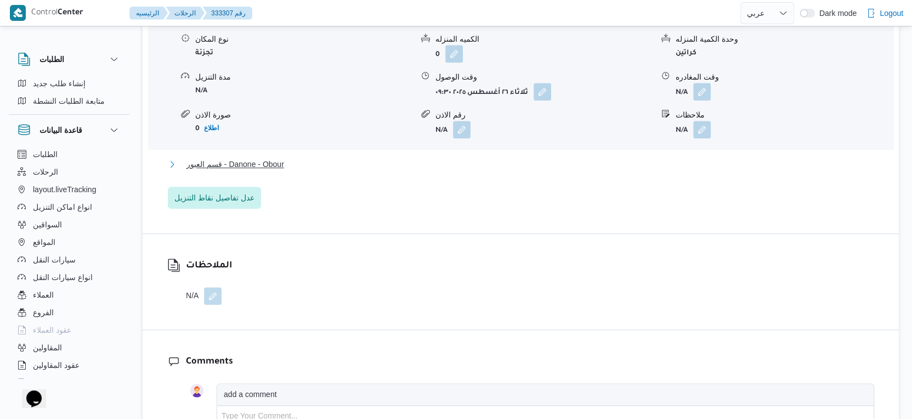
click at [300, 162] on button "قسم العبور - Danone - Obour" at bounding box center [521, 163] width 707 height 13
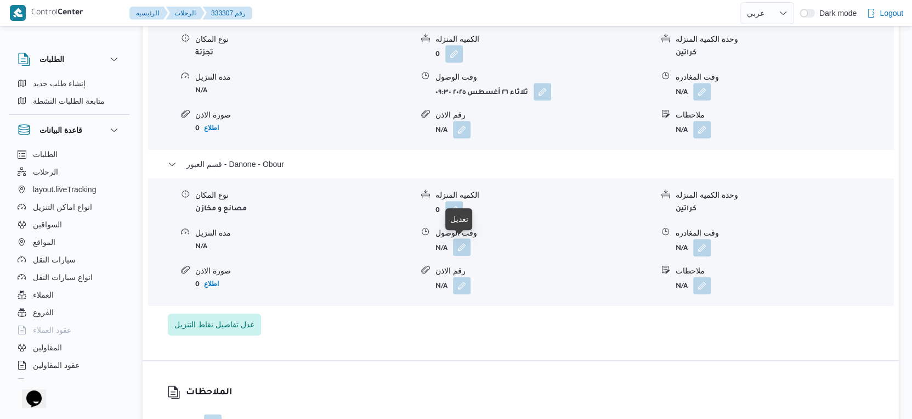
click at [464, 248] on button "button" at bounding box center [462, 247] width 18 height 18
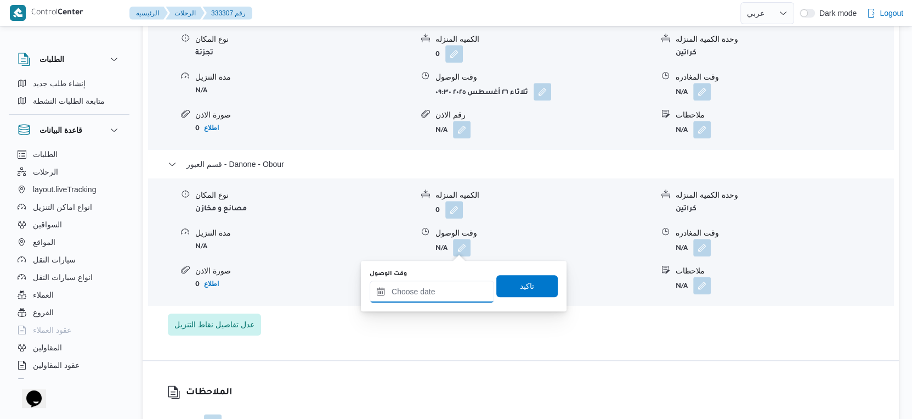
click at [441, 296] on input "وقت الوصول" at bounding box center [432, 291] width 125 height 22
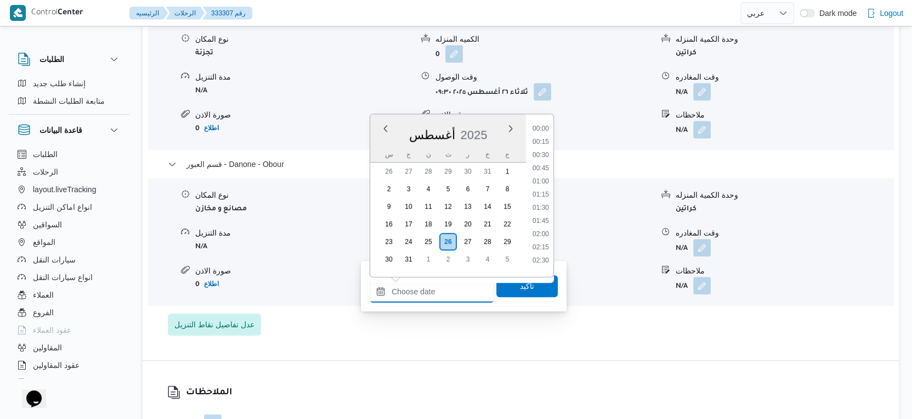
scroll to position [871, 0]
click at [541, 148] on li "17:00" at bounding box center [540, 152] width 25 height 11
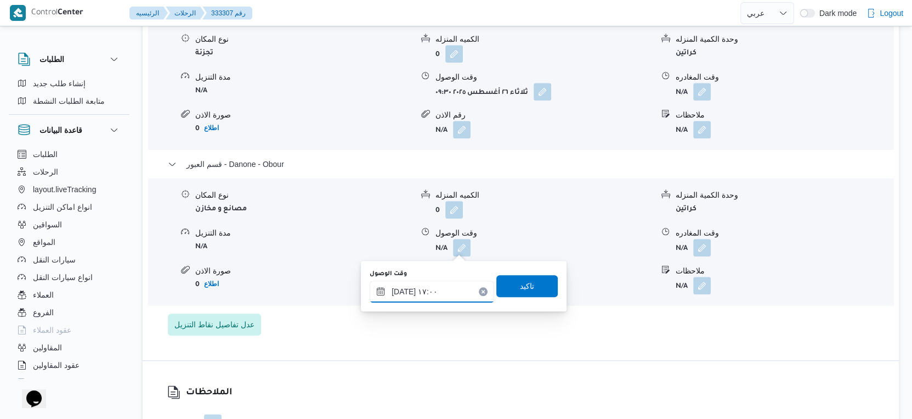
click at [402, 289] on input "٢٦/٠٨/٢٠٢٥ ١٧:٠٠" at bounding box center [432, 291] width 125 height 22
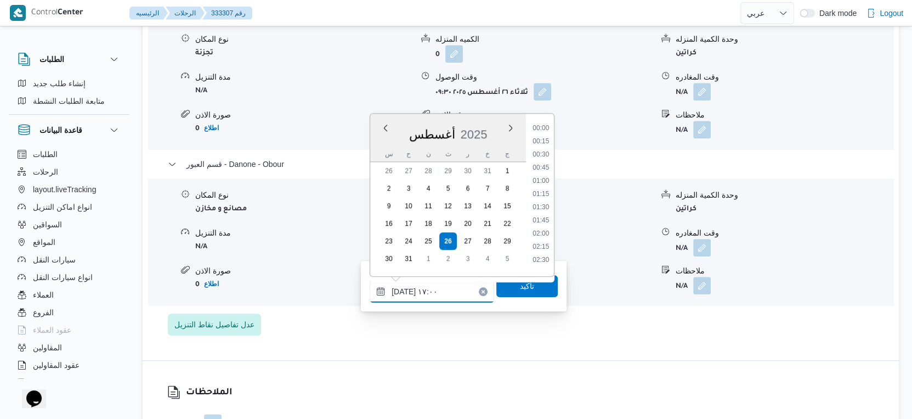
scroll to position [819, 0]
click at [402, 289] on input "٢٦/٠٨/٢٠٢٥ ١٧:٠٠" at bounding box center [432, 291] width 125 height 22
type input "٢٦/٠٨/٢٠٢٥ ١٧:١٠"
click at [521, 285] on span "تاكيد" at bounding box center [527, 285] width 14 height 13
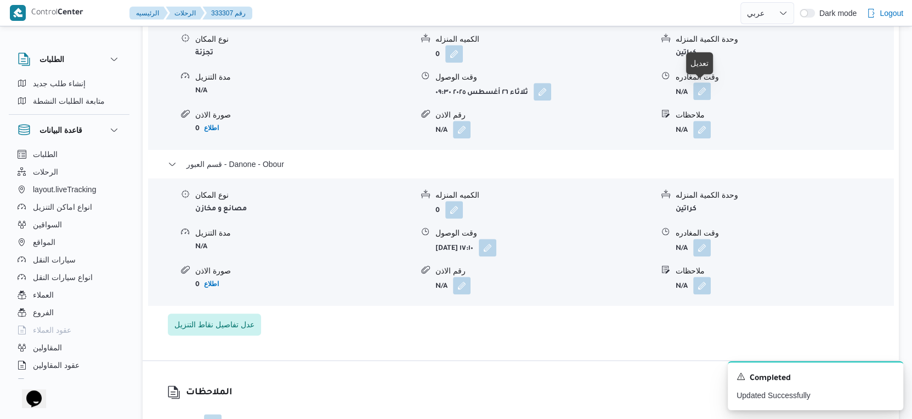
click at [698, 87] on button "button" at bounding box center [702, 91] width 18 height 18
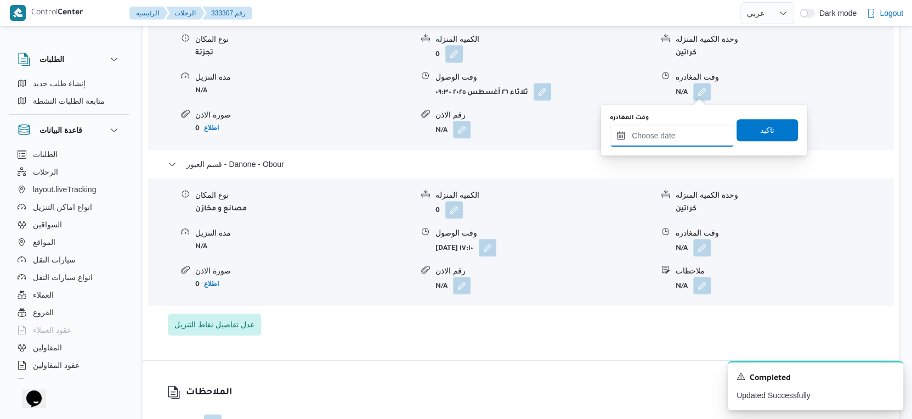
click at [692, 136] on input "وقت المغادره" at bounding box center [672, 136] width 125 height 22
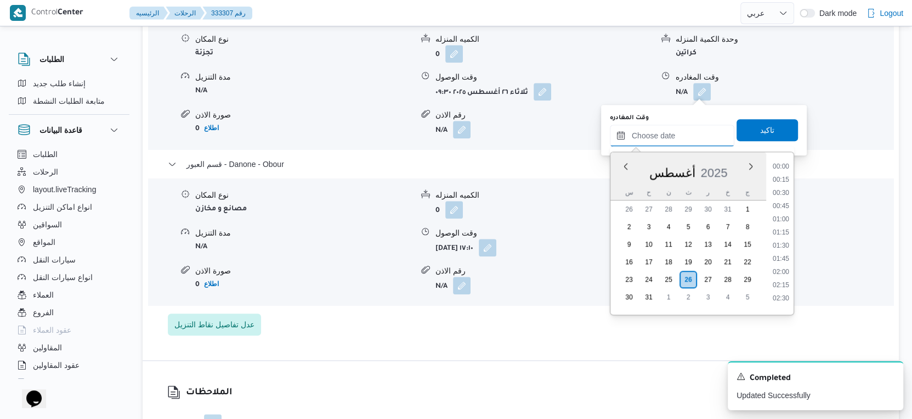
scroll to position [871, 0]
drag, startPoint x: 786, startPoint y: 166, endPoint x: 784, endPoint y: 159, distance: 6.7
click at [786, 166] on li "16:30" at bounding box center [781, 164] width 25 height 11
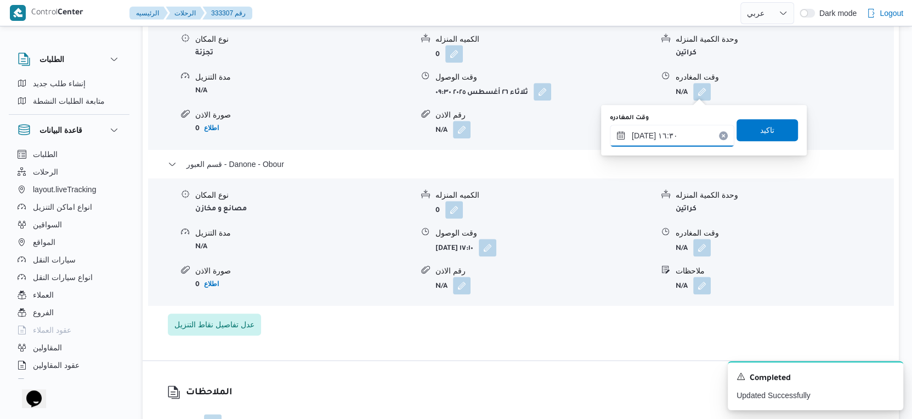
click at [682, 138] on input "٢٦/٠٨/٢٠٢٥ ١٦:٣٠" at bounding box center [672, 136] width 125 height 22
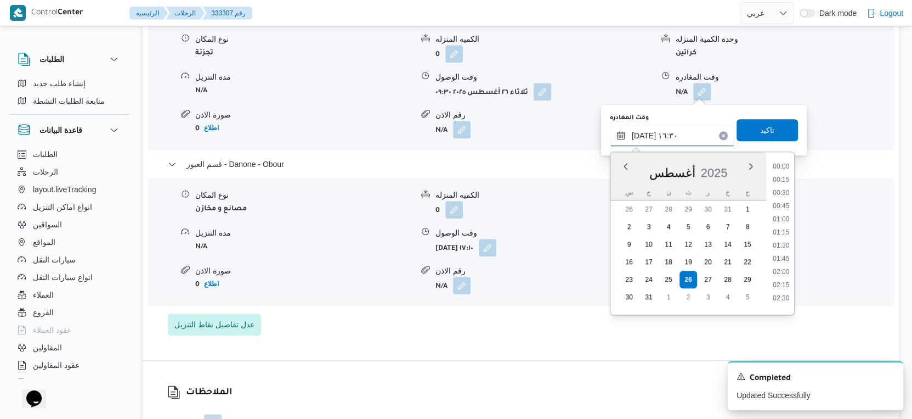
scroll to position [793, 0]
click at [788, 251] on li "16:45" at bounding box center [781, 255] width 25 height 11
type input "٢٦/٠٨/٢٠٢٥ ١٦:٤٥"
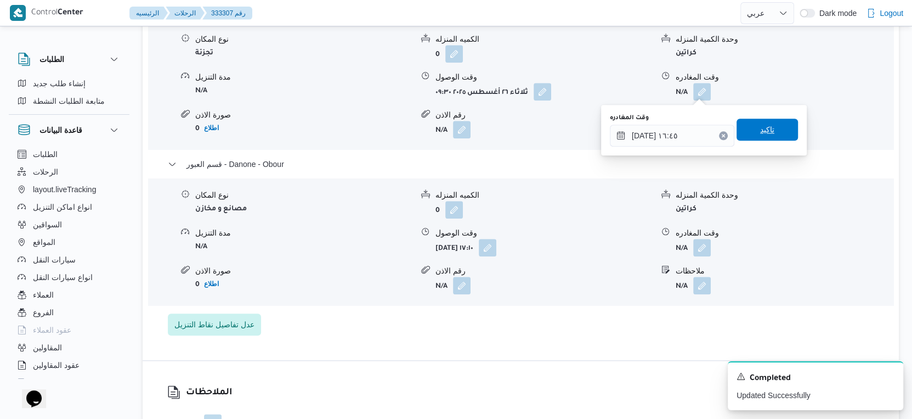
click at [763, 127] on span "تاكيد" at bounding box center [767, 129] width 14 height 13
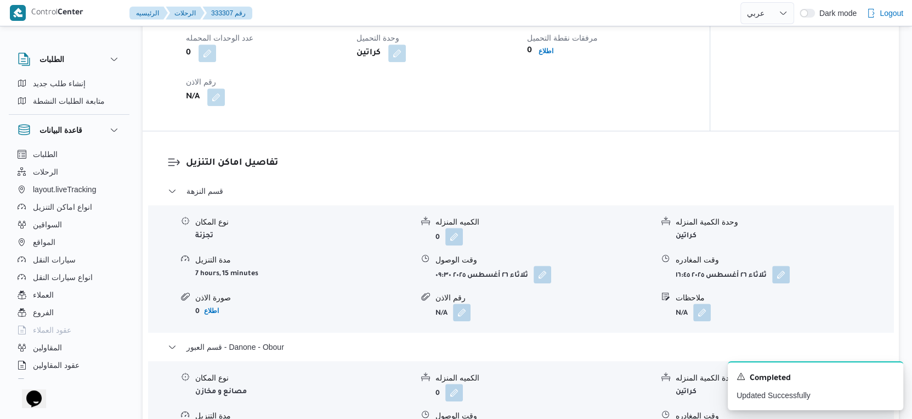
scroll to position [731, 0]
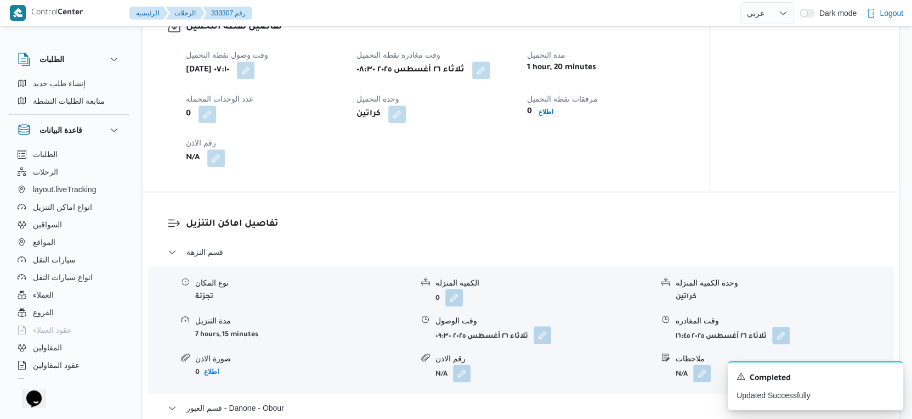
click at [543, 332] on button "button" at bounding box center [543, 335] width 18 height 18
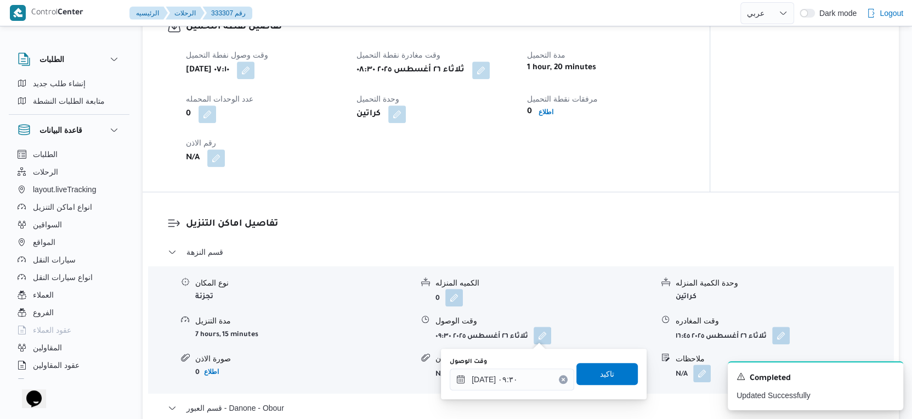
click at [512, 366] on div "وقت الوصول ٢٦/٠٨/٢٠٢٥ ٠٩:٣٠" at bounding box center [512, 373] width 125 height 33
click at [516, 375] on input "٢٦/٠٨/٢٠٢٥ ٠٩:٣٠" at bounding box center [512, 379] width 125 height 22
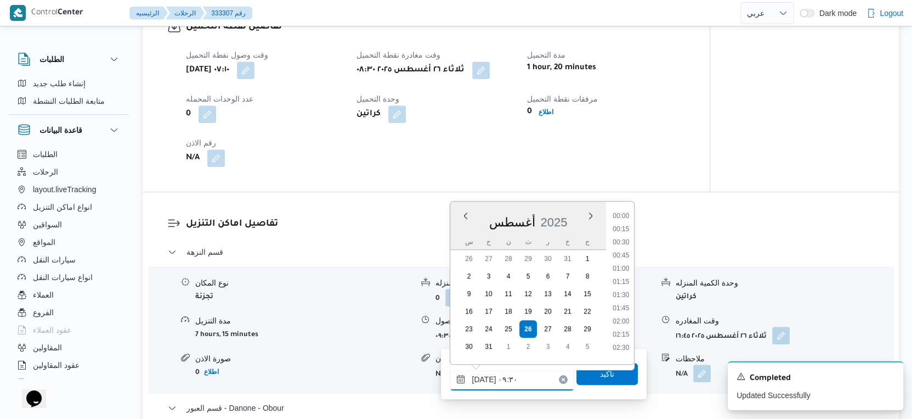
scroll to position [425, 0]
click at [623, 263] on li "09:00" at bounding box center [621, 264] width 25 height 11
type input "٢٦/٠٨/٢٠٢٥ ٠٩:٠٠"
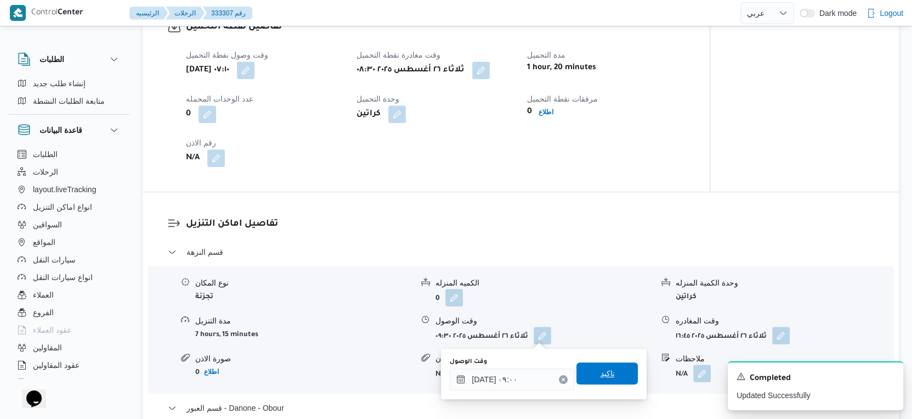
click at [617, 369] on span "تاكيد" at bounding box center [607, 373] width 61 height 22
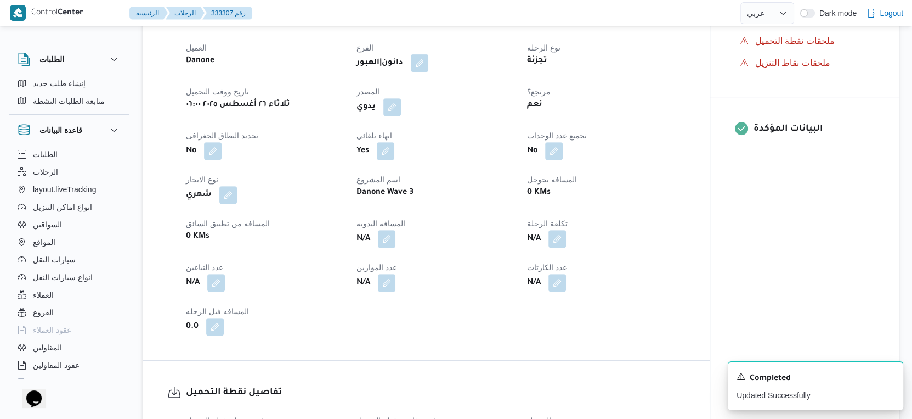
scroll to position [365, 0]
click at [382, 238] on button "button" at bounding box center [387, 239] width 18 height 18
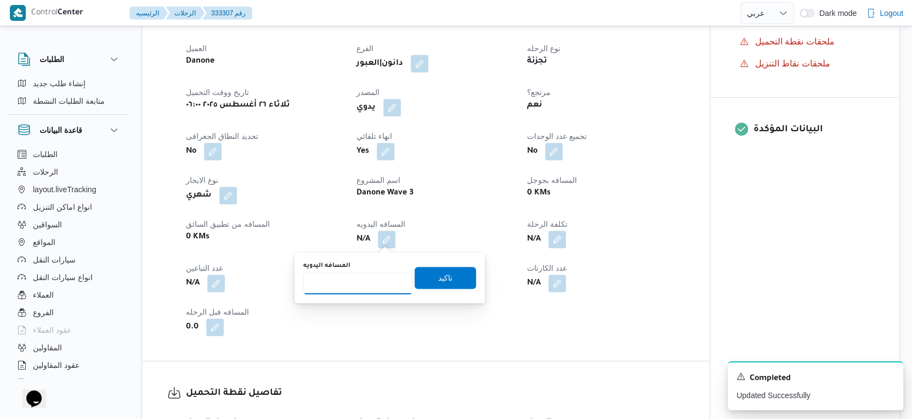
click at [353, 278] on input "المسافه اليدويه" at bounding box center [357, 283] width 109 height 22
type input "44"
click at [439, 271] on span "تاكيد" at bounding box center [445, 276] width 14 height 13
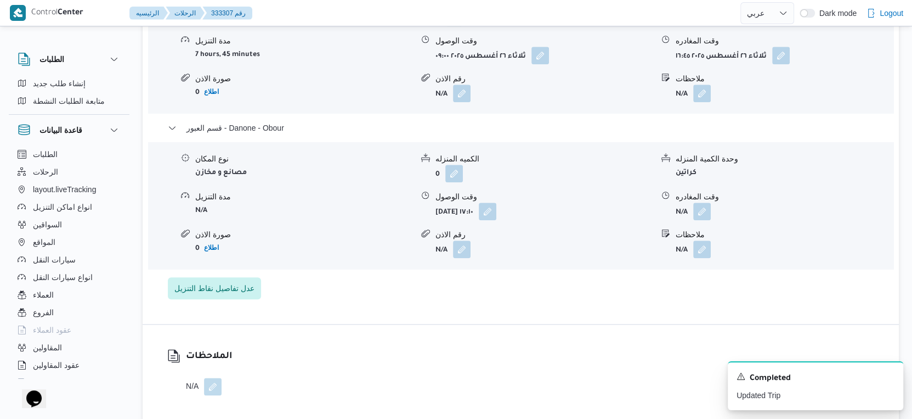
scroll to position [1036, 0]
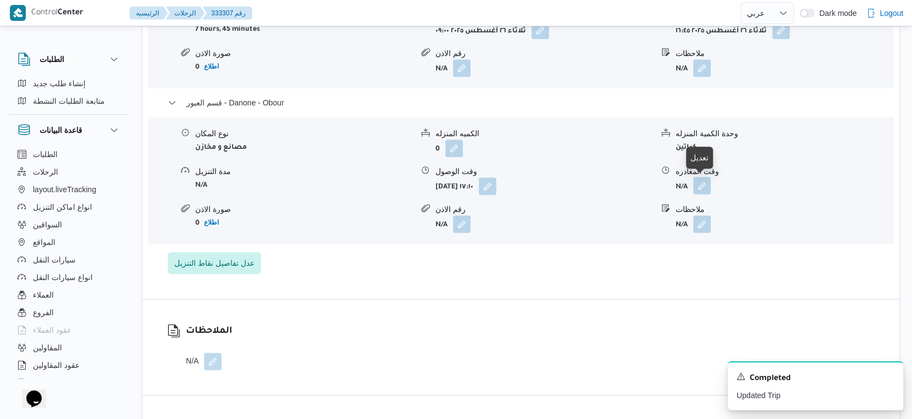
click at [707, 181] on button "button" at bounding box center [702, 186] width 18 height 18
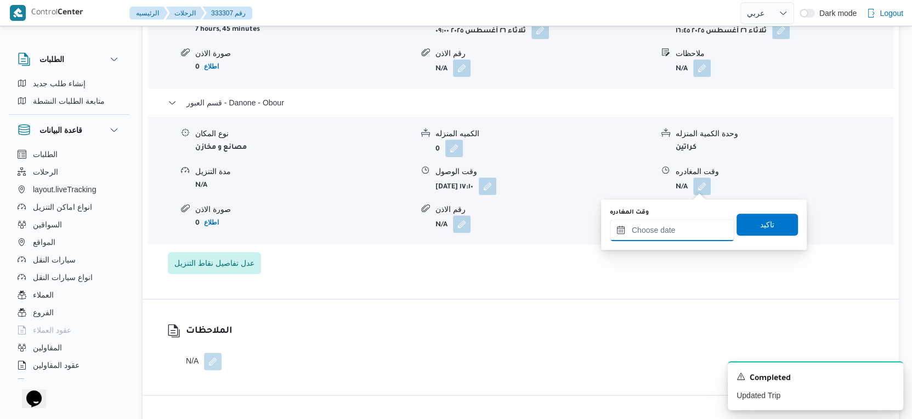
click at [687, 229] on input "وقت المغادره" at bounding box center [672, 230] width 125 height 22
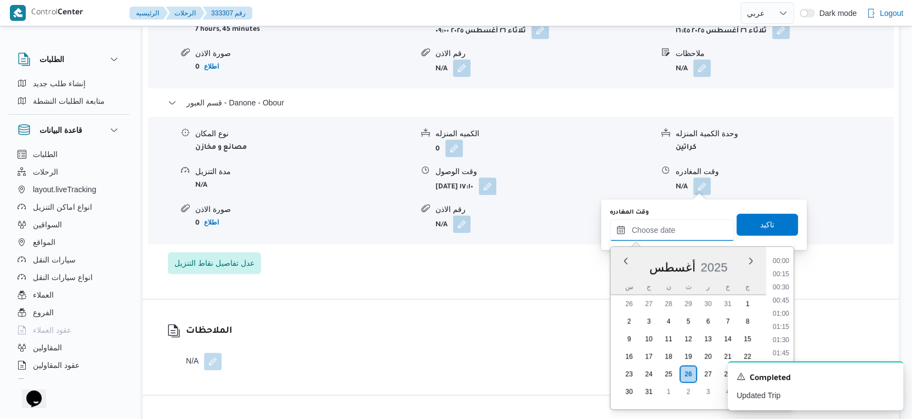
scroll to position [871, 0]
click at [787, 323] on li "17:45" at bounding box center [781, 324] width 25 height 11
type input "٢٦/٠٨/٢٠٢٥ ١٧:٤٥"
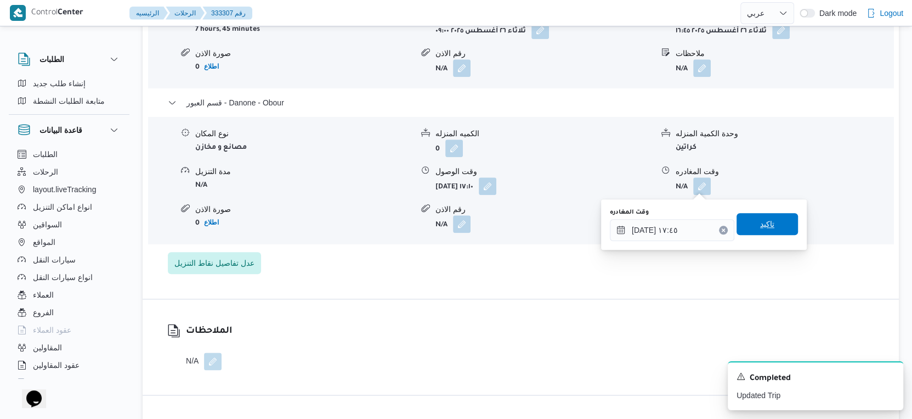
click at [762, 229] on span "تاكيد" at bounding box center [767, 223] width 14 height 13
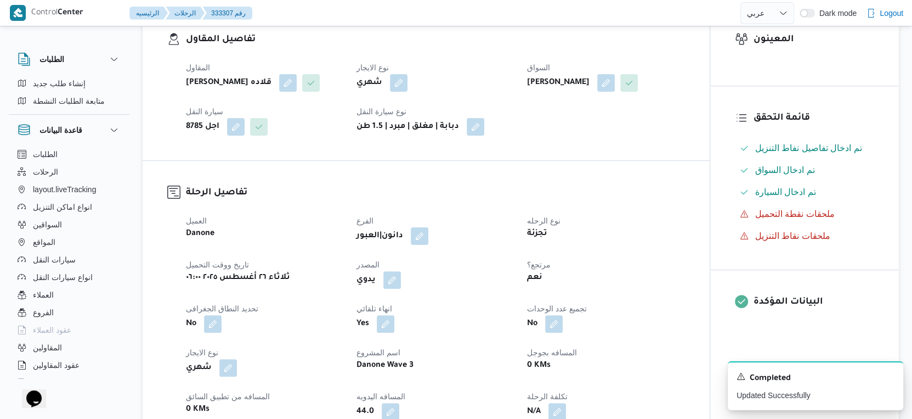
scroll to position [0, 0]
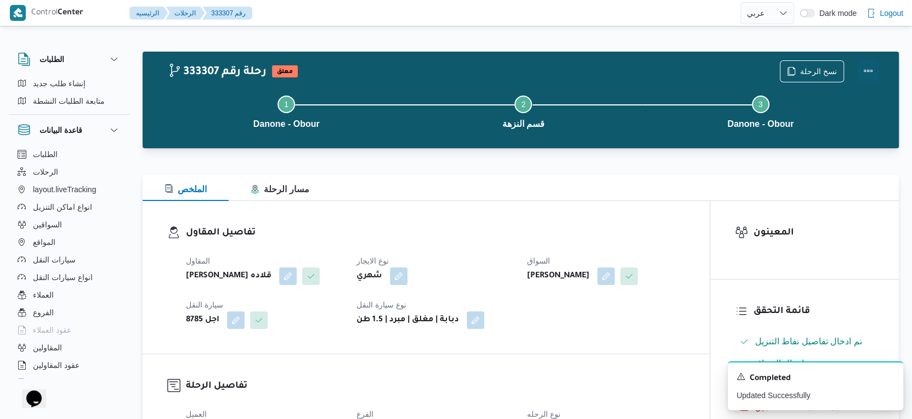
click at [873, 67] on button "Actions" at bounding box center [868, 71] width 22 height 22
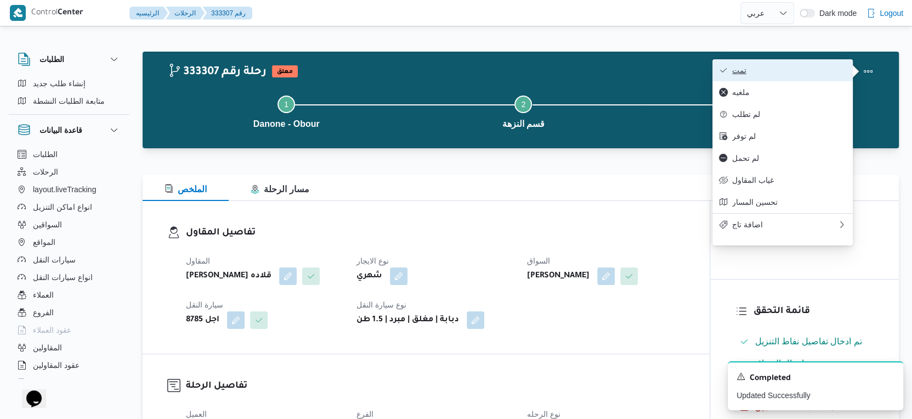
click at [804, 69] on span "تمت" at bounding box center [789, 70] width 114 height 9
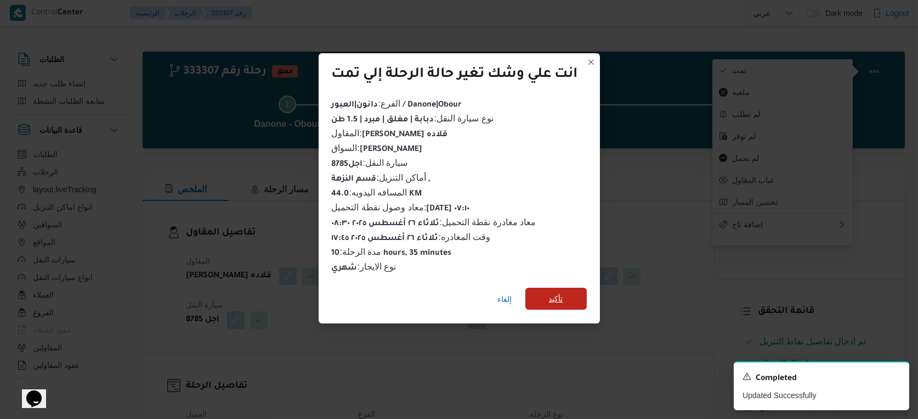
click at [562, 301] on span "تأكيد" at bounding box center [556, 298] width 14 height 13
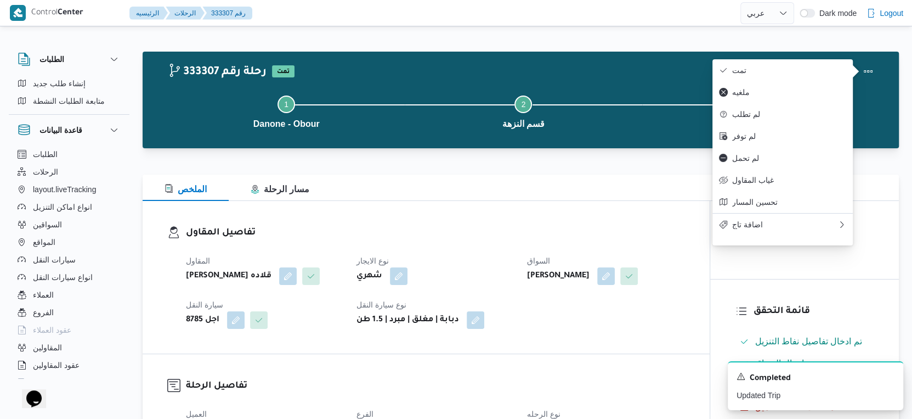
click at [511, 240] on h3 "تفاصيل المقاول" at bounding box center [435, 232] width 499 height 15
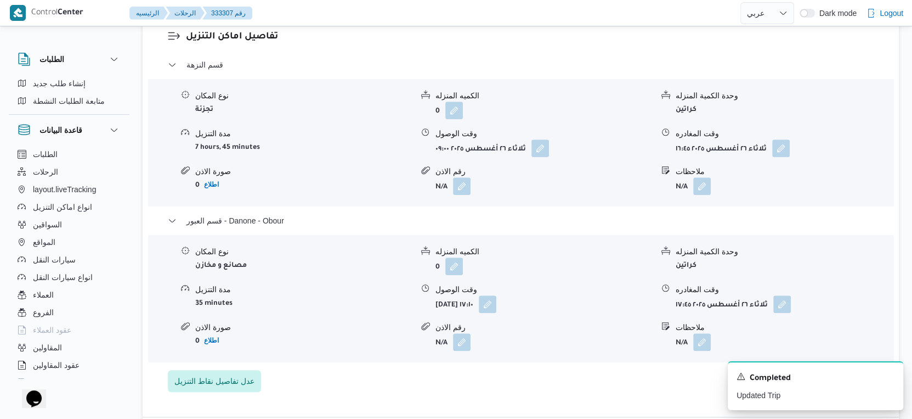
scroll to position [914, 0]
select select "ar"
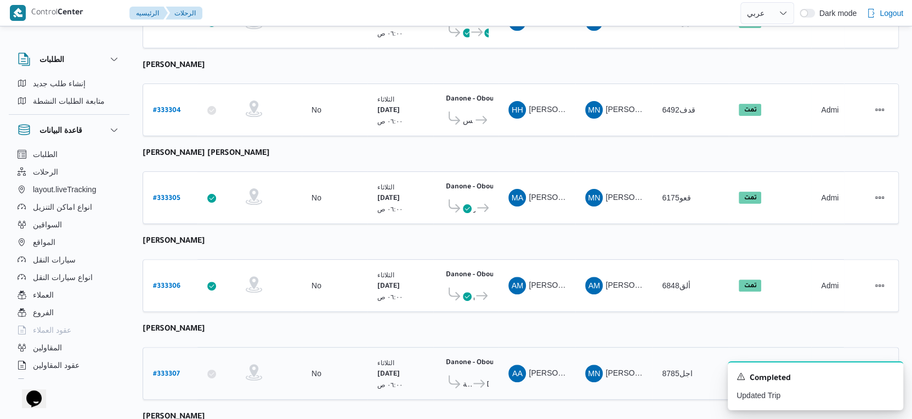
scroll to position [380, 0]
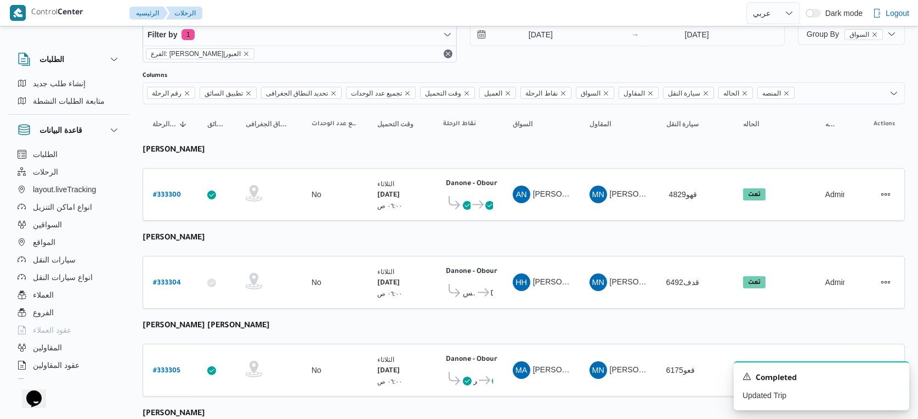
select select "ar"
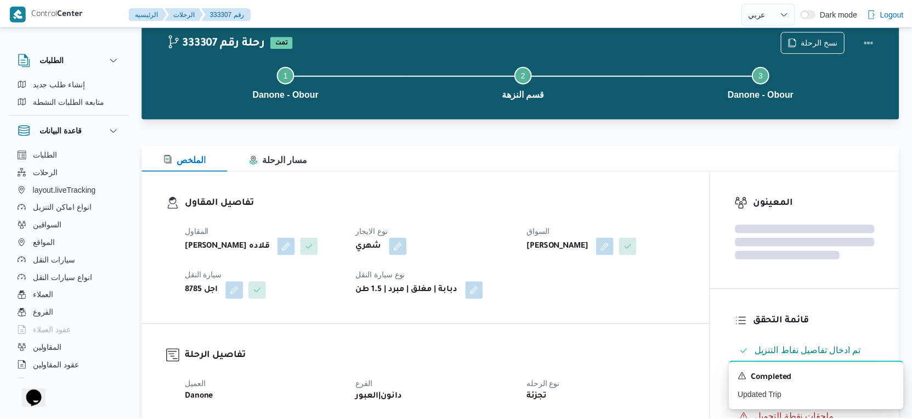
scroll to position [380, 0]
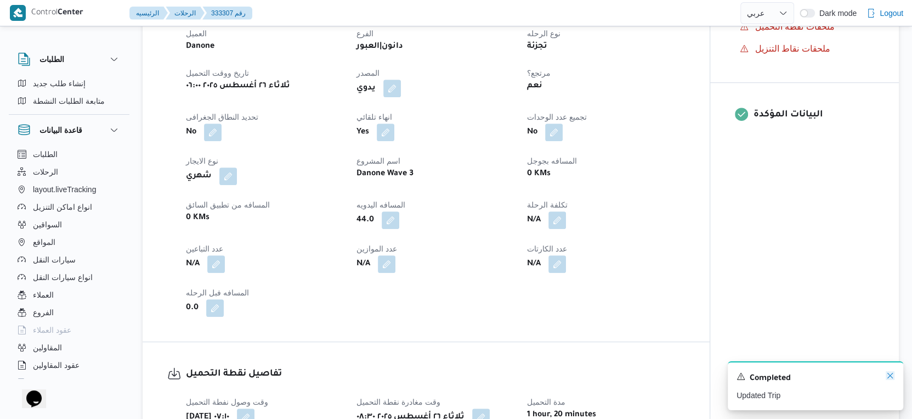
click at [892, 373] on icon "Dismiss toast" at bounding box center [890, 375] width 9 height 9
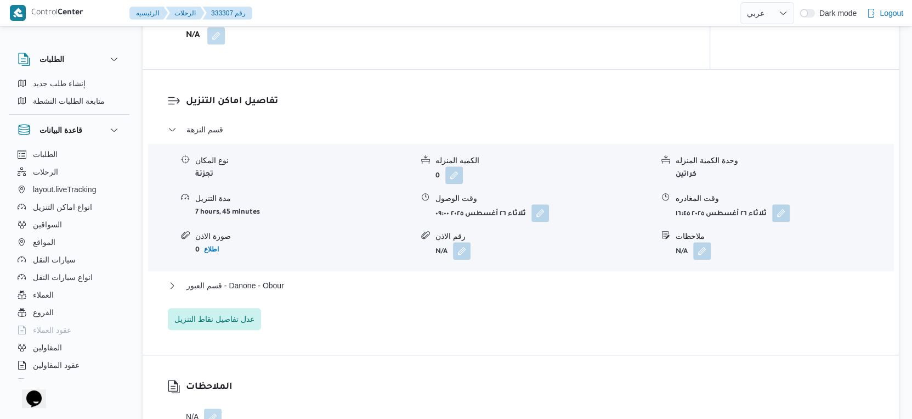
scroll to position [929, 0]
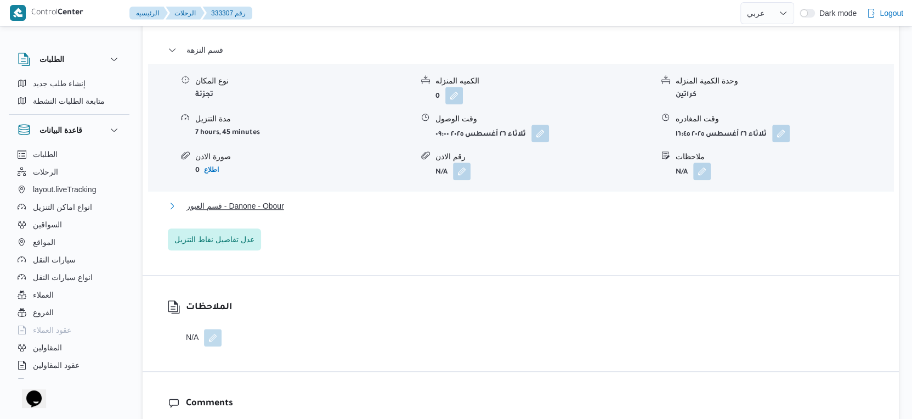
click at [267, 200] on span "قسم العبور - Danone - Obour" at bounding box center [236, 205] width 98 height 13
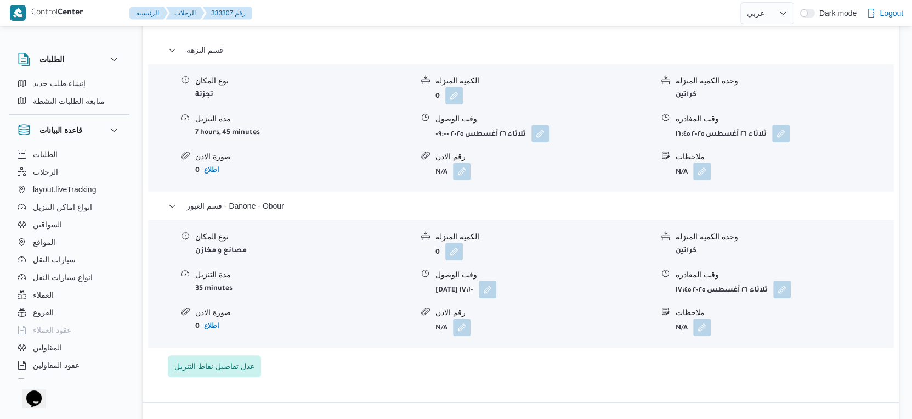
select select "ar"
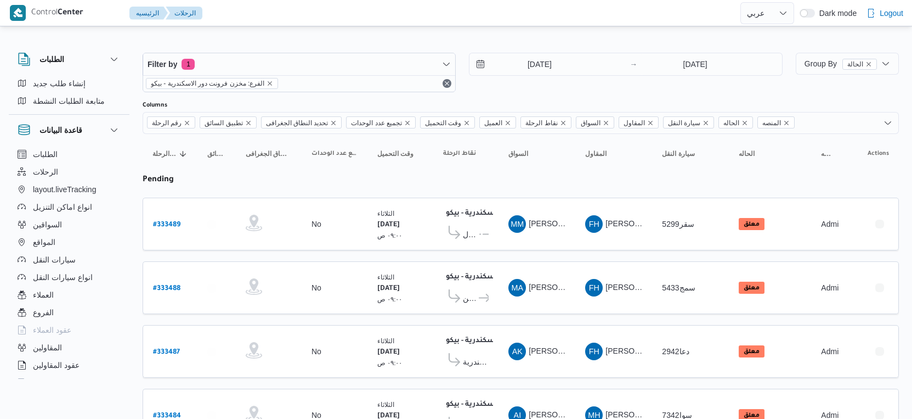
select select "ar"
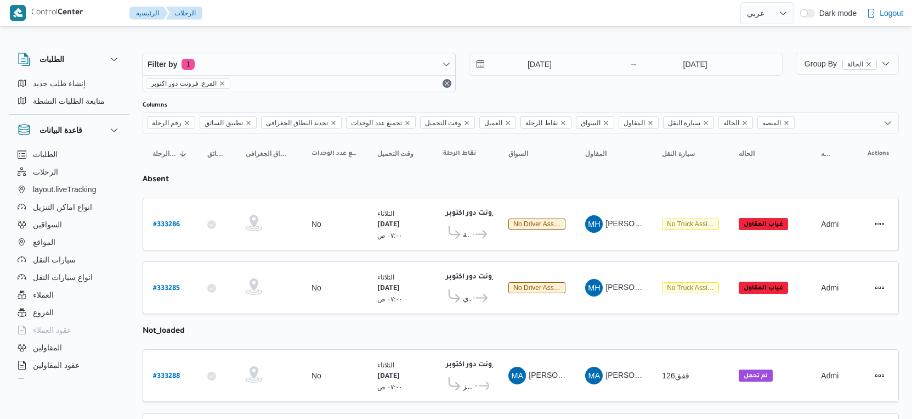
select select "ar"
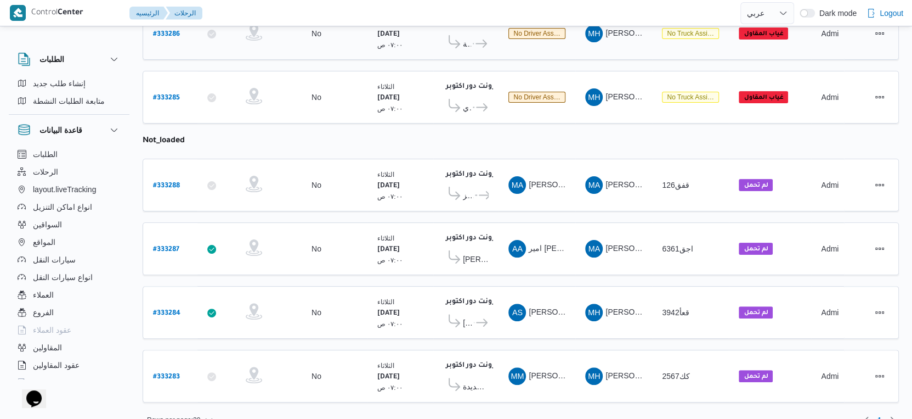
scroll to position [200, 0]
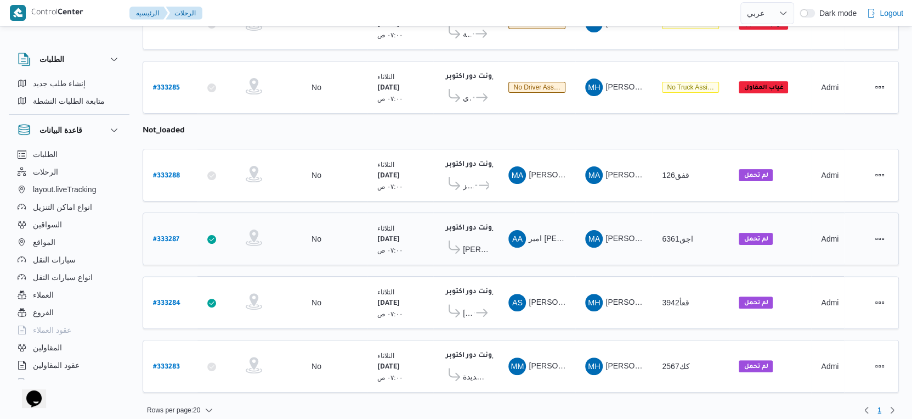
click at [170, 236] on b "# 333287" at bounding box center [166, 240] width 26 height 8
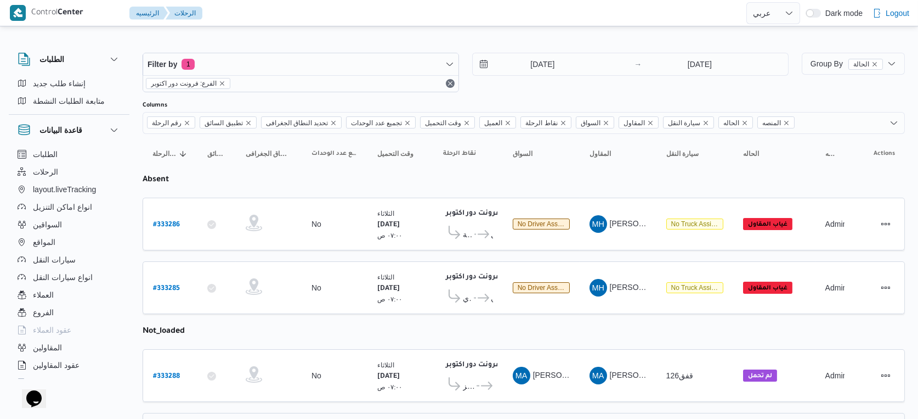
select select "ar"
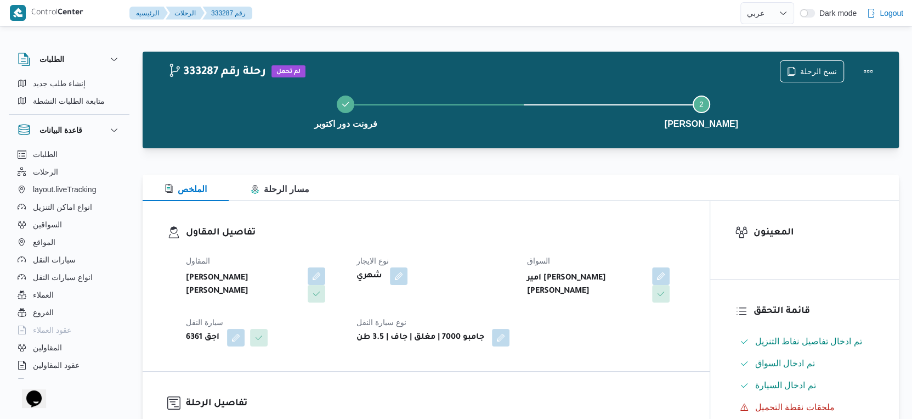
select select "ar"
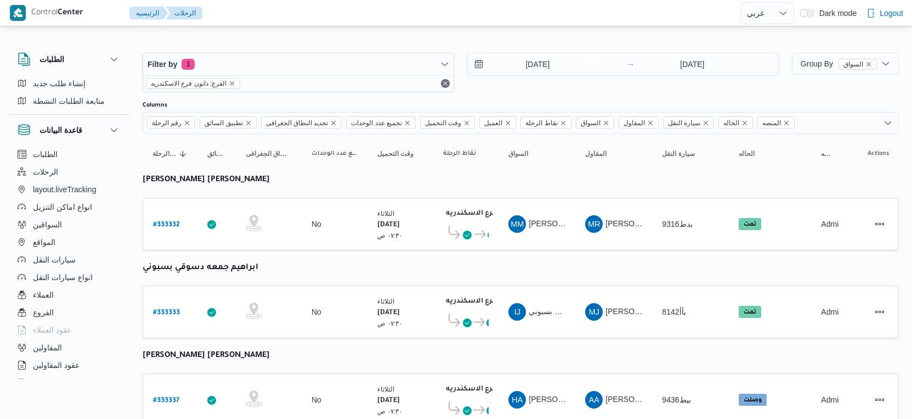
select select "ar"
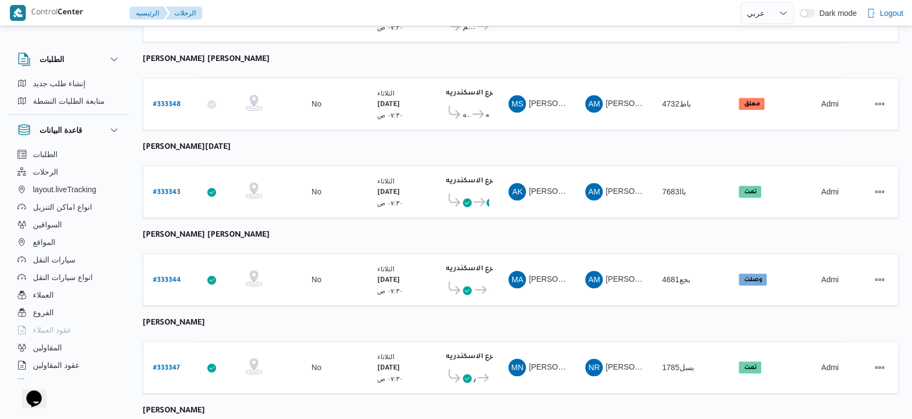
scroll to position [895, 0]
